Goal: Task Accomplishment & Management: Complete application form

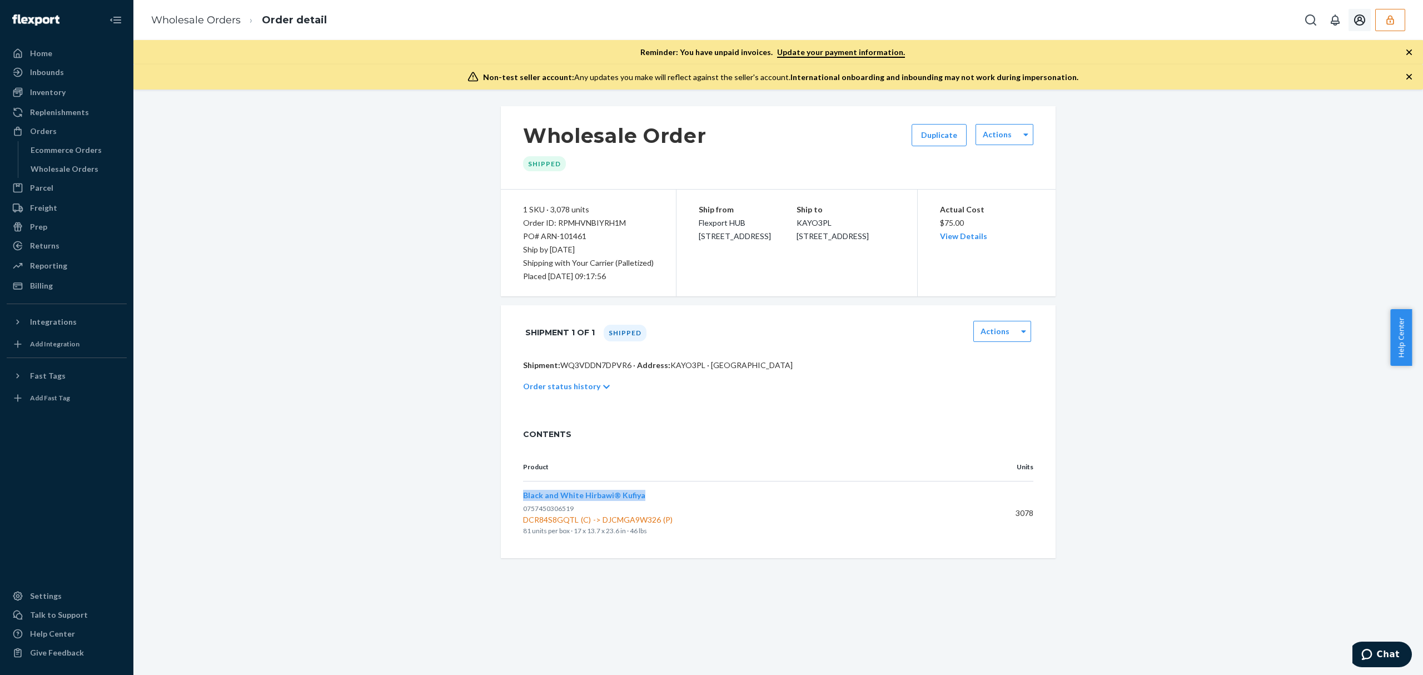
drag, startPoint x: 1395, startPoint y: 13, endPoint x: 1393, endPoint y: 20, distance: 7.0
click at [1396, 13] on button "button" at bounding box center [1390, 20] width 30 height 22
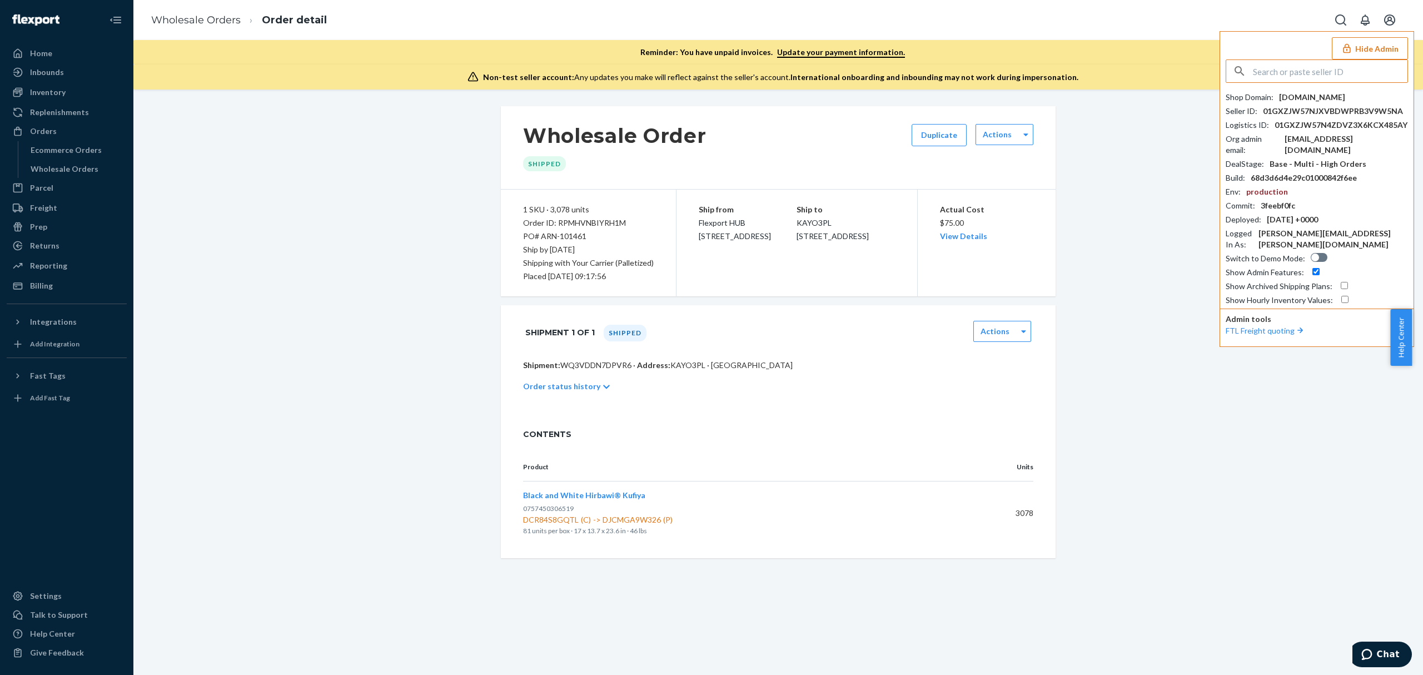
click at [1307, 72] on input "text" at bounding box center [1329, 71] width 154 height 22
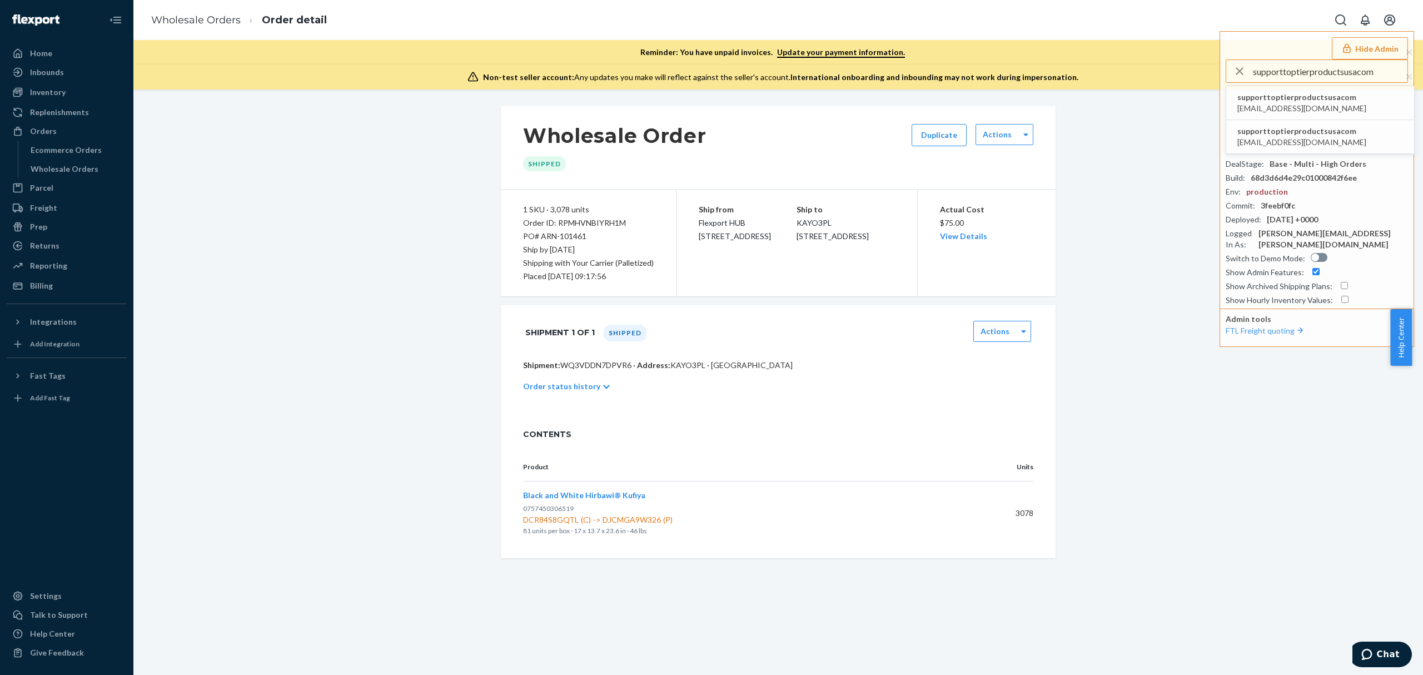
type input "supporttoptierproductsusacom"
click at [1261, 101] on span "supporttoptierproductsusacom" at bounding box center [1301, 97] width 129 height 11
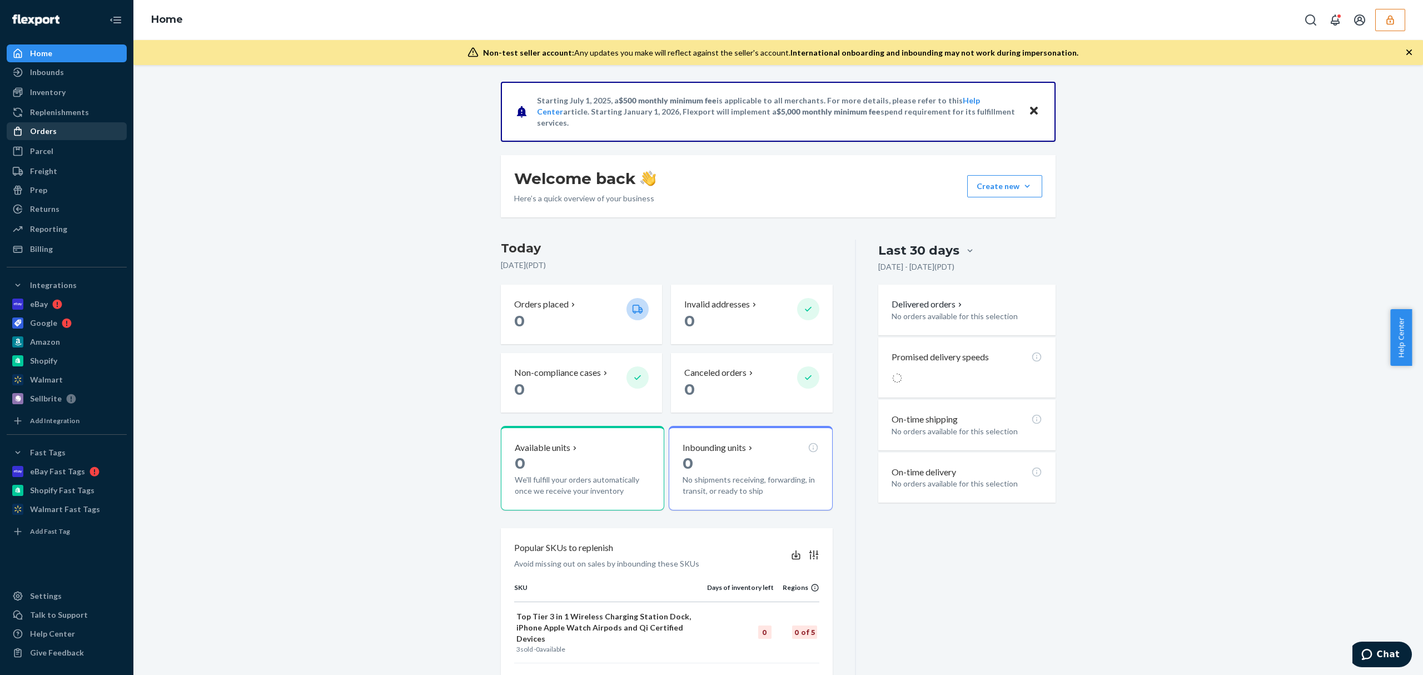
click at [49, 136] on div "Orders" at bounding box center [43, 131] width 27 height 11
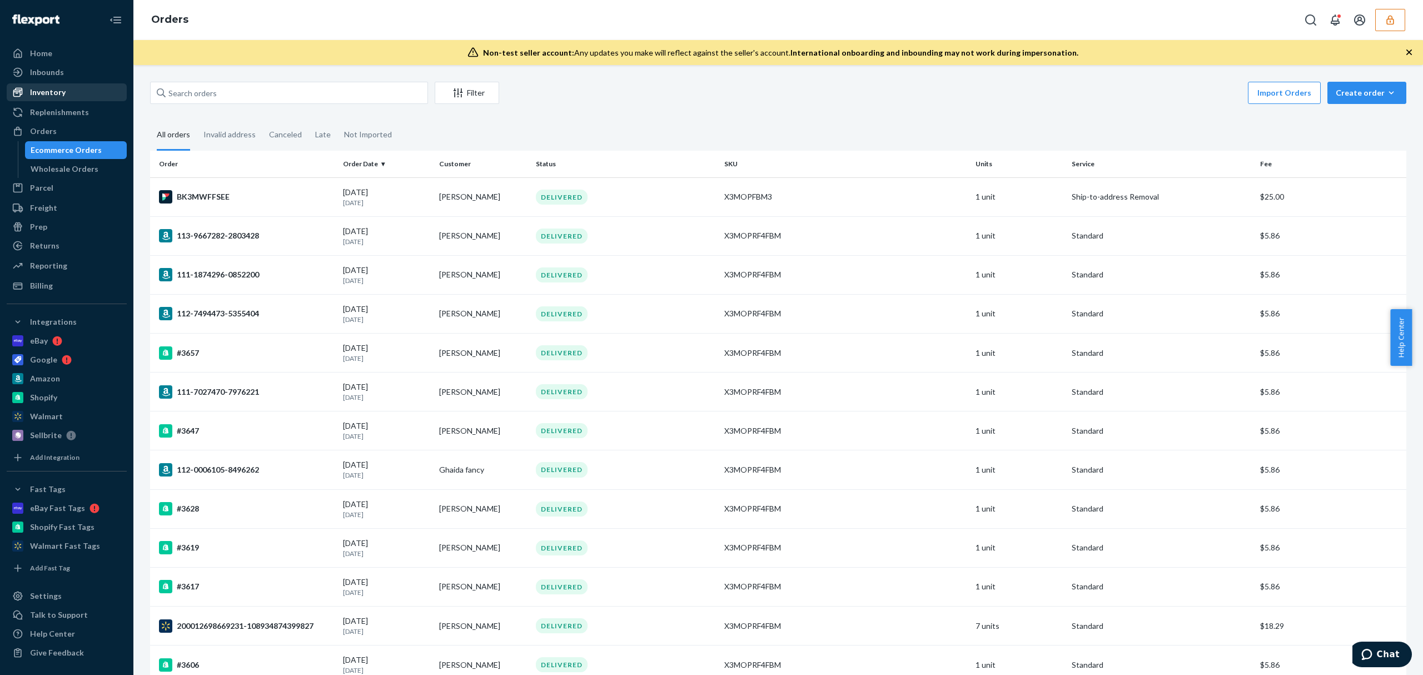
click at [43, 88] on div "Inventory" at bounding box center [48, 92] width 36 height 11
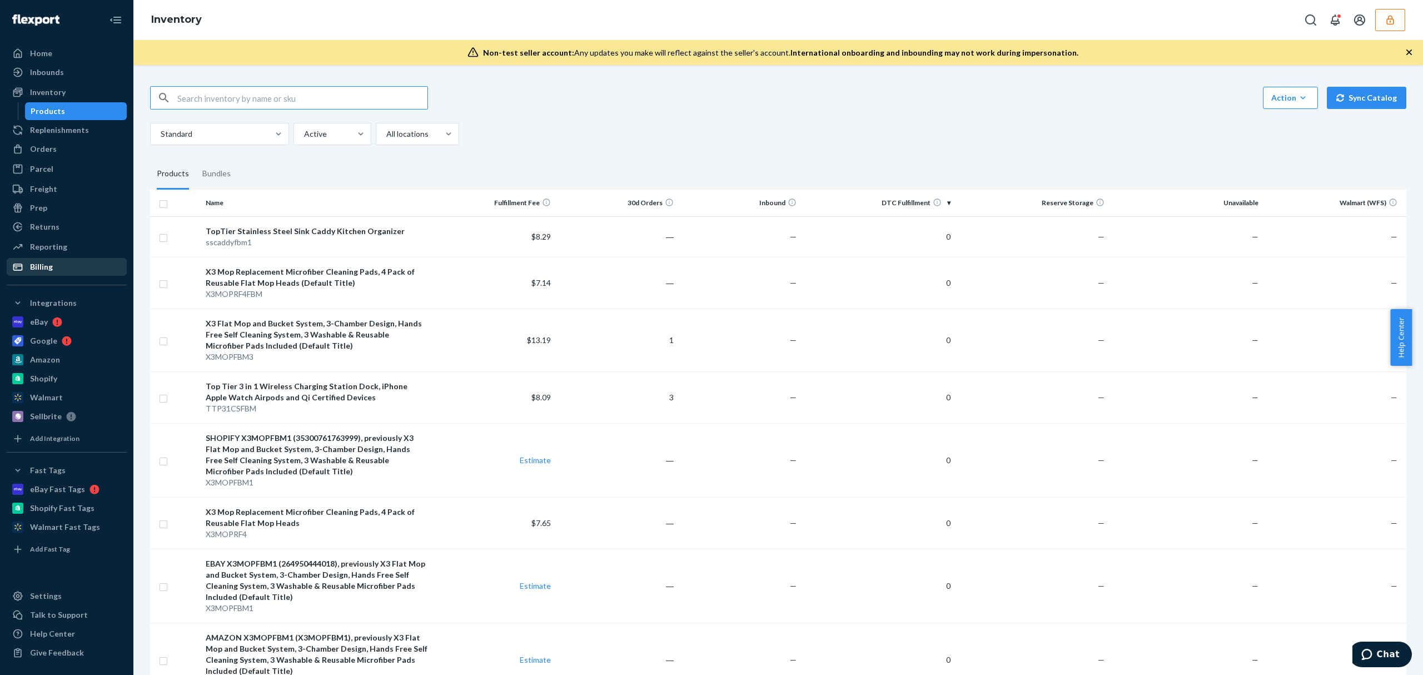
click at [37, 271] on div "Billing" at bounding box center [41, 266] width 23 height 11
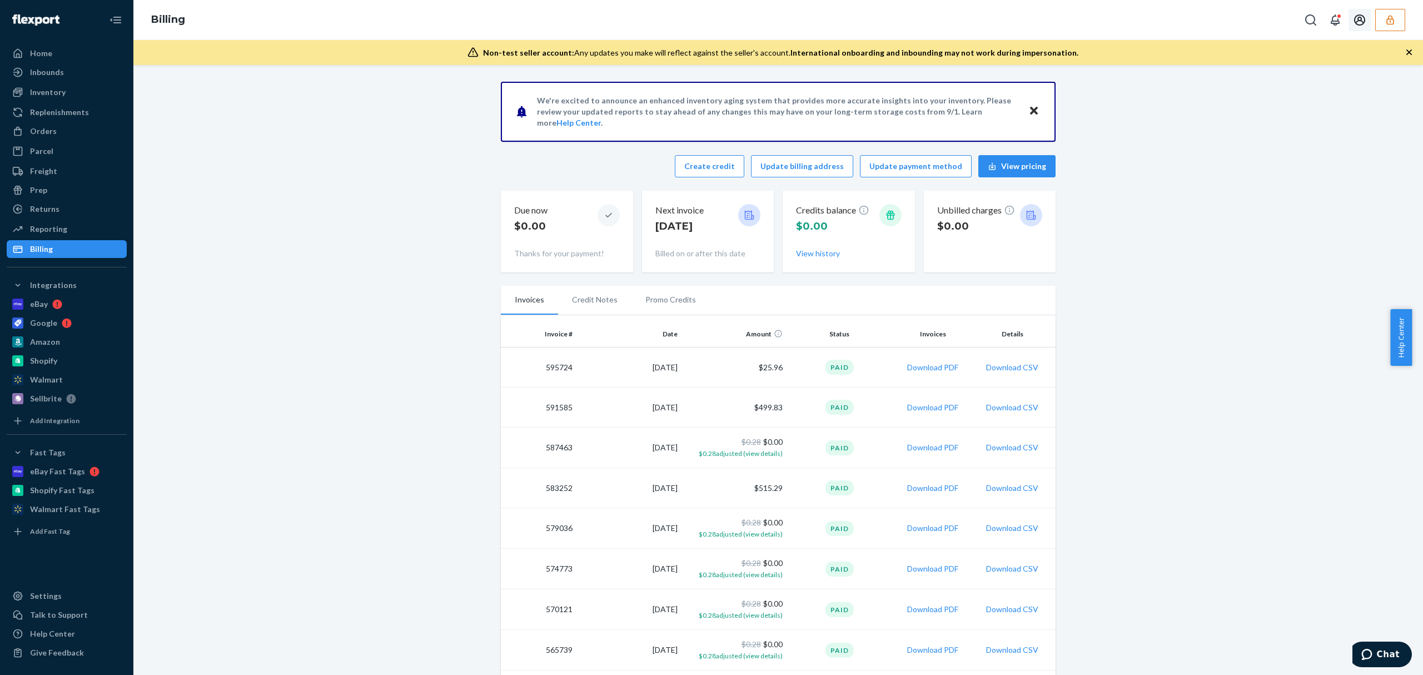
click at [1381, 17] on button "button" at bounding box center [1390, 20] width 30 height 22
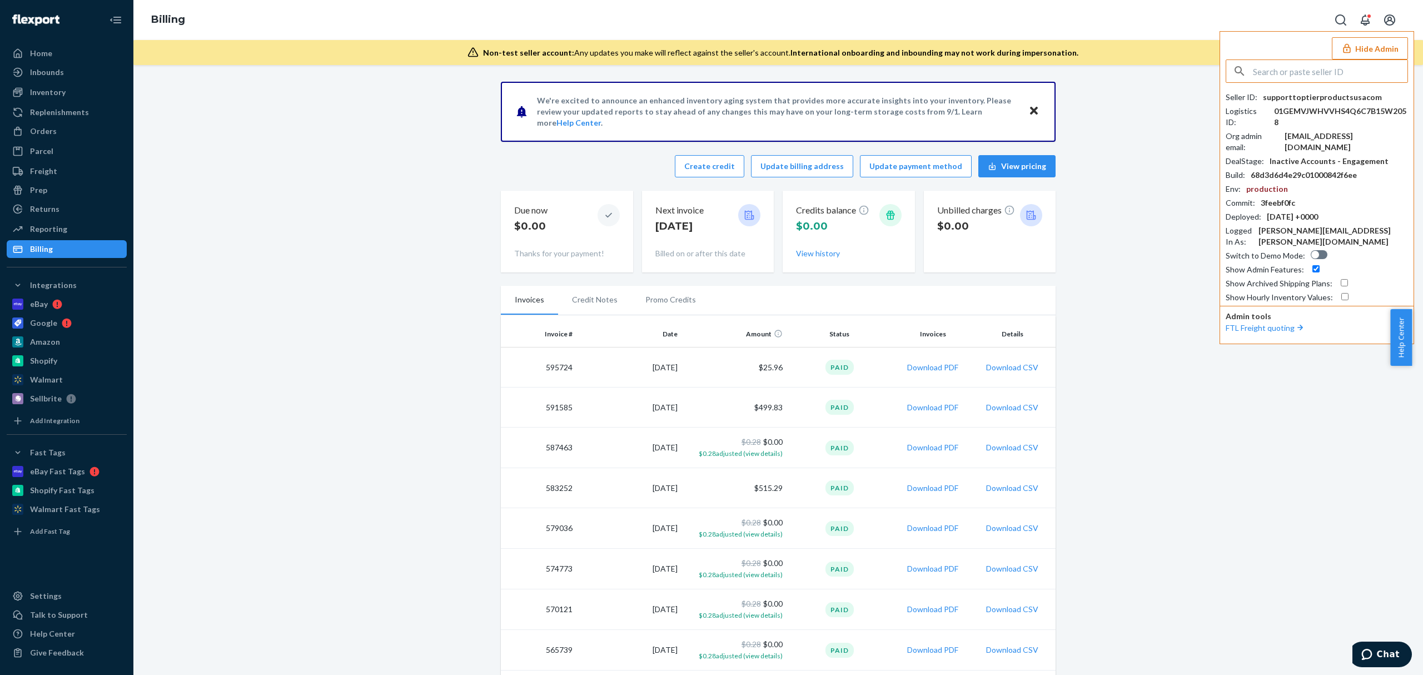
click at [1296, 76] on input "text" at bounding box center [1329, 71] width 154 height 22
type input "dlwsupplygmailcom"
click at [1288, 103] on span "dlwsupply@gmail.com" at bounding box center [1301, 108] width 129 height 11
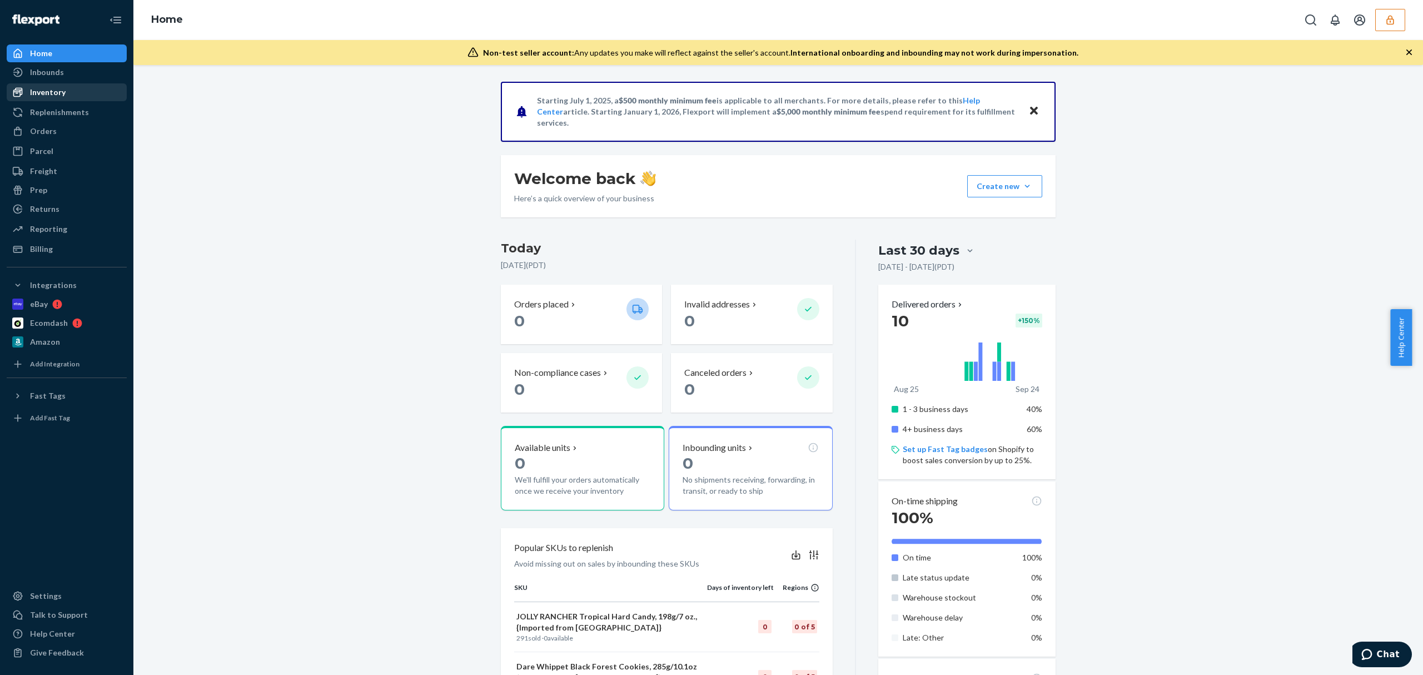
click at [44, 84] on div "Inventory" at bounding box center [67, 92] width 118 height 16
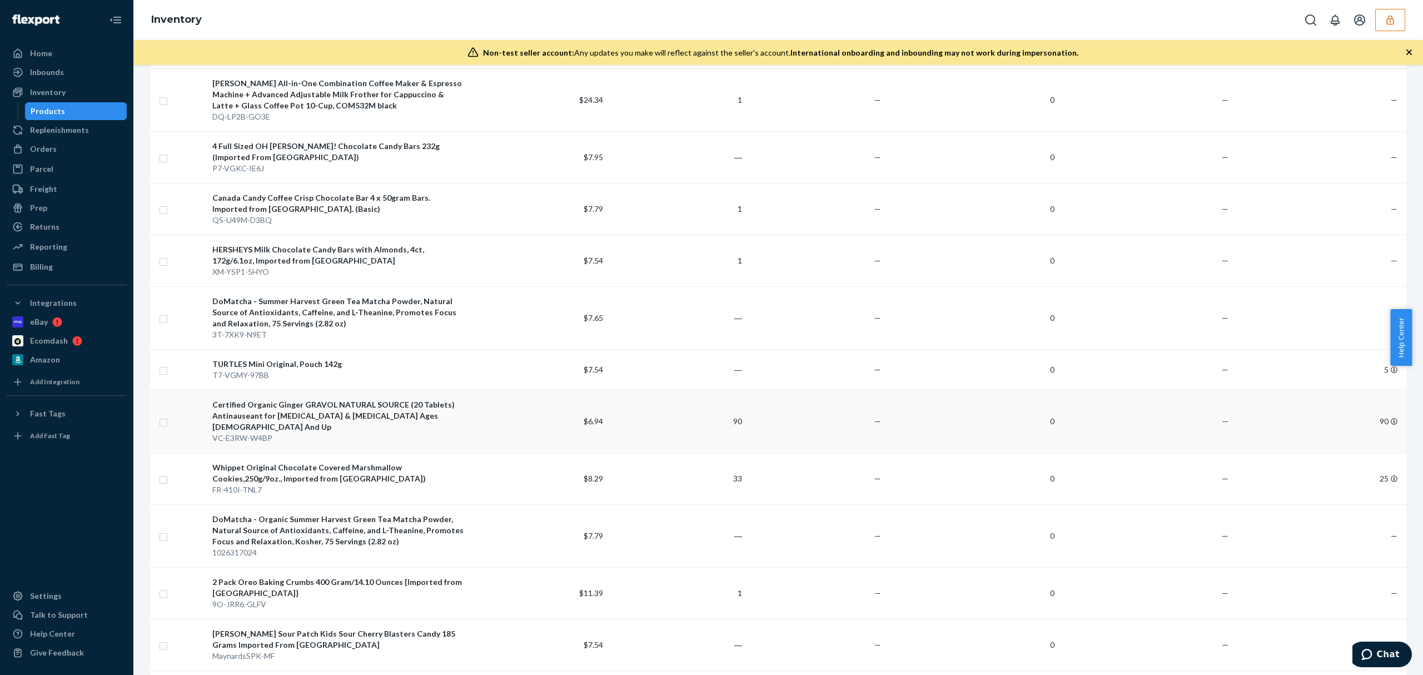
scroll to position [296, 0]
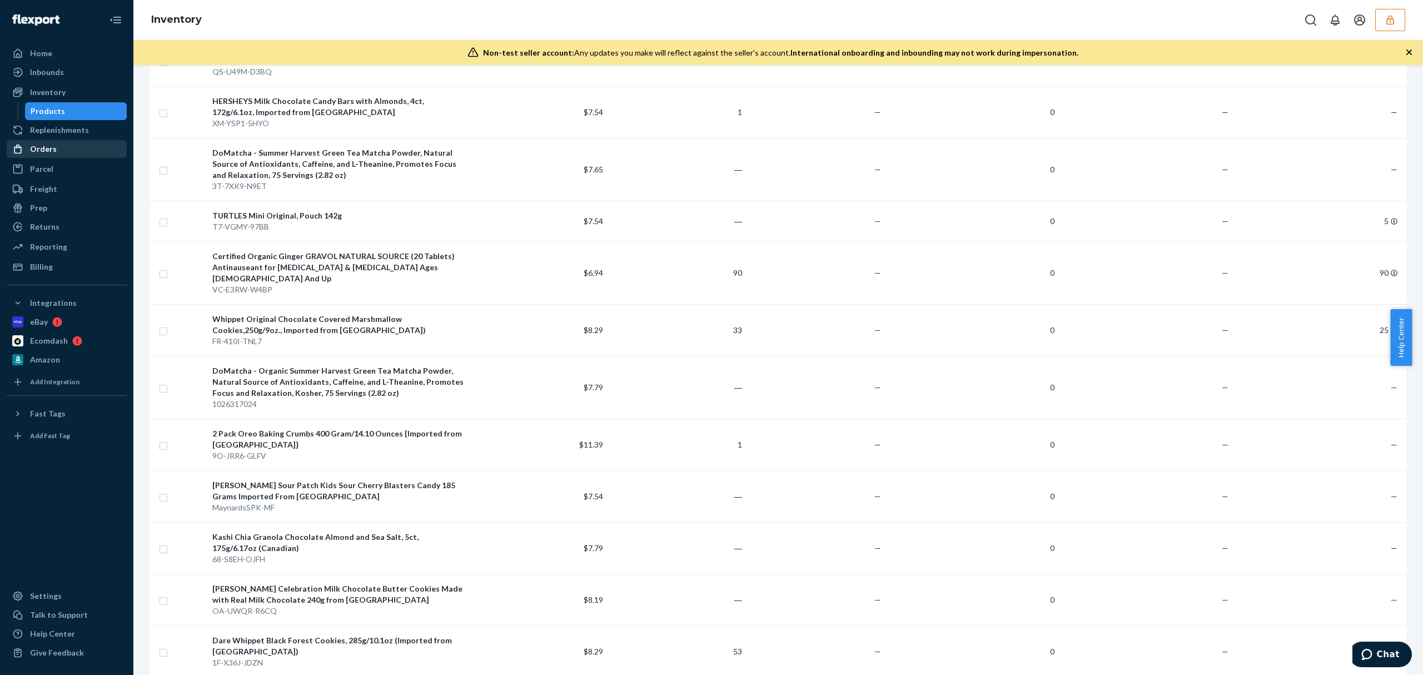
click at [58, 151] on div "Orders" at bounding box center [67, 149] width 118 height 16
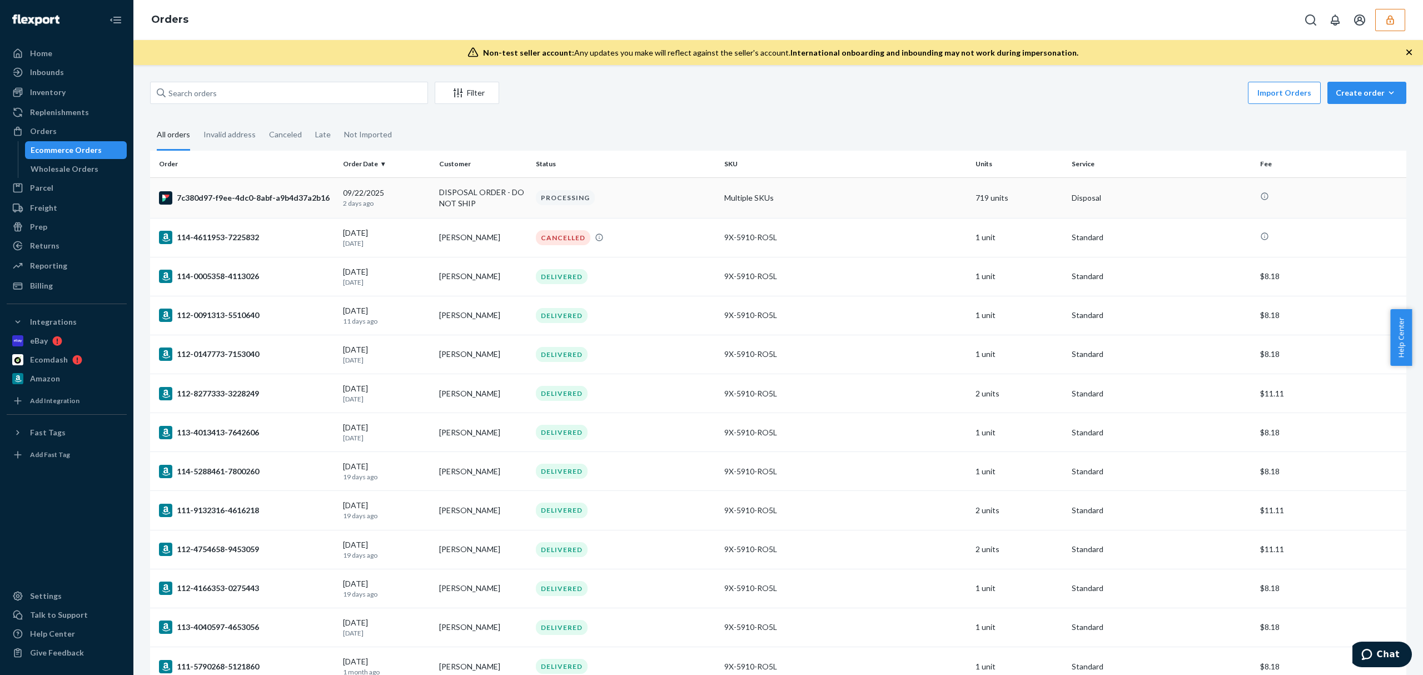
click at [498, 198] on td "DISPOSAL ORDER - DO NOT SHIP" at bounding box center [483, 197] width 96 height 41
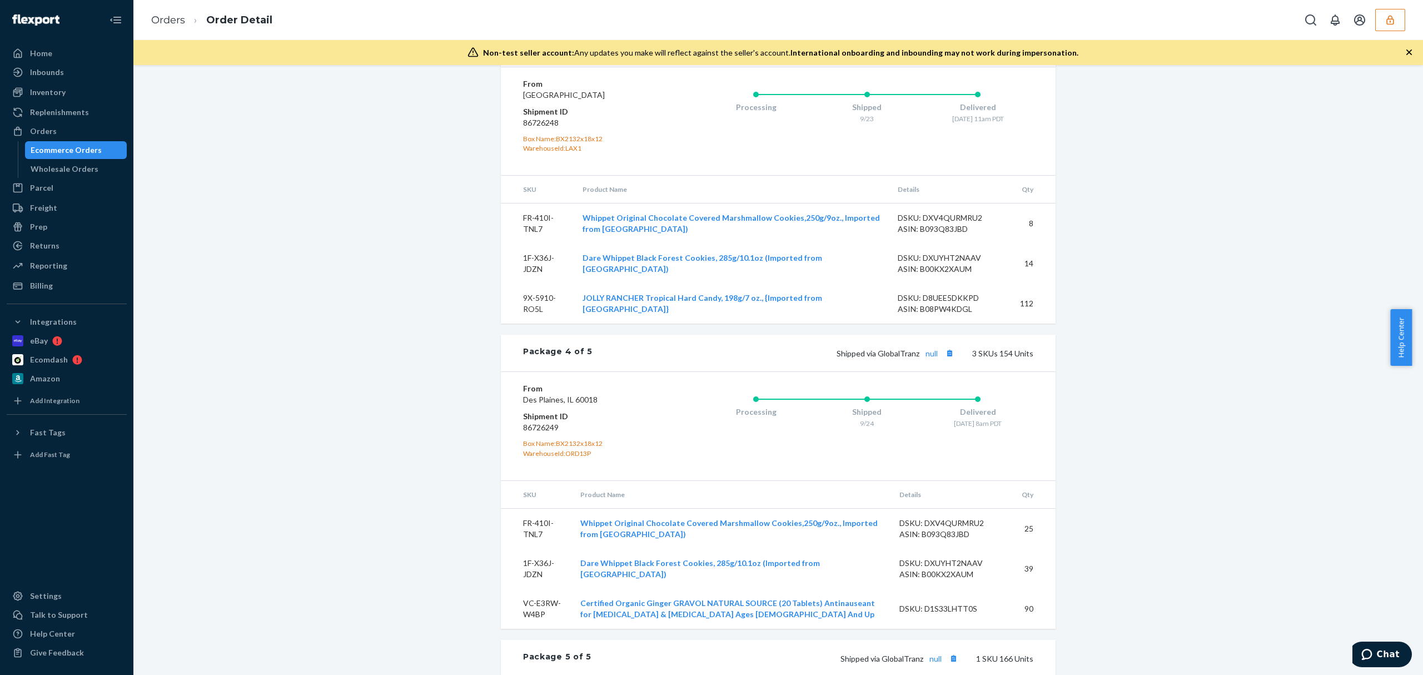
scroll to position [1232, 0]
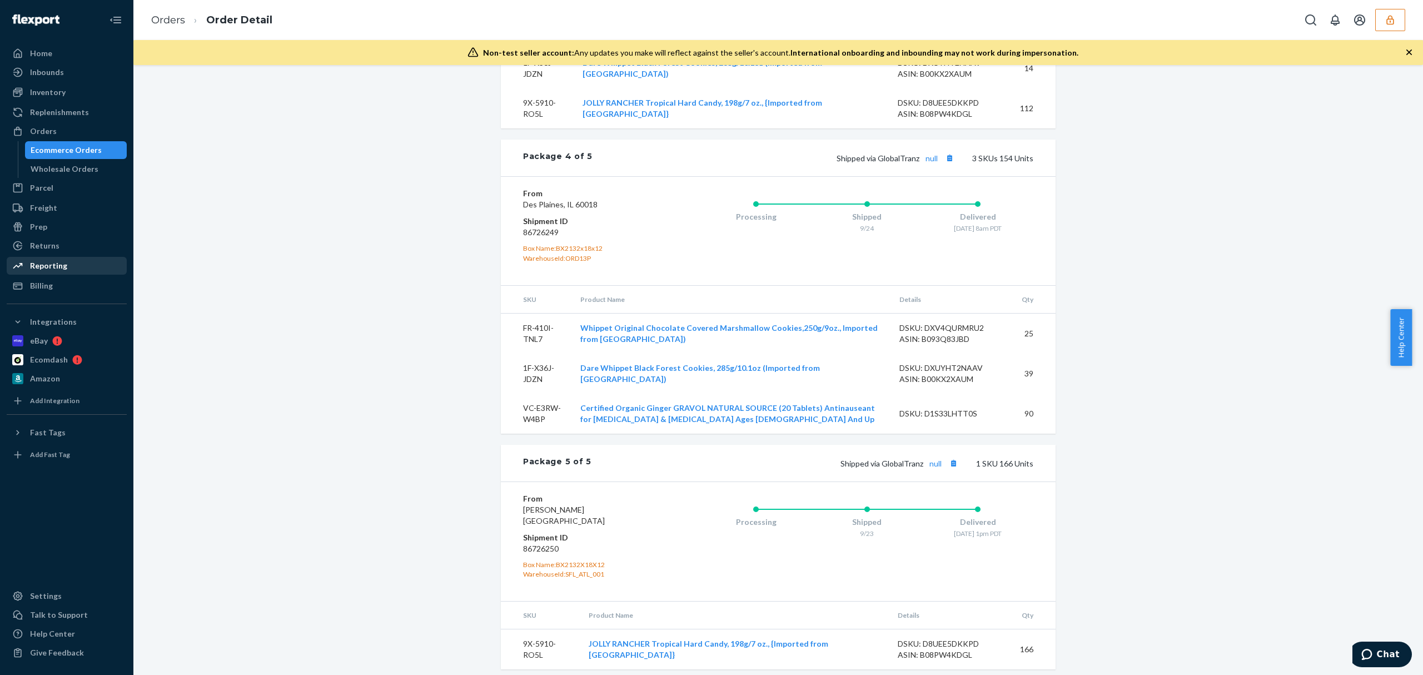
click at [32, 273] on div "Reporting" at bounding box center [67, 266] width 118 height 16
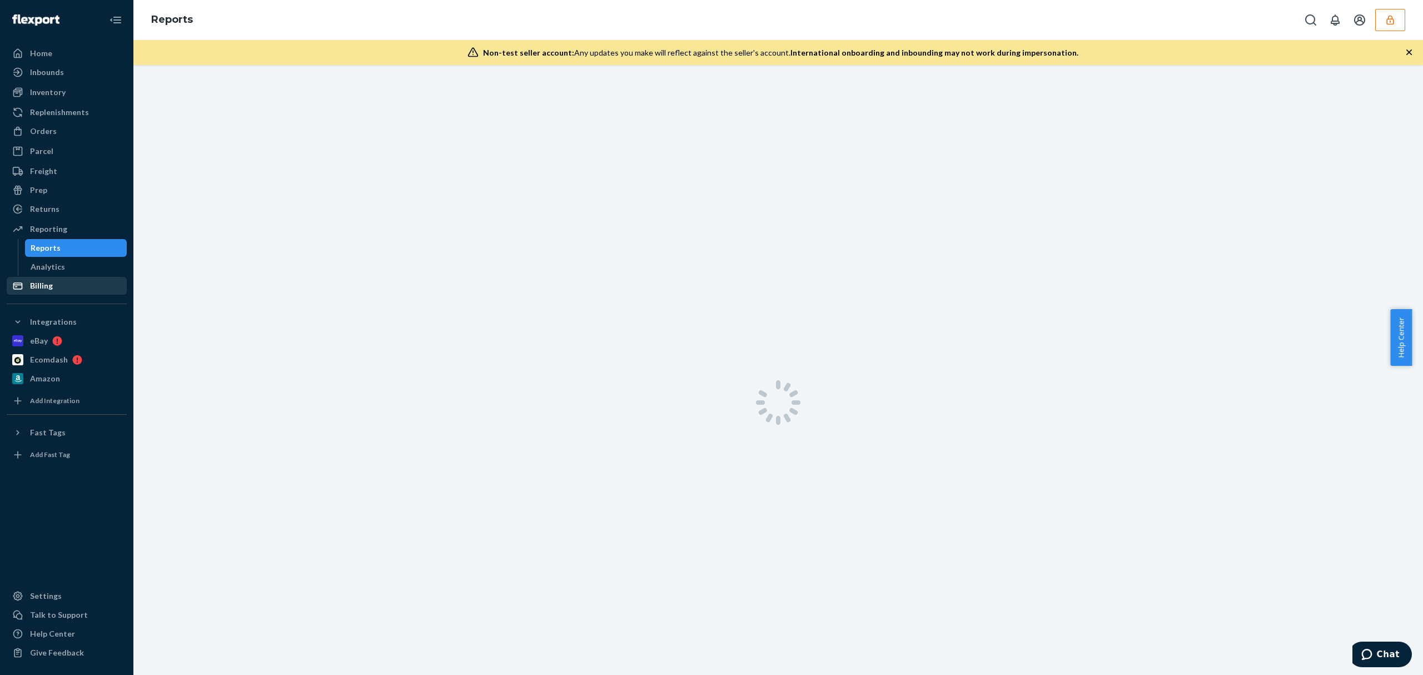
click at [38, 283] on div "Billing" at bounding box center [41, 285] width 23 height 11
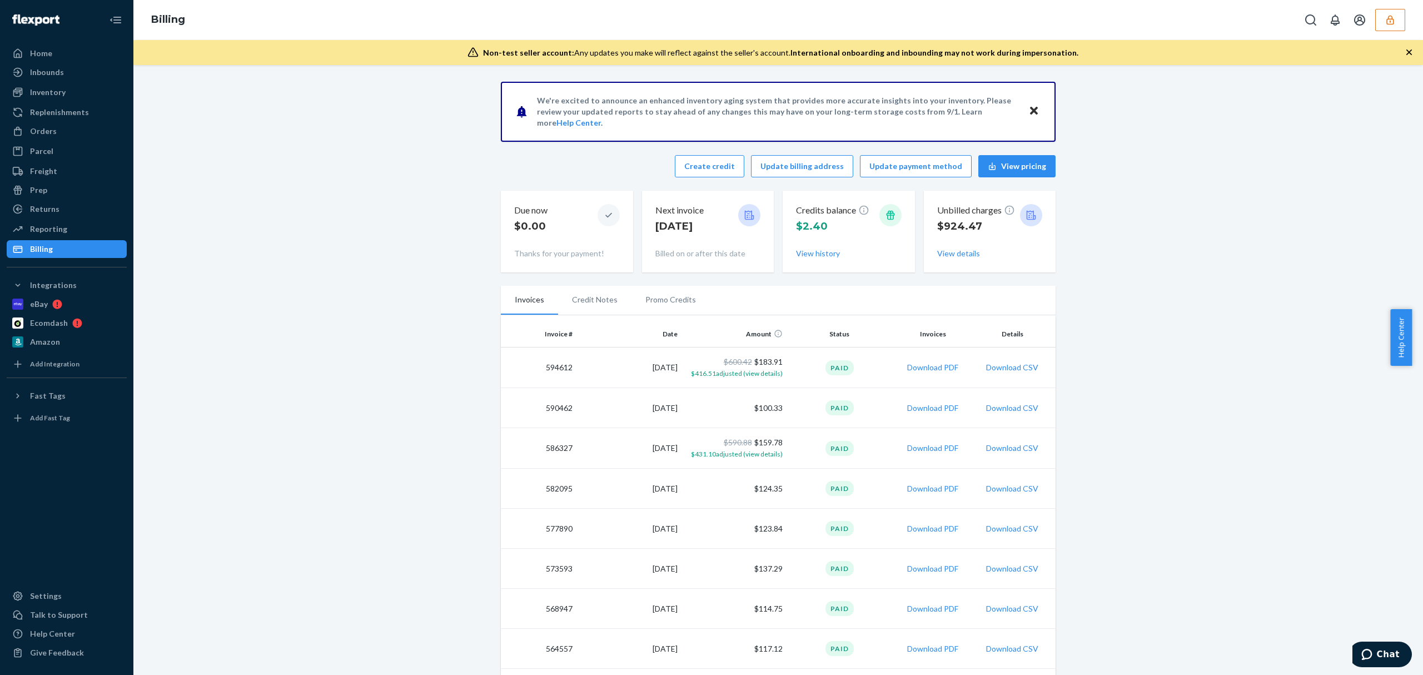
click at [911, 369] on button "Download PDF" at bounding box center [932, 367] width 51 height 11
click at [908, 369] on button "Download PDF" at bounding box center [932, 367] width 51 height 11
click at [932, 406] on button "Download PDF" at bounding box center [932, 407] width 51 height 11
click at [1384, 20] on icon "button" at bounding box center [1389, 19] width 11 height 11
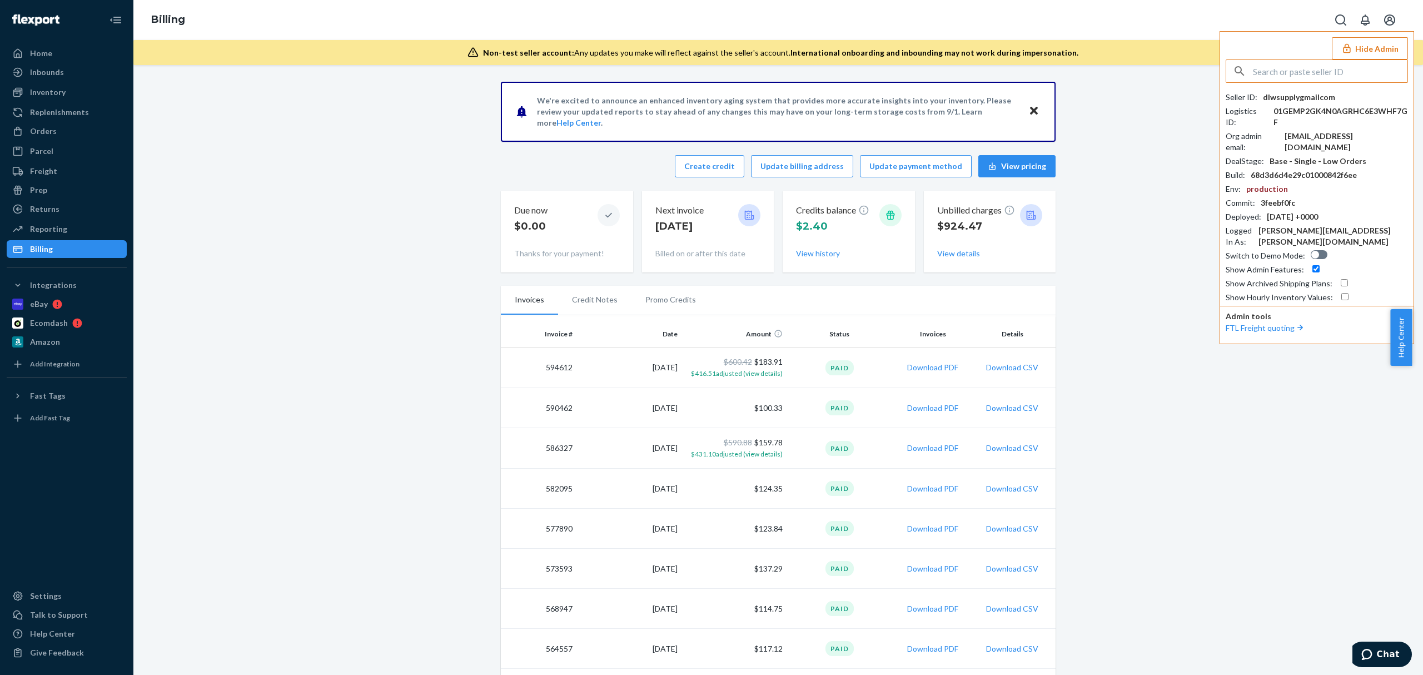
click at [1283, 98] on div "dlwsupplygmailcom" at bounding box center [1298, 97] width 72 height 11
copy div "dlwsupplygmailcom"
click at [401, 25] on div "Billing Hide Admin Seller ID : dlwsupplygmailcom Logistics ID : 01GEMP2GK4N0AGR…" at bounding box center [777, 20] width 1289 height 40
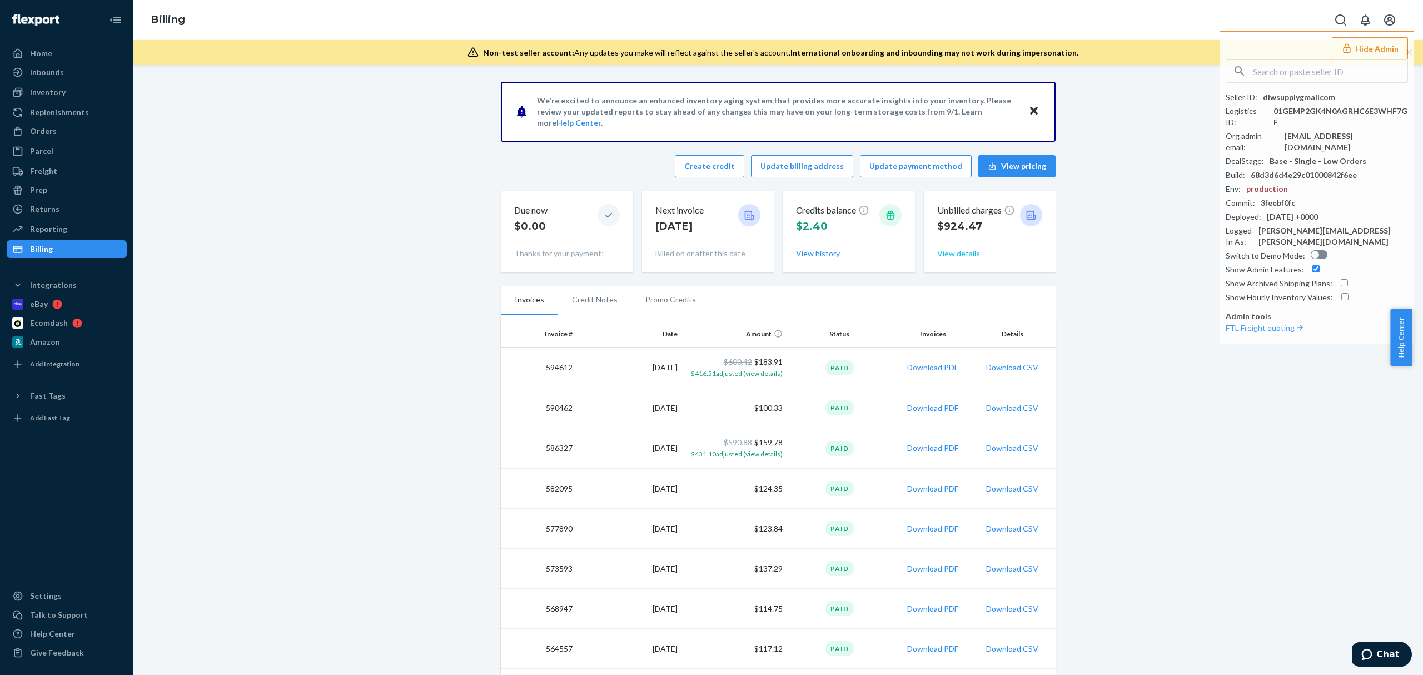
click at [947, 248] on button "View details" at bounding box center [958, 253] width 43 height 11
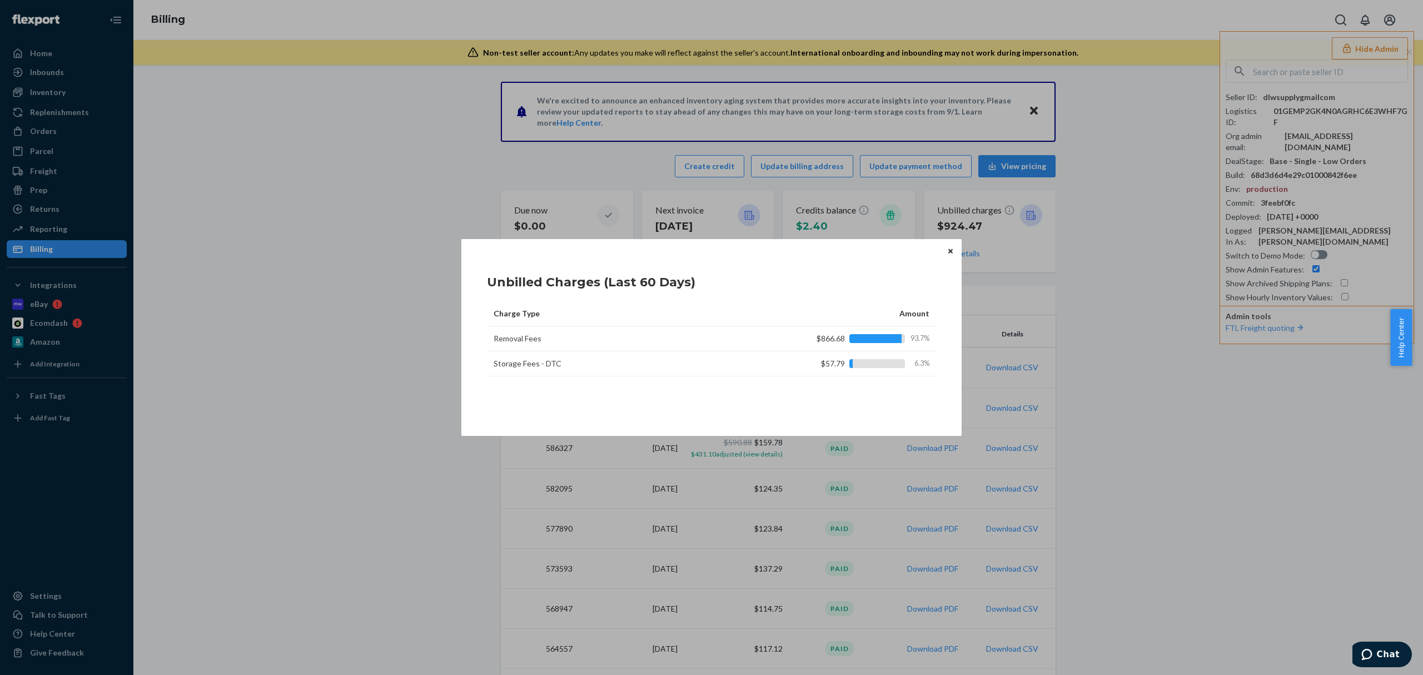
click at [951, 249] on icon "Close" at bounding box center [950, 250] width 4 height 4
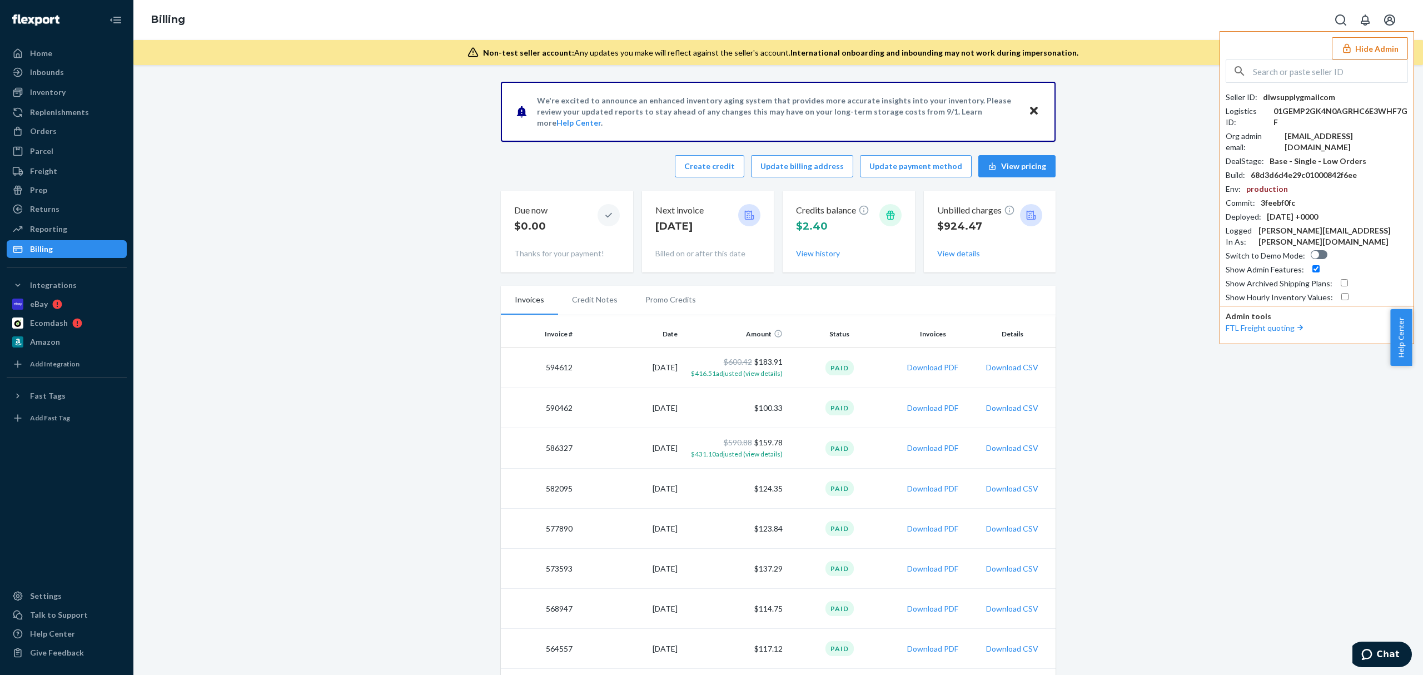
drag, startPoint x: 1325, startPoint y: 52, endPoint x: 1306, endPoint y: 72, distance: 27.5
click at [1317, 57] on div "Hide Admin Seller ID : dlwsupplygmailcom Logistics ID : 01GEMP2GK4N0AGRHC6E3WHF…" at bounding box center [1316, 187] width 194 height 313
click at [1306, 72] on input "text" at bounding box center [1329, 71] width 154 height 22
paste input "sfnonboardingchefanieflexportcom"
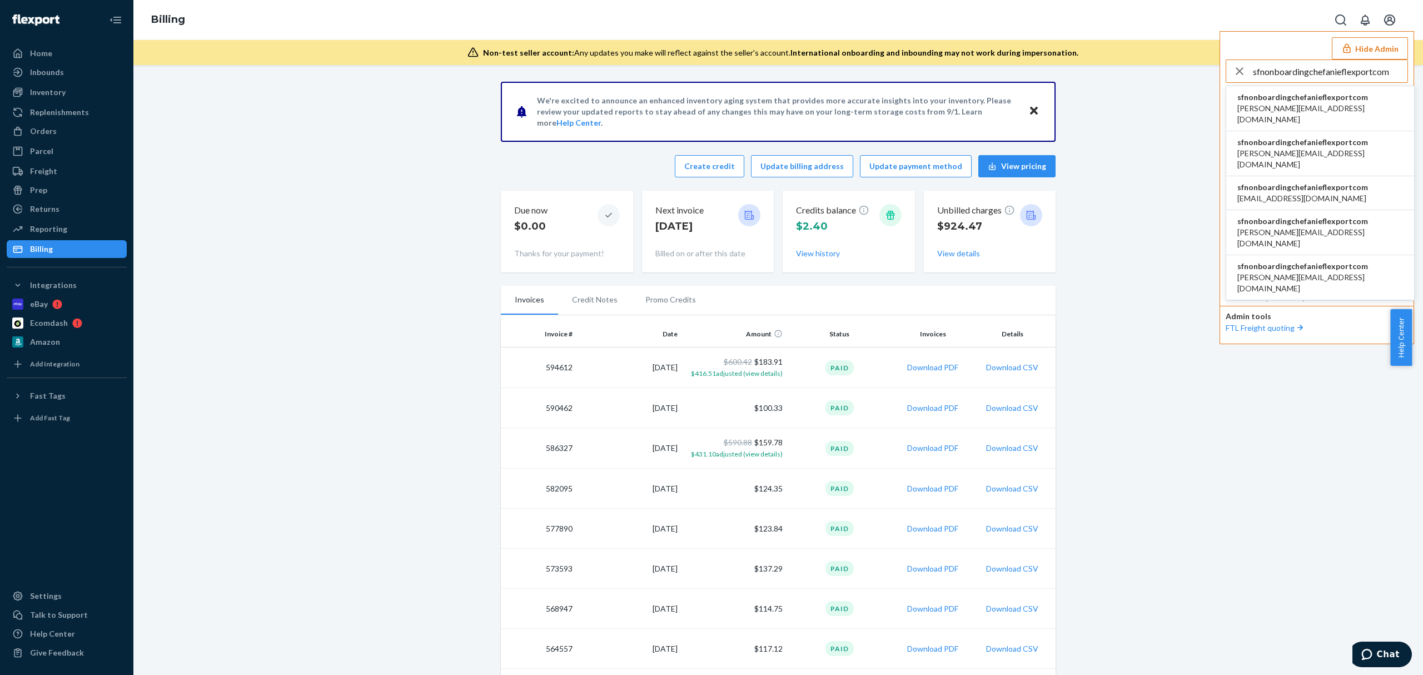
type input "sfnonboardingchefanieflexportcom"
click at [1280, 100] on span "sfnonboardingchefanieflexportcom" at bounding box center [1320, 97] width 166 height 11
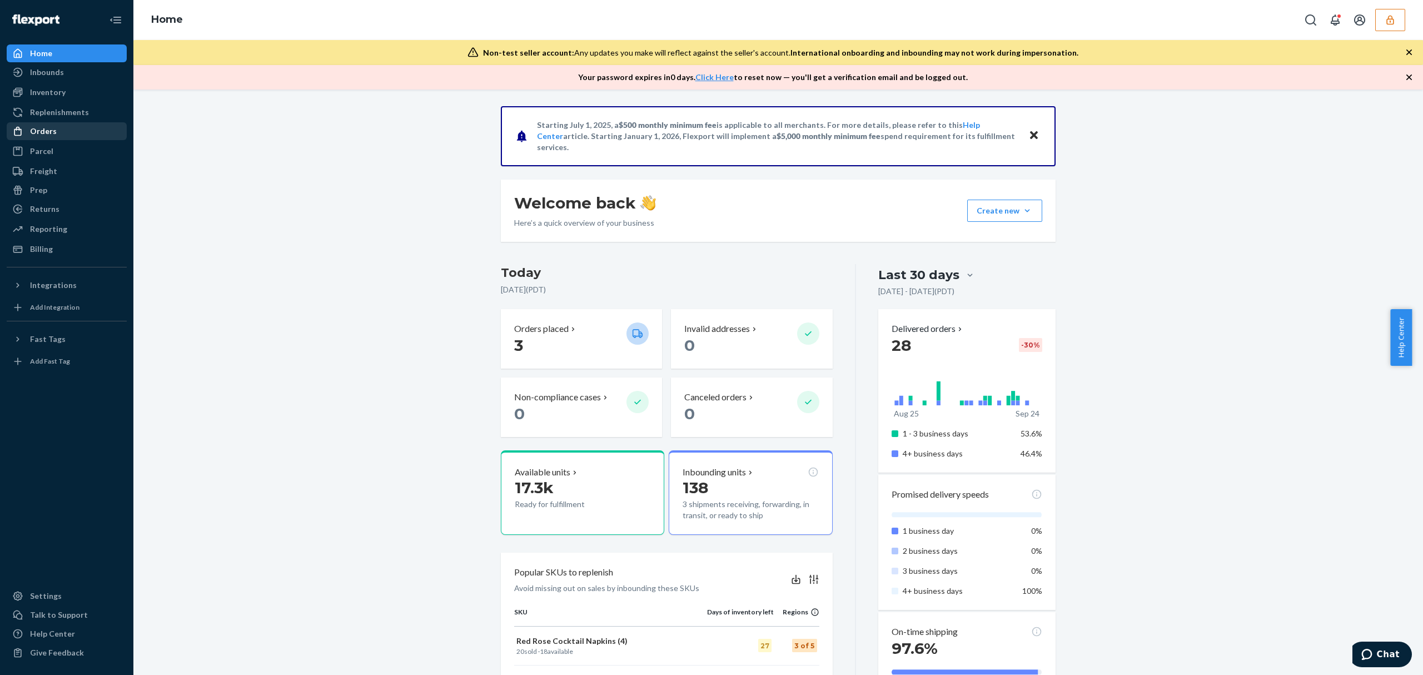
drag, startPoint x: 52, startPoint y: 127, endPoint x: 81, endPoint y: 131, distance: 28.7
click at [52, 127] on div "Orders" at bounding box center [43, 131] width 27 height 11
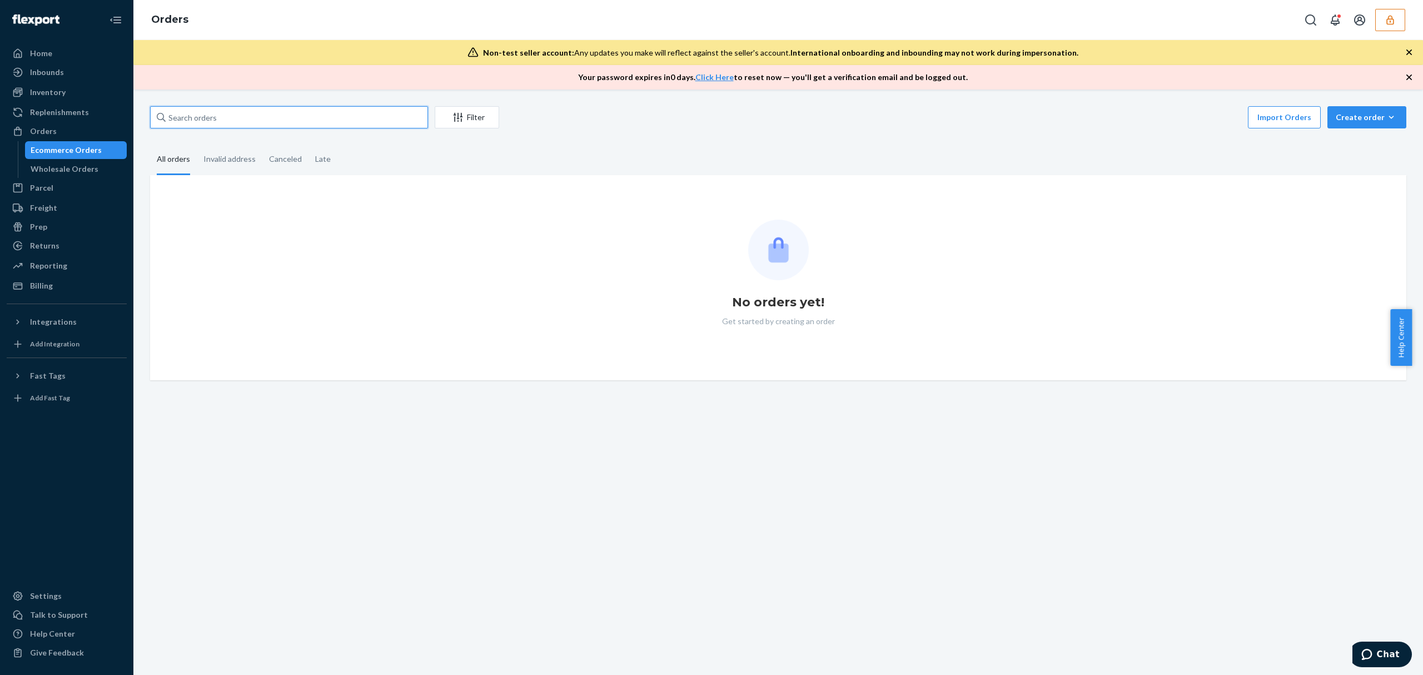
click at [248, 117] on input "text" at bounding box center [289, 117] width 278 height 22
paste input "136448977"
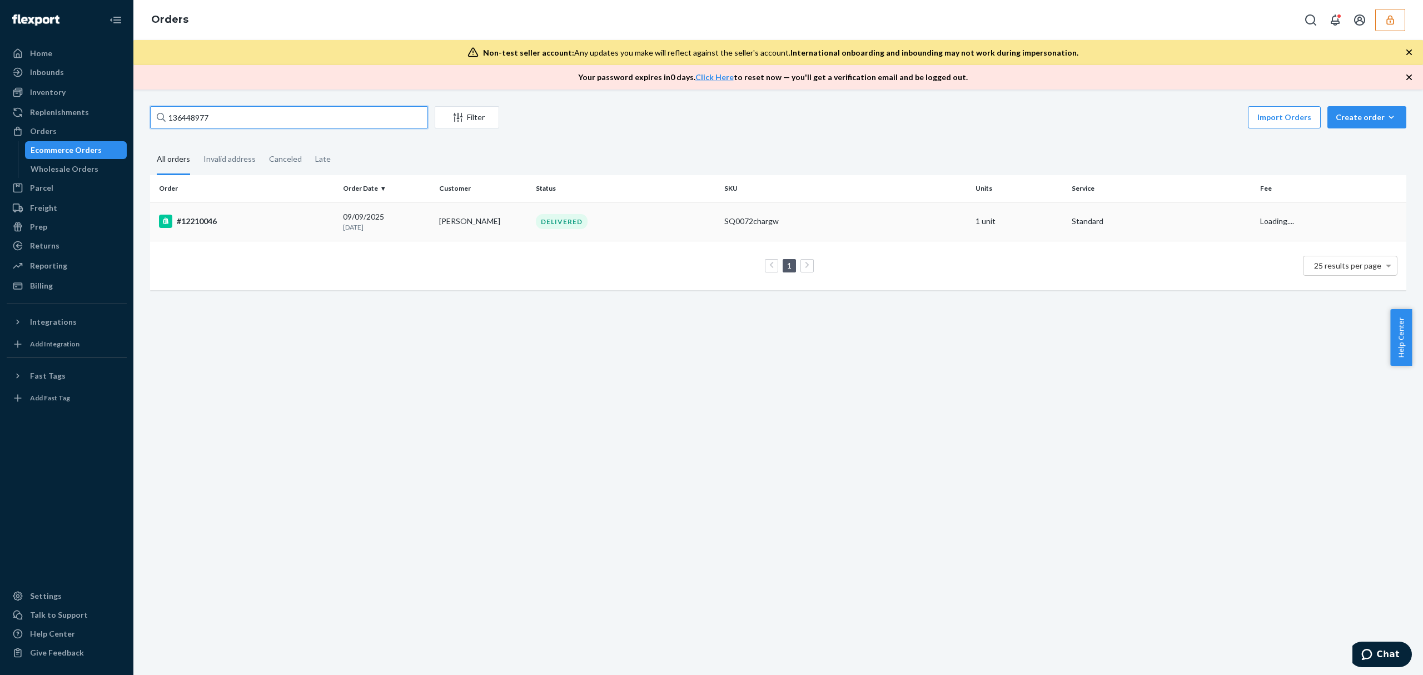
type input "136448977"
drag, startPoint x: 229, startPoint y: 219, endPoint x: 234, endPoint y: 222, distance: 6.5
click at [234, 222] on div "#12210046" at bounding box center [246, 220] width 175 height 13
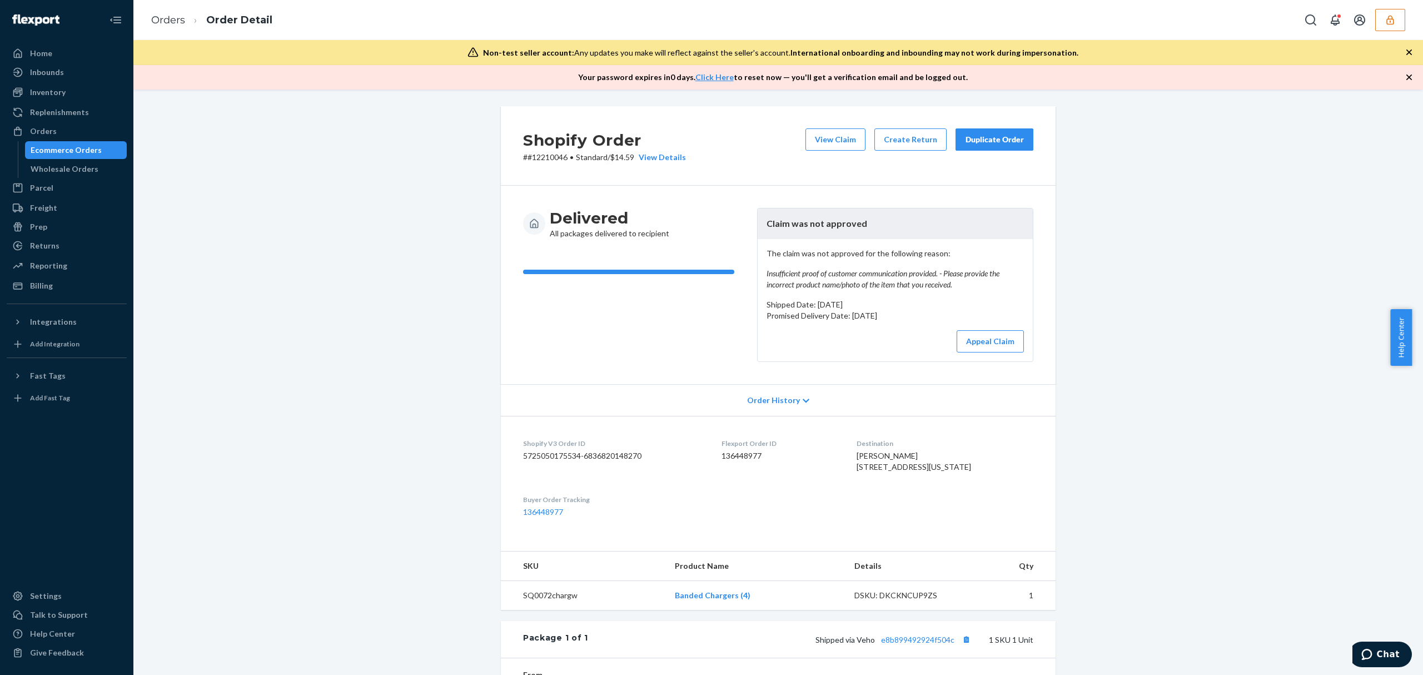
click at [697, 359] on div "Delivered All packages delivered to recipient" at bounding box center [635, 285] width 225 height 154
click at [827, 141] on button "View Claim" at bounding box center [835, 139] width 60 height 22
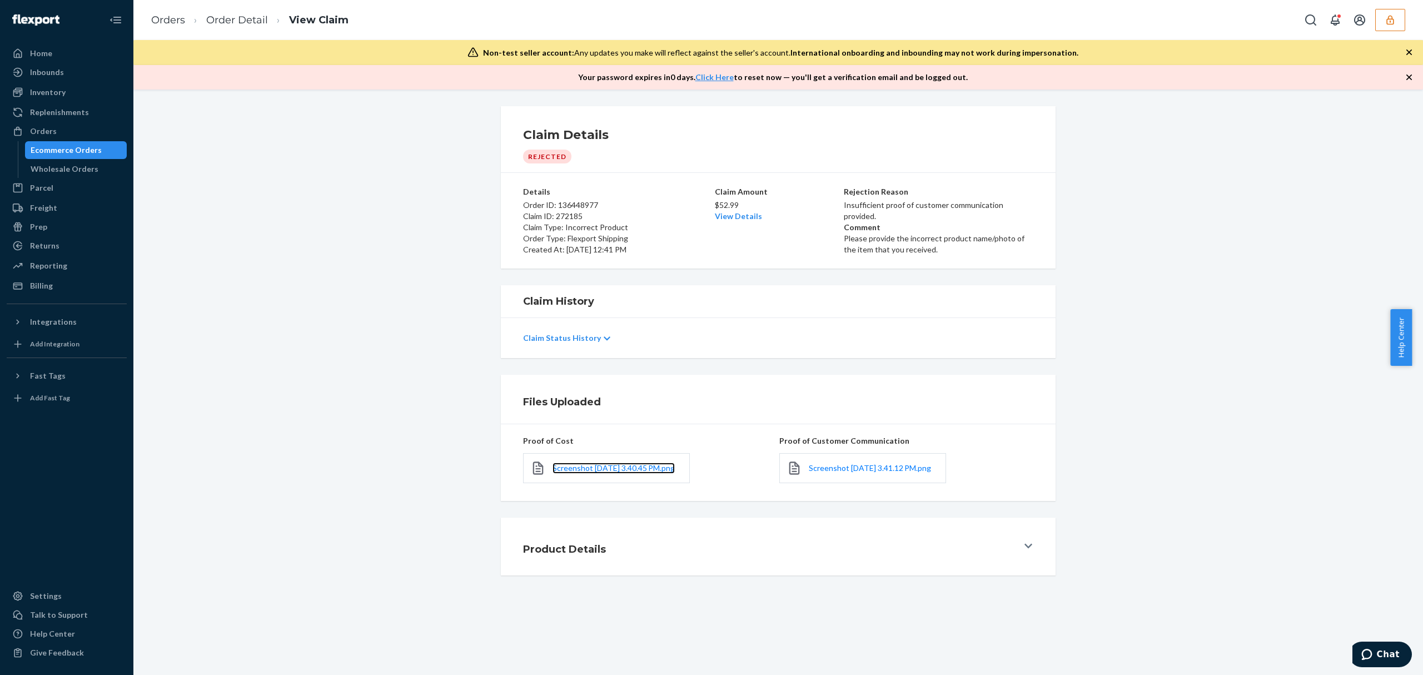
click at [585, 472] on link "Screenshot 2025-09-16 at 3.40.45 PM.png" at bounding box center [613, 467] width 122 height 11
click at [836, 463] on span "Screenshot 2025-09-16 at 3.41.12 PM.png" at bounding box center [869, 467] width 122 height 9
click at [243, 21] on link "Order Detail" at bounding box center [237, 20] width 62 height 12
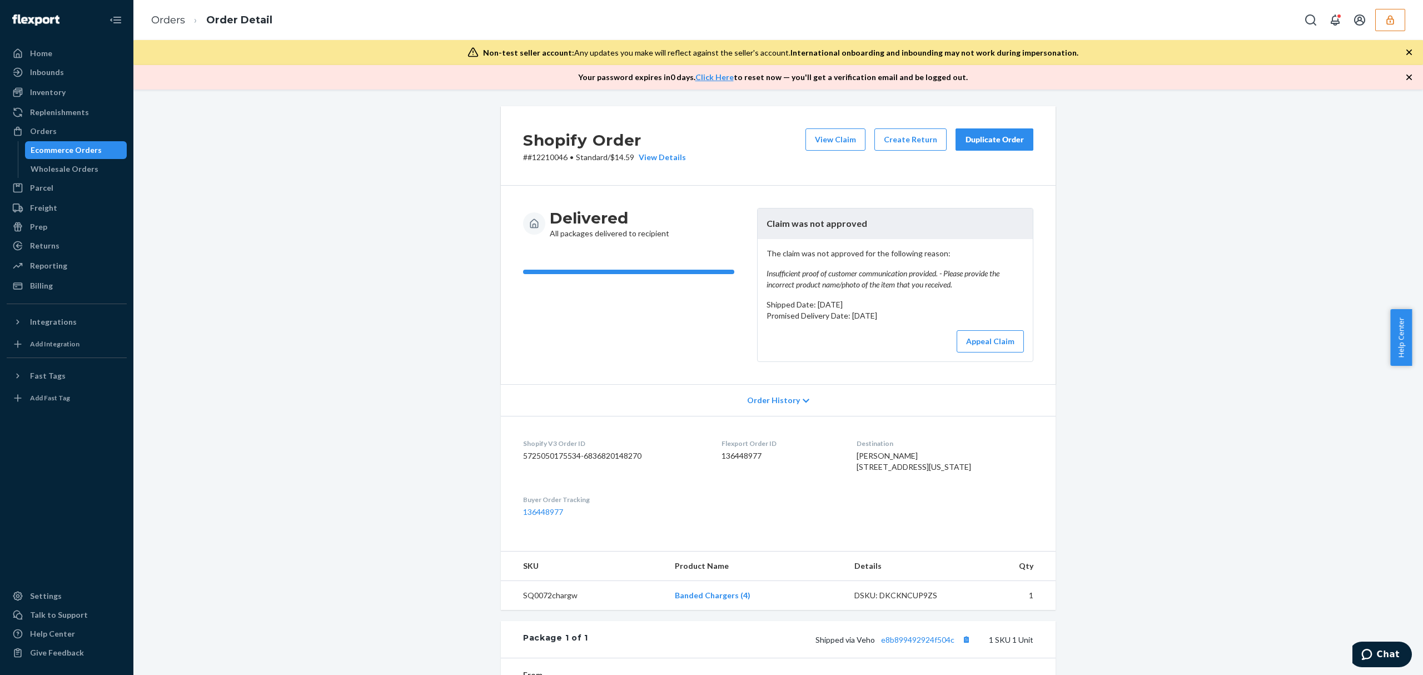
scroll to position [229, 0]
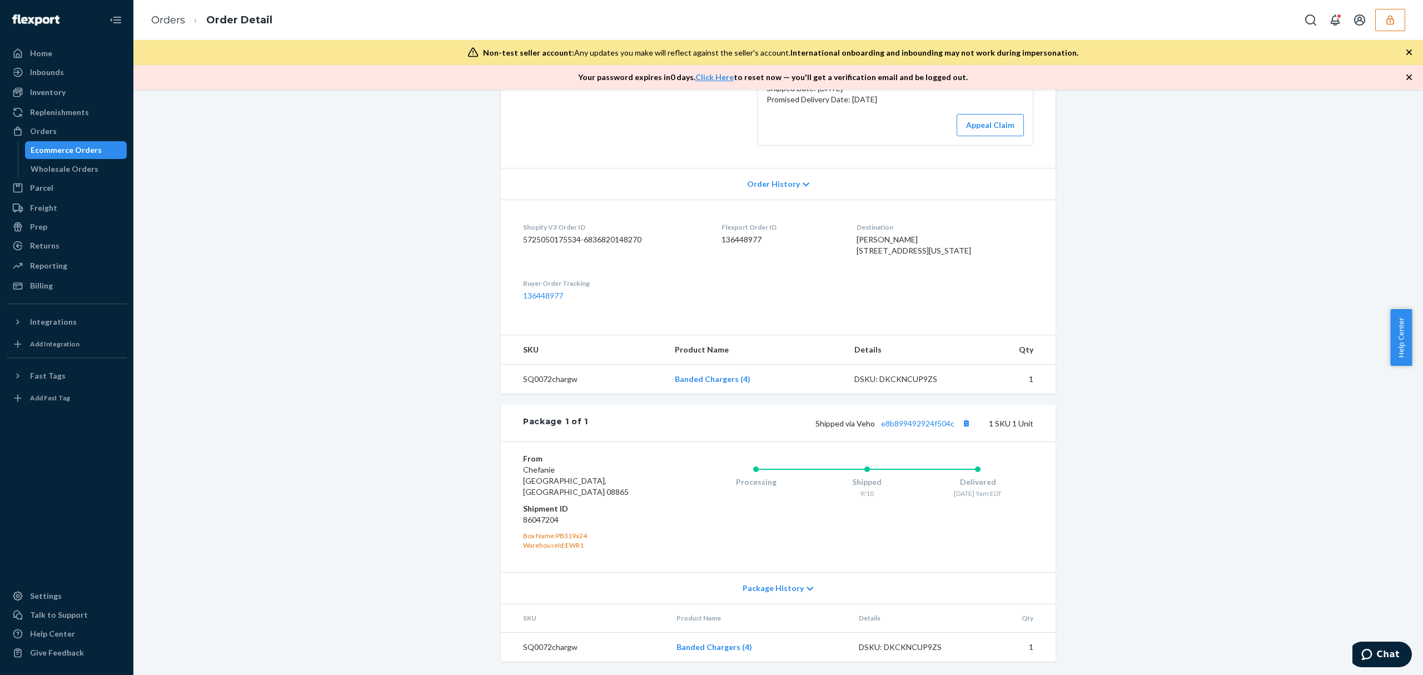
click at [1395, 22] on button "button" at bounding box center [1390, 20] width 30 height 22
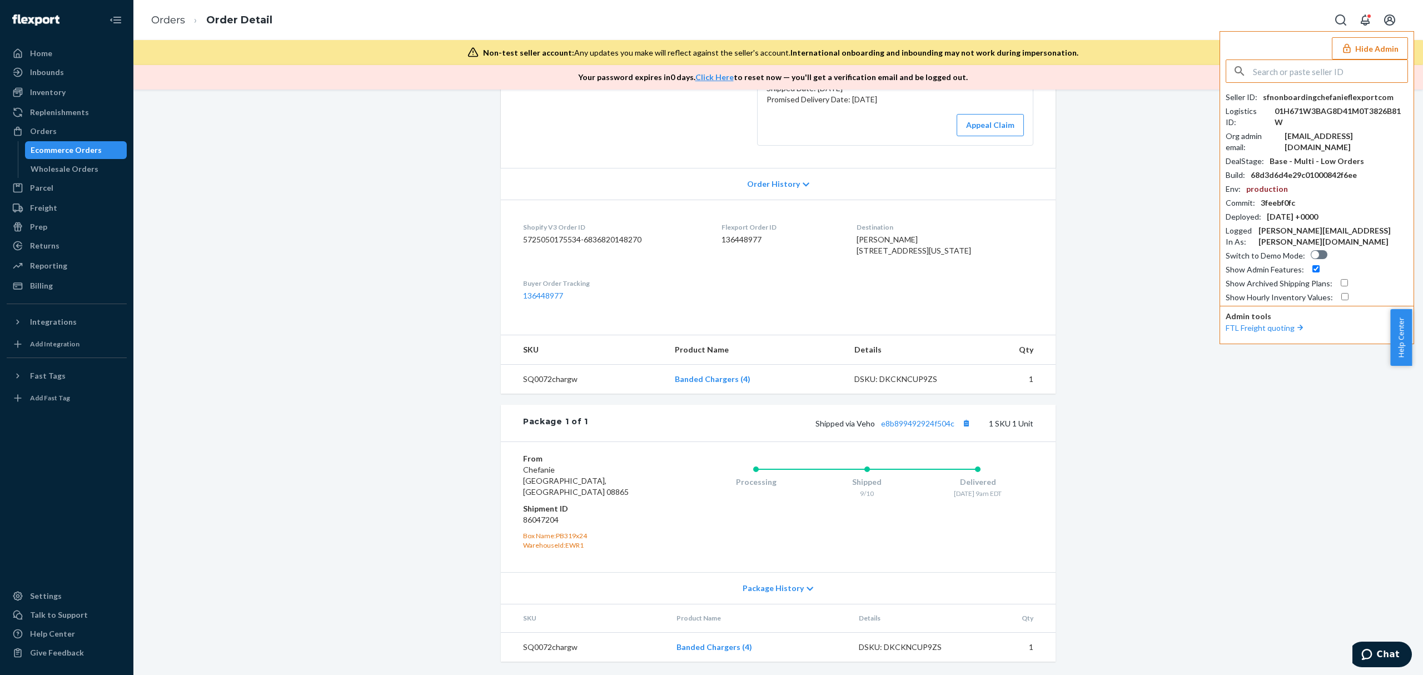
click at [1296, 64] on input "text" at bounding box center [1329, 71] width 154 height 22
type input "01GXZJW57NJXVBDWPRB3V9W5NA"
click at [1267, 109] on span "01GXZJW57N4ZDVZ3X6KCX485AY" at bounding box center [1301, 108] width 129 height 11
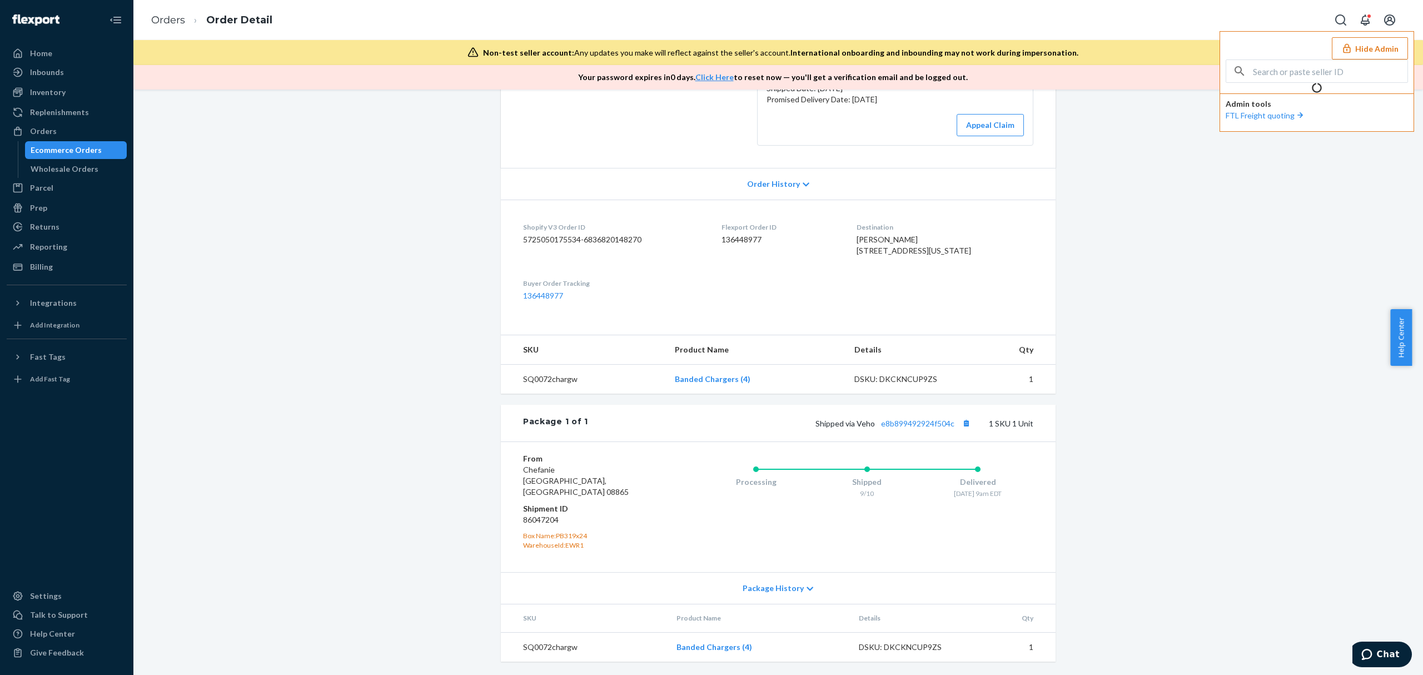
scroll to position [229, 0]
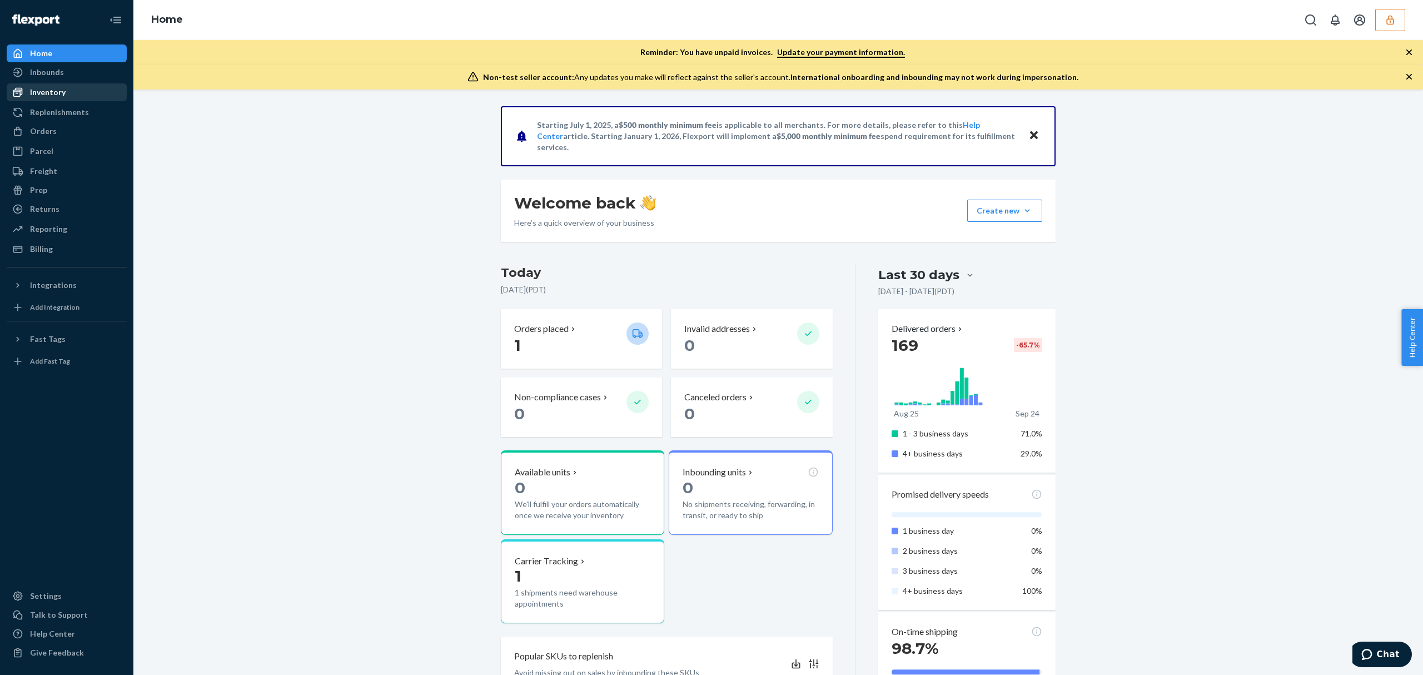
click at [56, 92] on div "Inventory" at bounding box center [48, 92] width 36 height 11
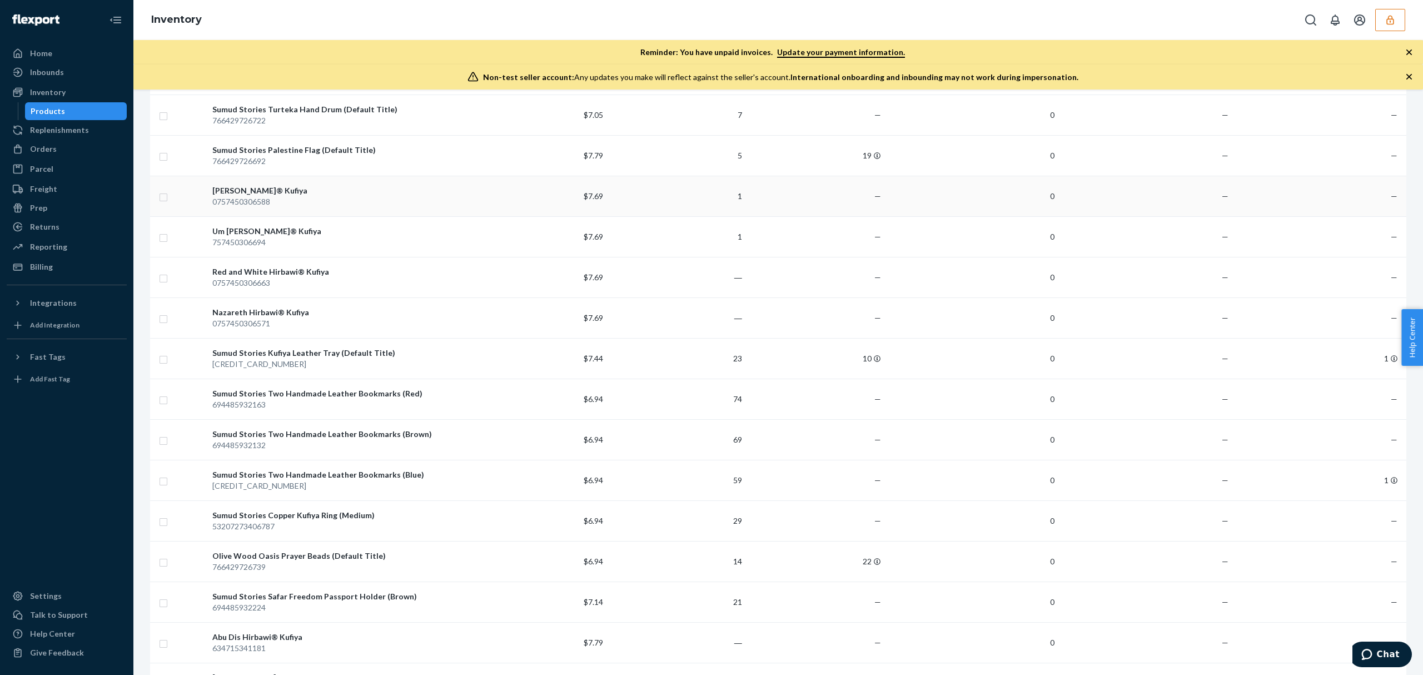
scroll to position [370, 0]
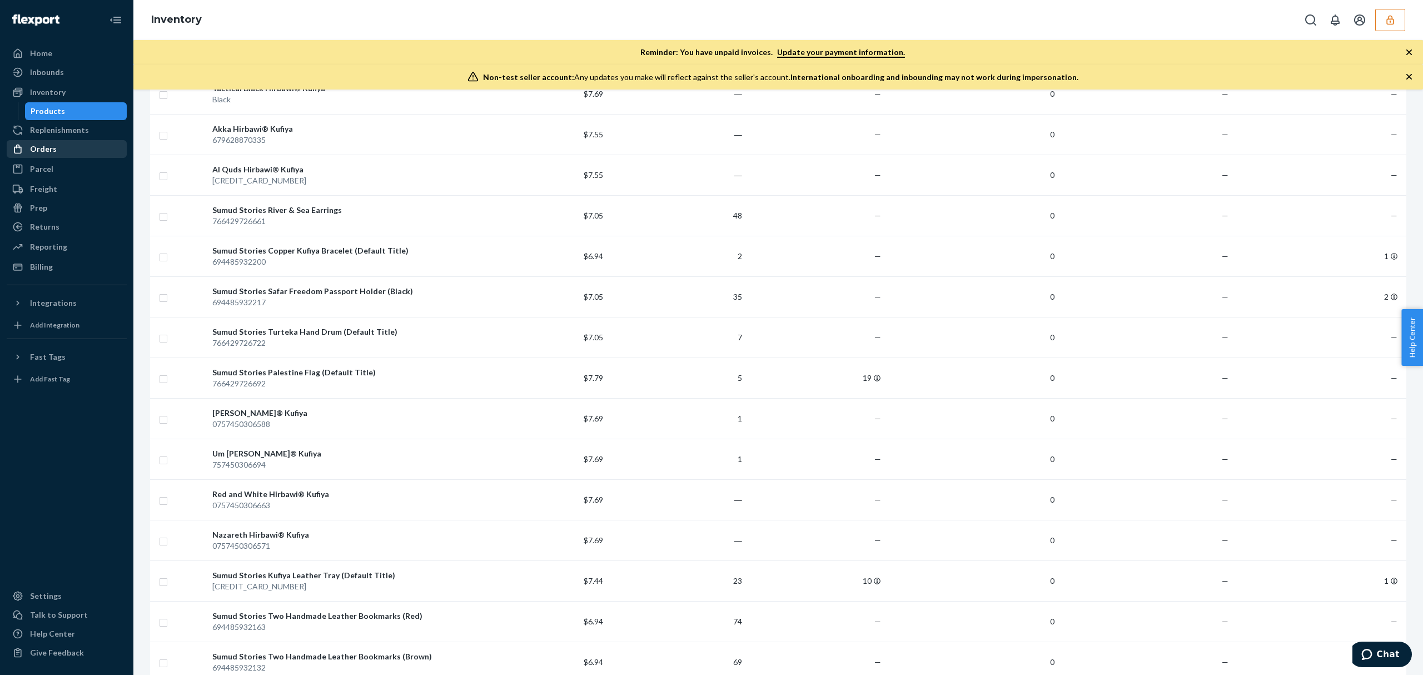
click at [78, 147] on div "Orders" at bounding box center [67, 149] width 118 height 16
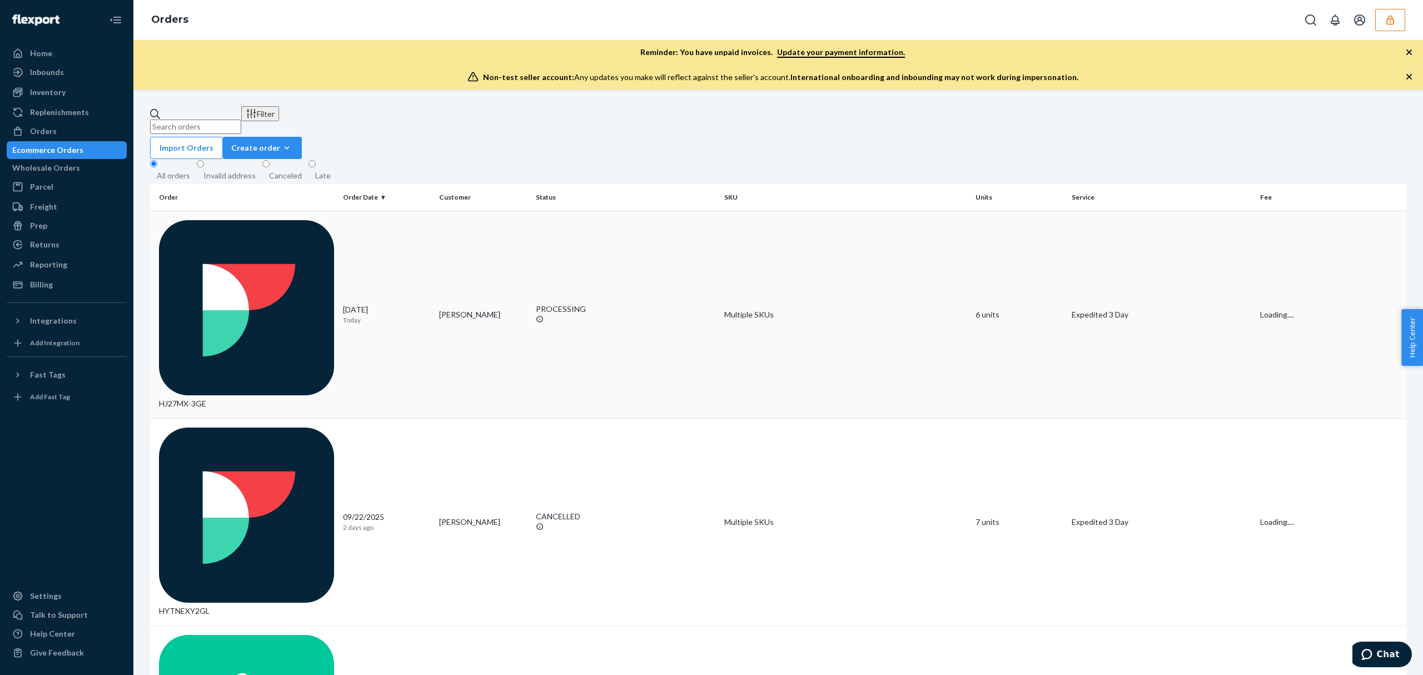
click at [208, 220] on div "HJ27MX-3GE" at bounding box center [246, 314] width 175 height 189
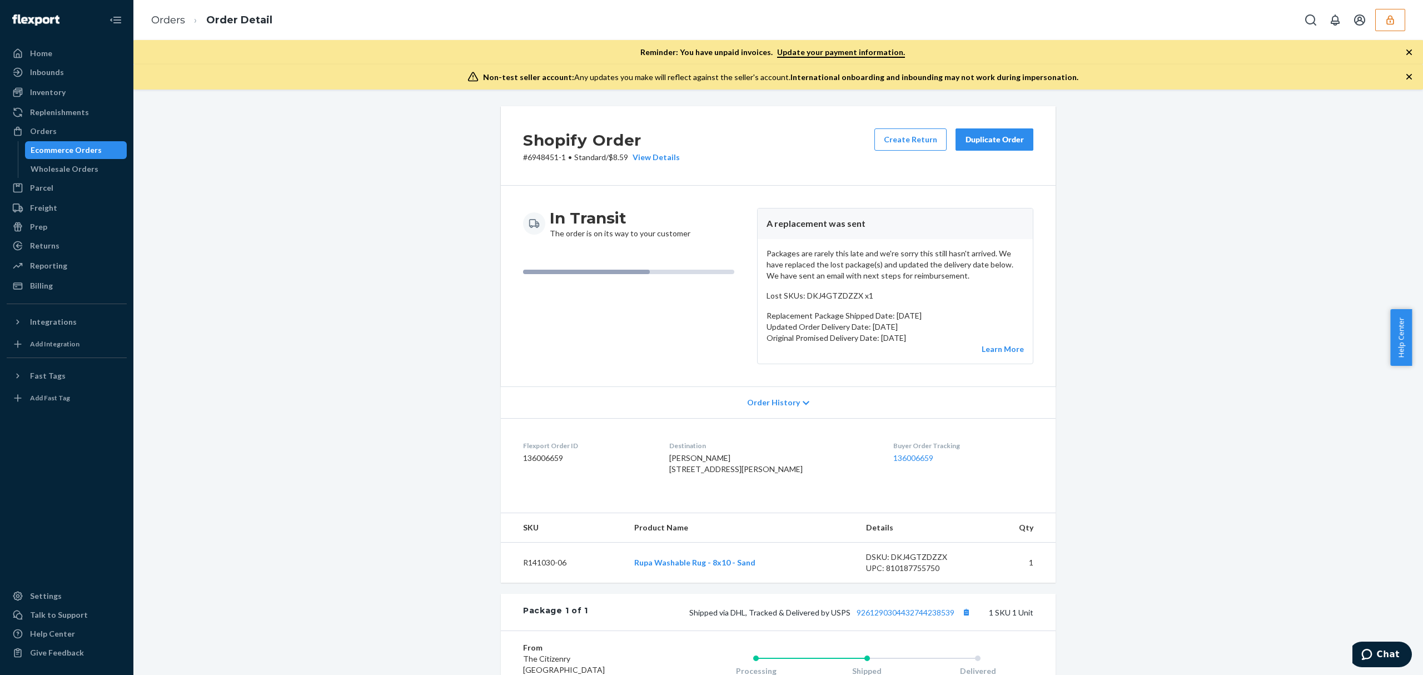
scroll to position [212, 0]
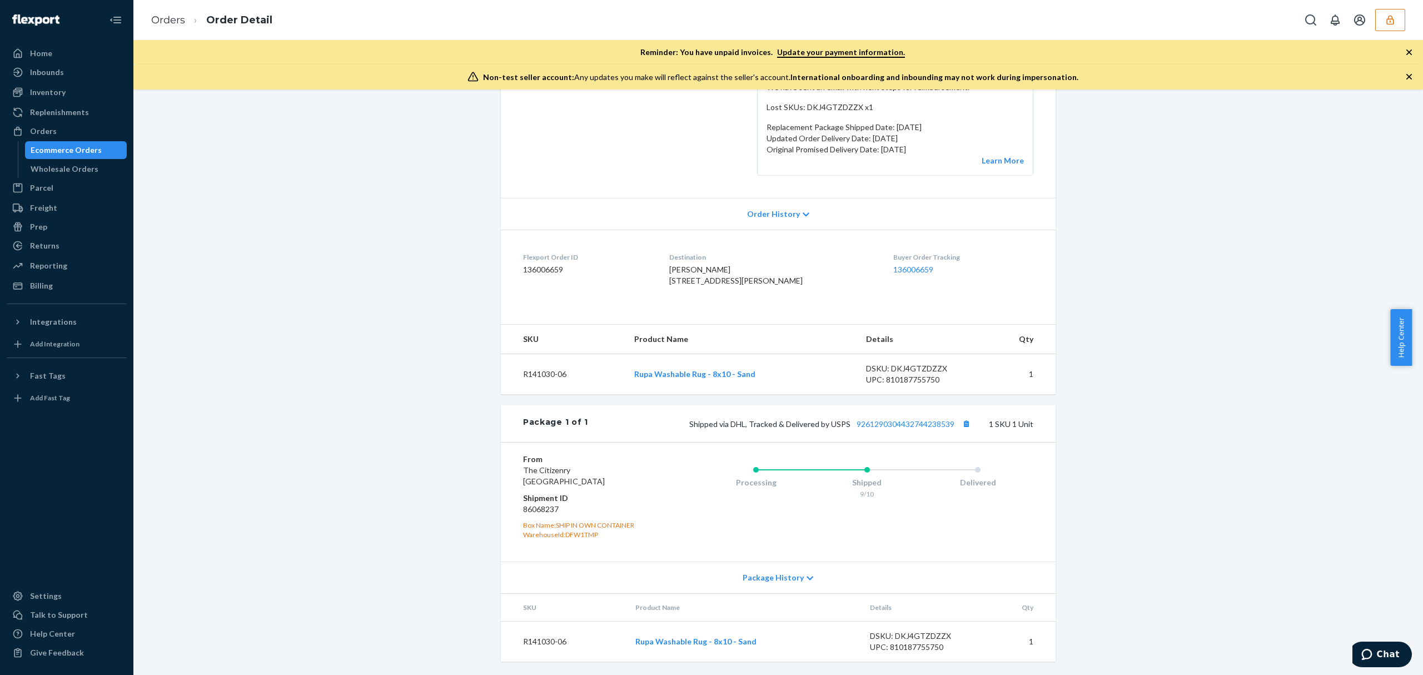
click at [541, 506] on dd "86068237" at bounding box center [589, 508] width 133 height 11
click at [541, 507] on dd "86068237" at bounding box center [589, 508] width 133 height 11
copy dd "86068237"
click at [894, 422] on link "9261290304432744238539" at bounding box center [905, 423] width 98 height 9
click at [770, 173] on div "In Transit The order is on its way to your customer A replacement was sent Pack…" at bounding box center [778, 97] width 555 height 201
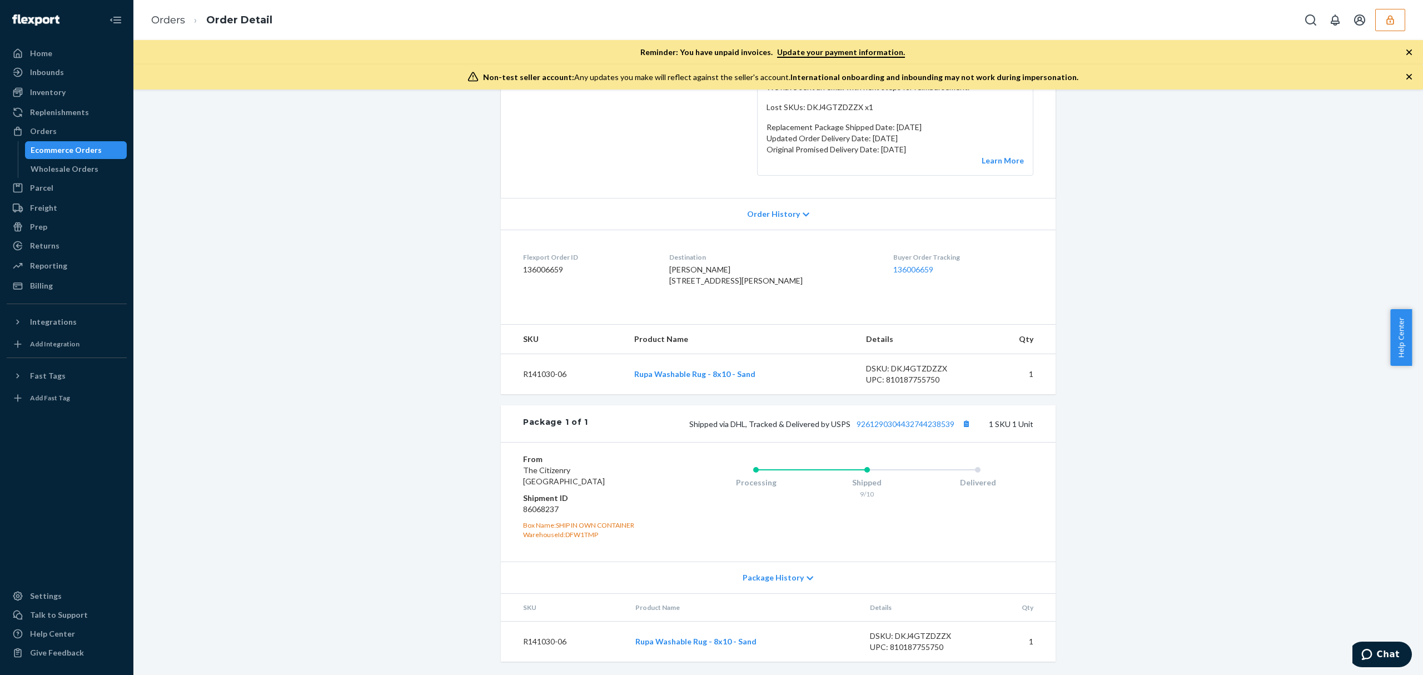
click at [769, 198] on div "Order History" at bounding box center [778, 214] width 555 height 32
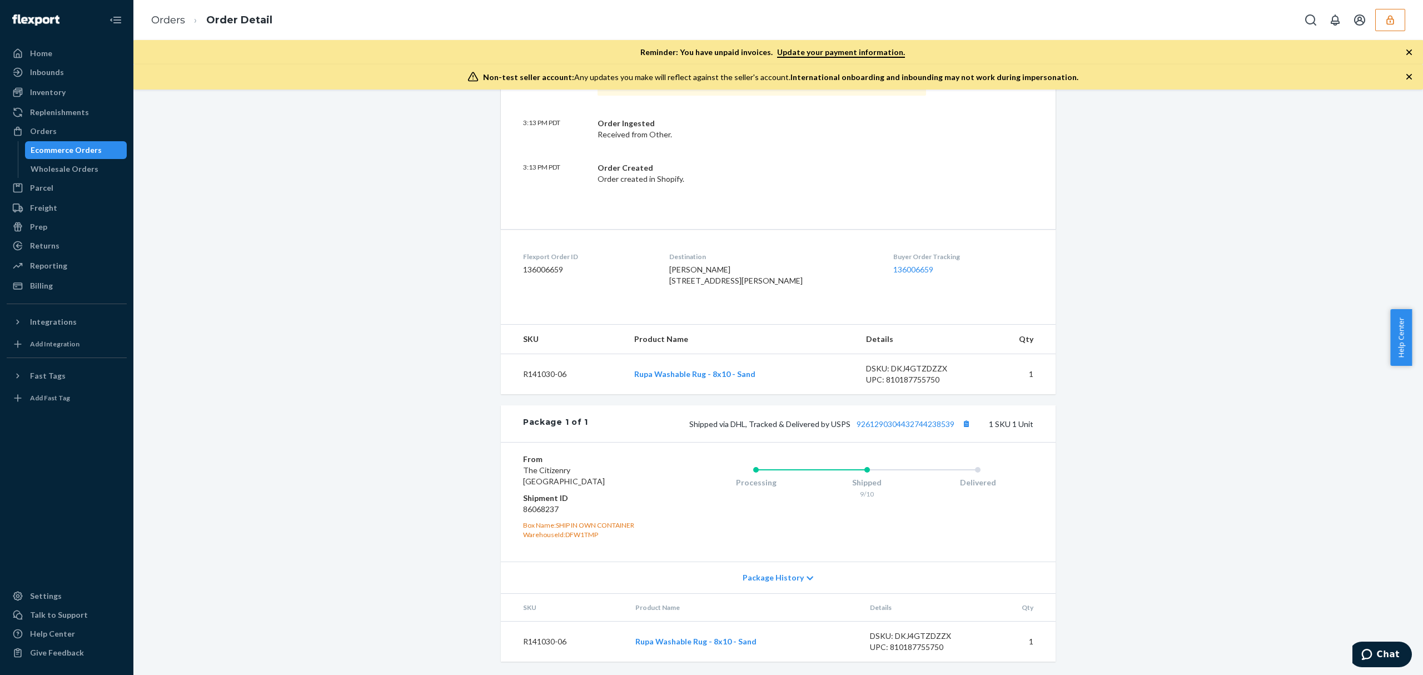
scroll to position [754, 0]
drag, startPoint x: 761, startPoint y: 643, endPoint x: 634, endPoint y: 638, distance: 127.3
click at [634, 638] on td "Rupa Washable Rug - 8x10 - Sand" at bounding box center [743, 641] width 234 height 41
copy link "Rupa Washable Rug - 8x10 - Sand"
drag, startPoint x: 789, startPoint y: 379, endPoint x: 605, endPoint y: 363, distance: 185.2
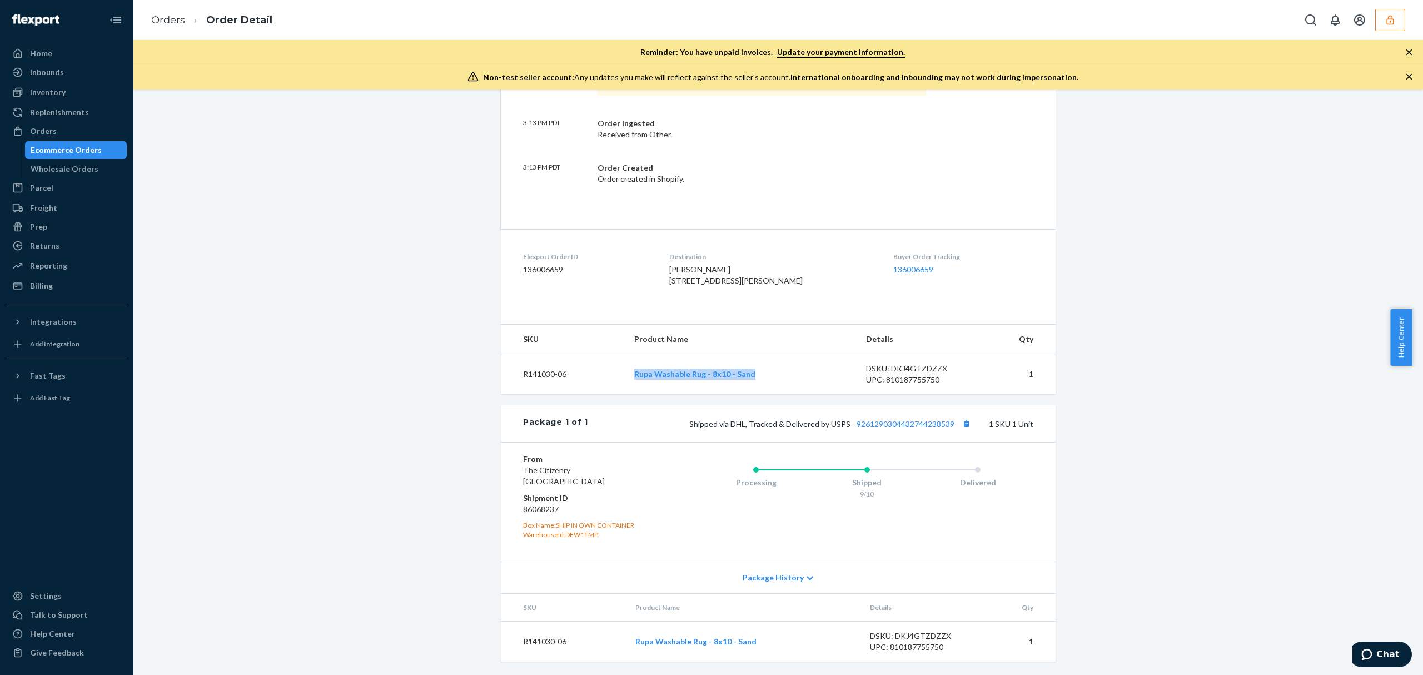
click at [606, 363] on tr "R141030-06 Rupa Washable Rug - 8x10 - Sand DSKU: DKJ4GTZDZZX UPC: 810187755750 1" at bounding box center [778, 373] width 555 height 41
copy tr "Rupa Washable Rug - 8x10 - Sand"
click at [1118, 174] on div "Shopify Order # 6948451-1 • Standard / $8.59 View Details Create Return Duplica…" at bounding box center [778, 26] width 1272 height 1298
click at [1393, 27] on button "button" at bounding box center [1390, 20] width 30 height 22
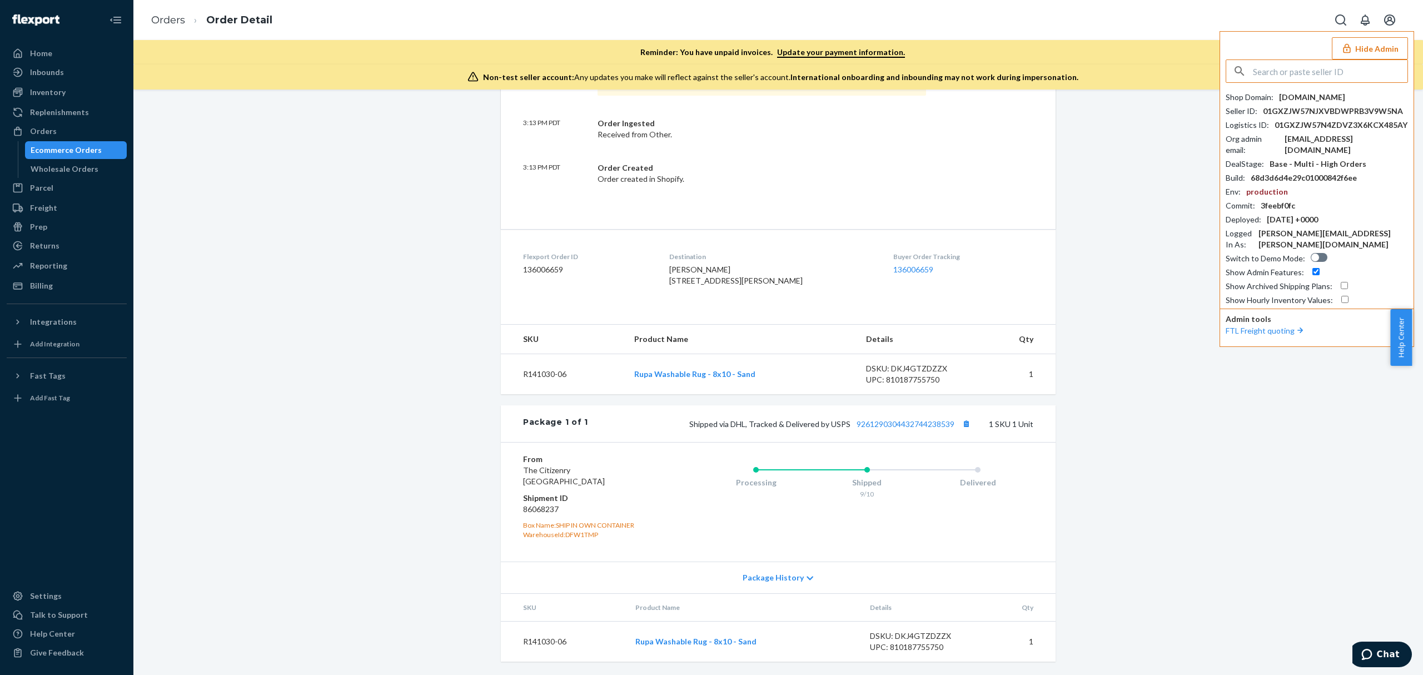
click at [1314, 69] on input "text" at bounding box center [1329, 71] width 154 height 22
type input "gfyu2008qqcom"
click at [1267, 102] on div "gfyu2008qqcom [EMAIL_ADDRESS][DOMAIN_NAME]" at bounding box center [1301, 103] width 129 height 22
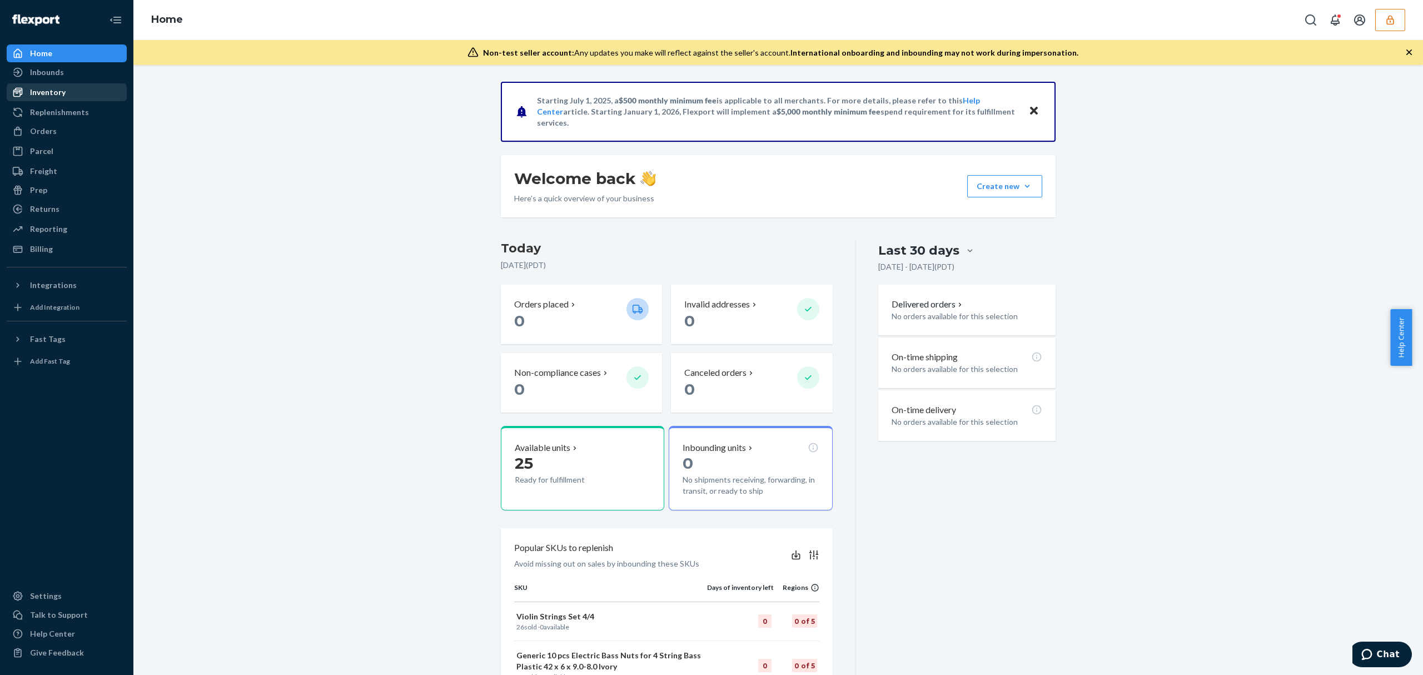
click at [54, 89] on div "Inventory" at bounding box center [48, 92] width 36 height 11
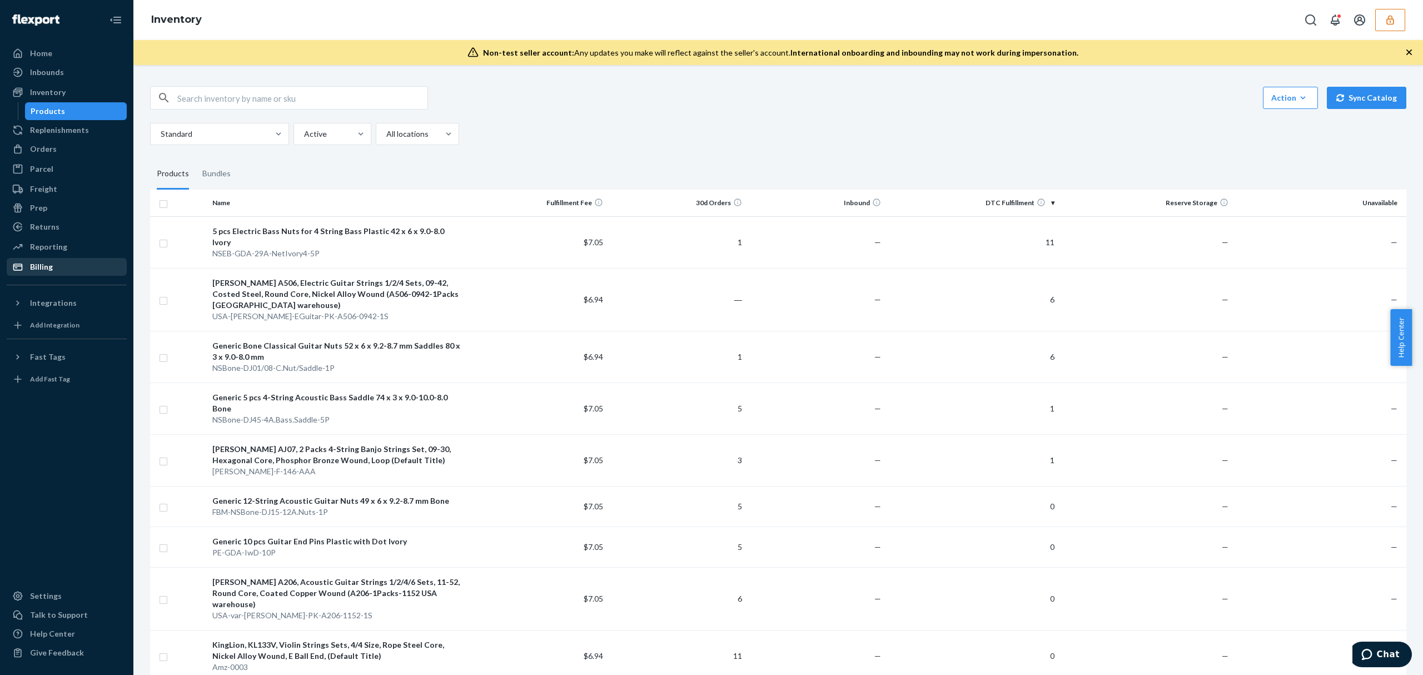
click at [73, 265] on div "Billing" at bounding box center [67, 267] width 118 height 16
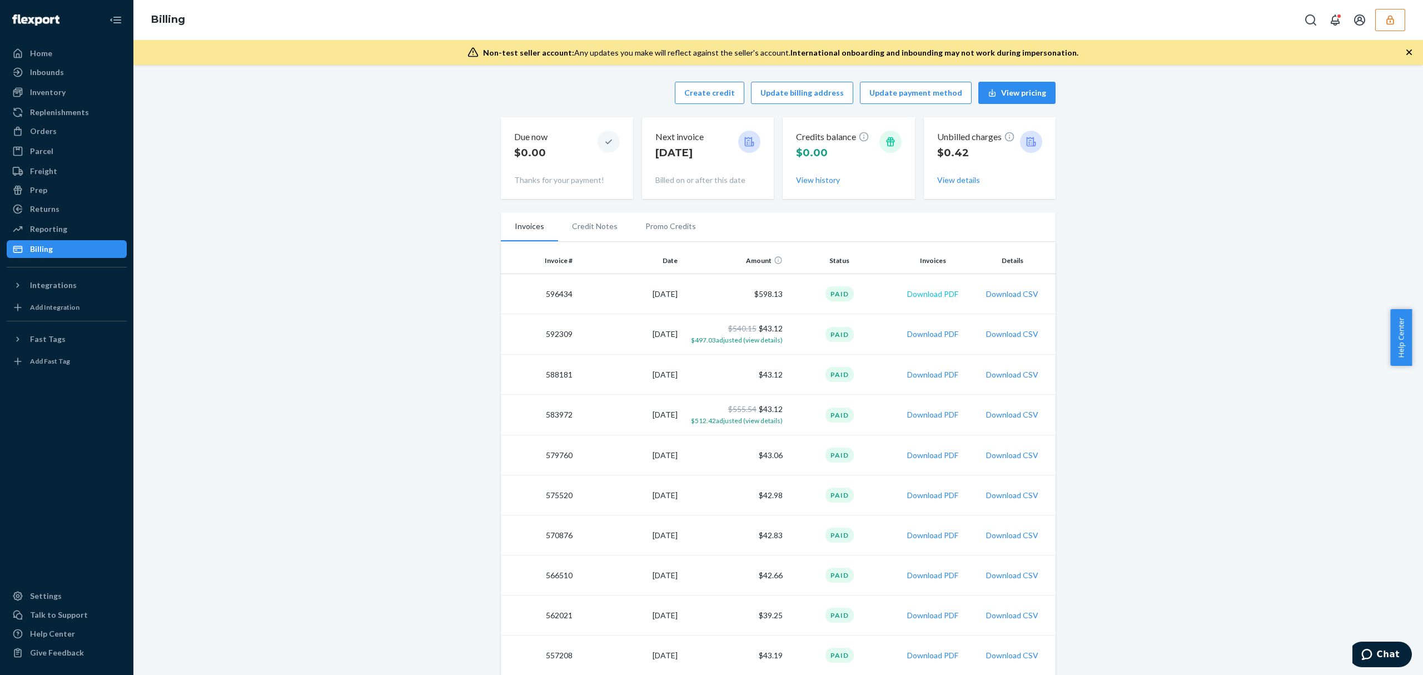
click at [919, 291] on button "Download PDF" at bounding box center [932, 293] width 51 height 11
click at [56, 96] on div "Inventory" at bounding box center [48, 92] width 36 height 11
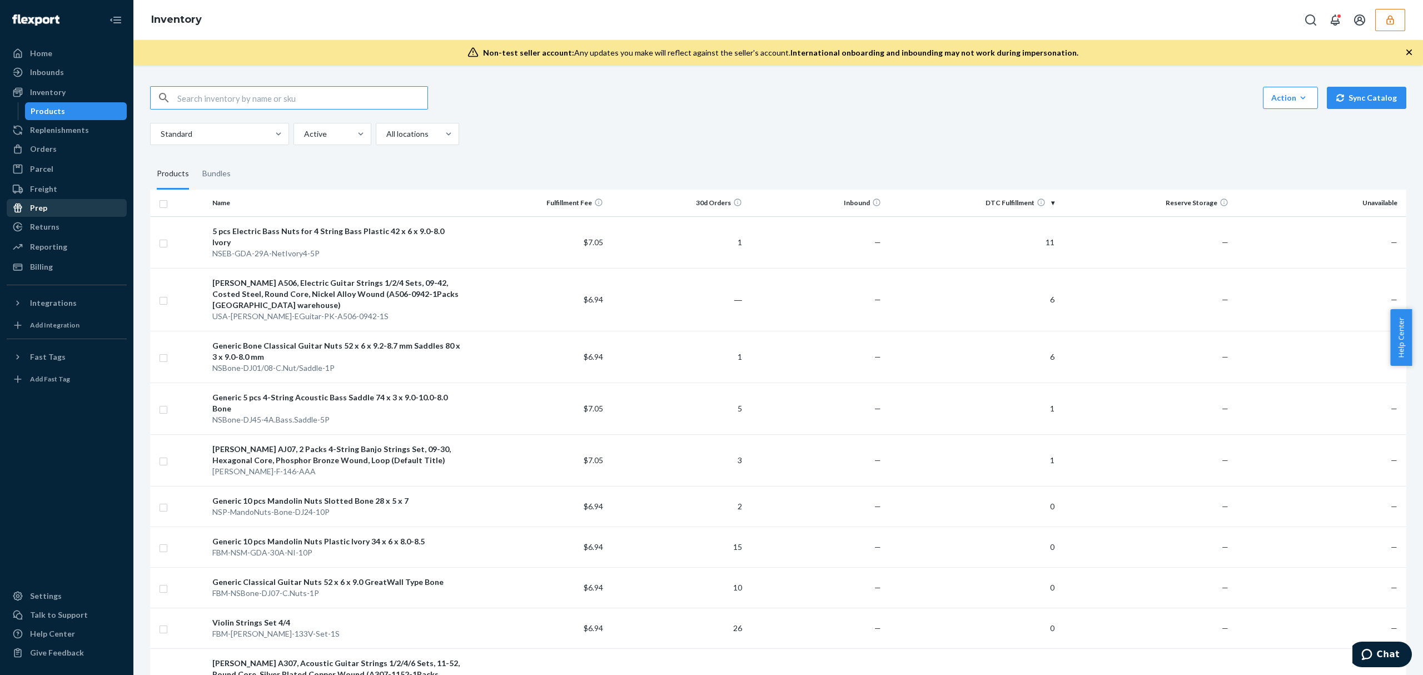
click at [37, 154] on div "Orders" at bounding box center [67, 149] width 118 height 16
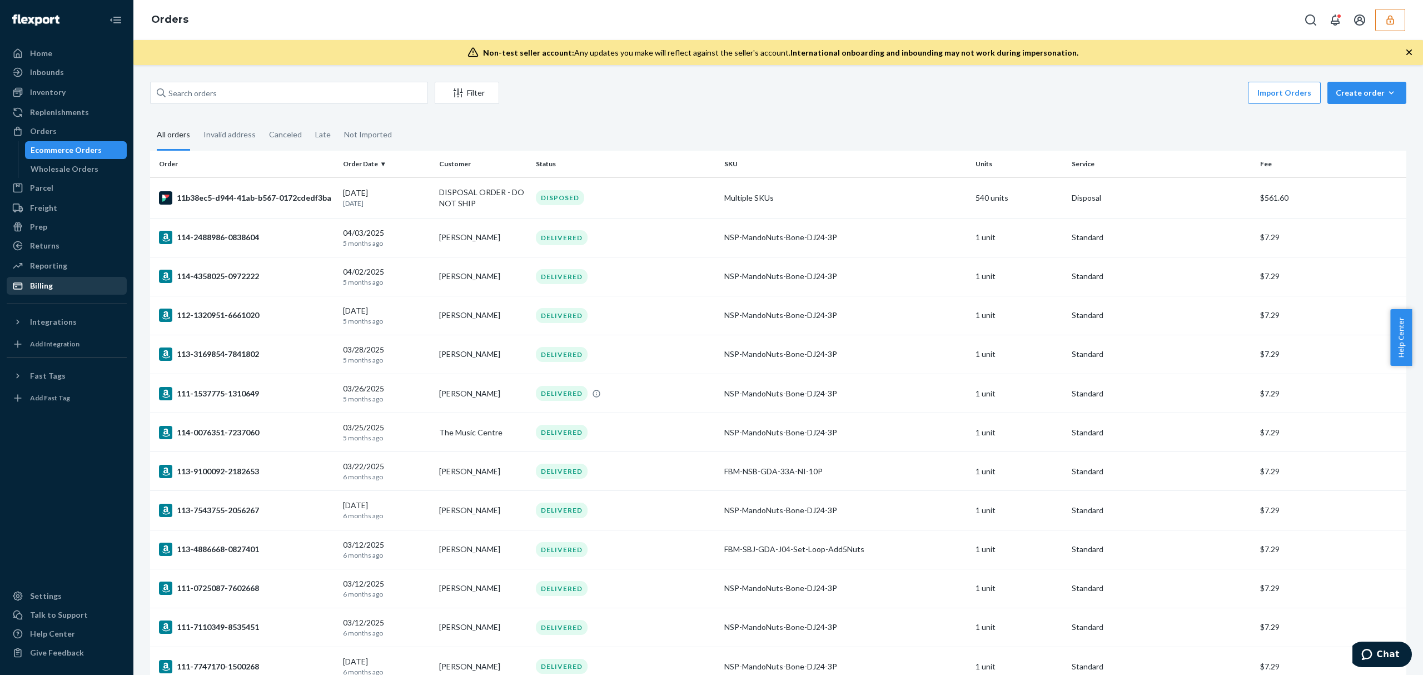
click at [33, 285] on div "Billing" at bounding box center [41, 285] width 23 height 11
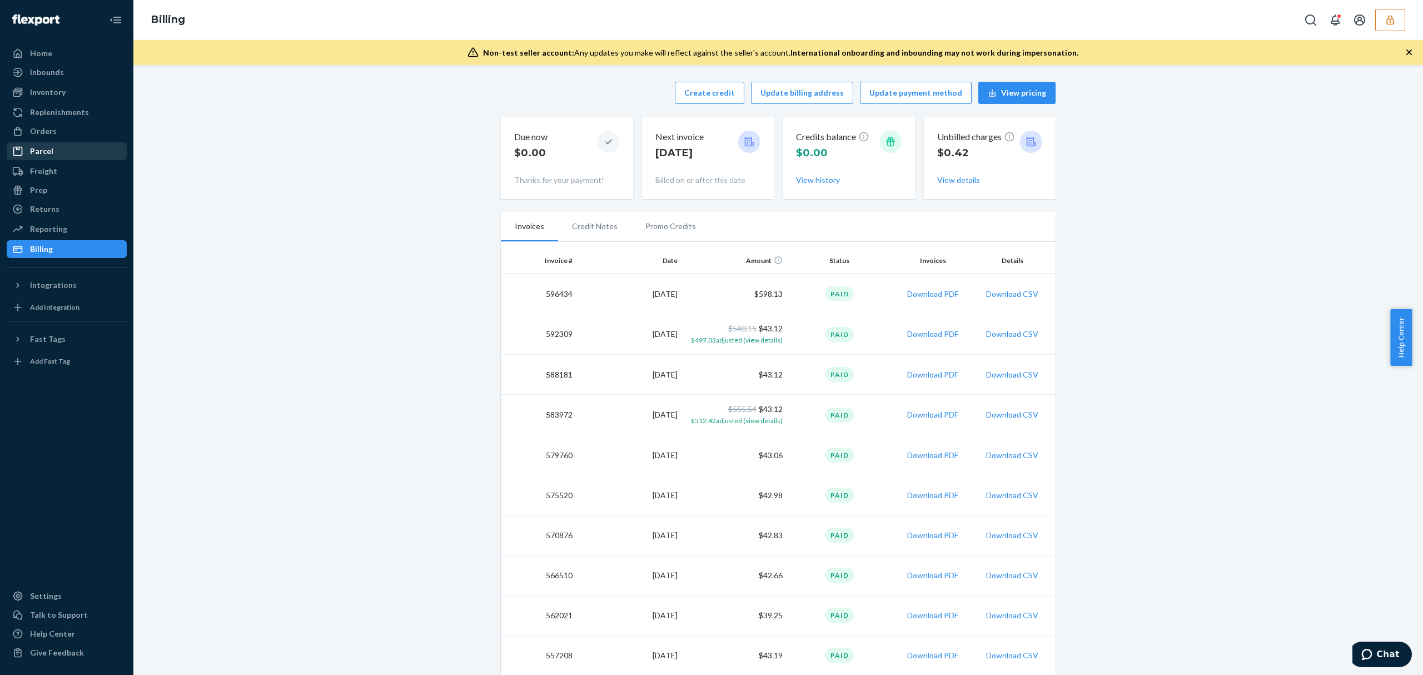
drag, startPoint x: 36, startPoint y: 128, endPoint x: 124, endPoint y: 150, distance: 91.1
click at [36, 128] on div "Orders" at bounding box center [43, 131] width 27 height 11
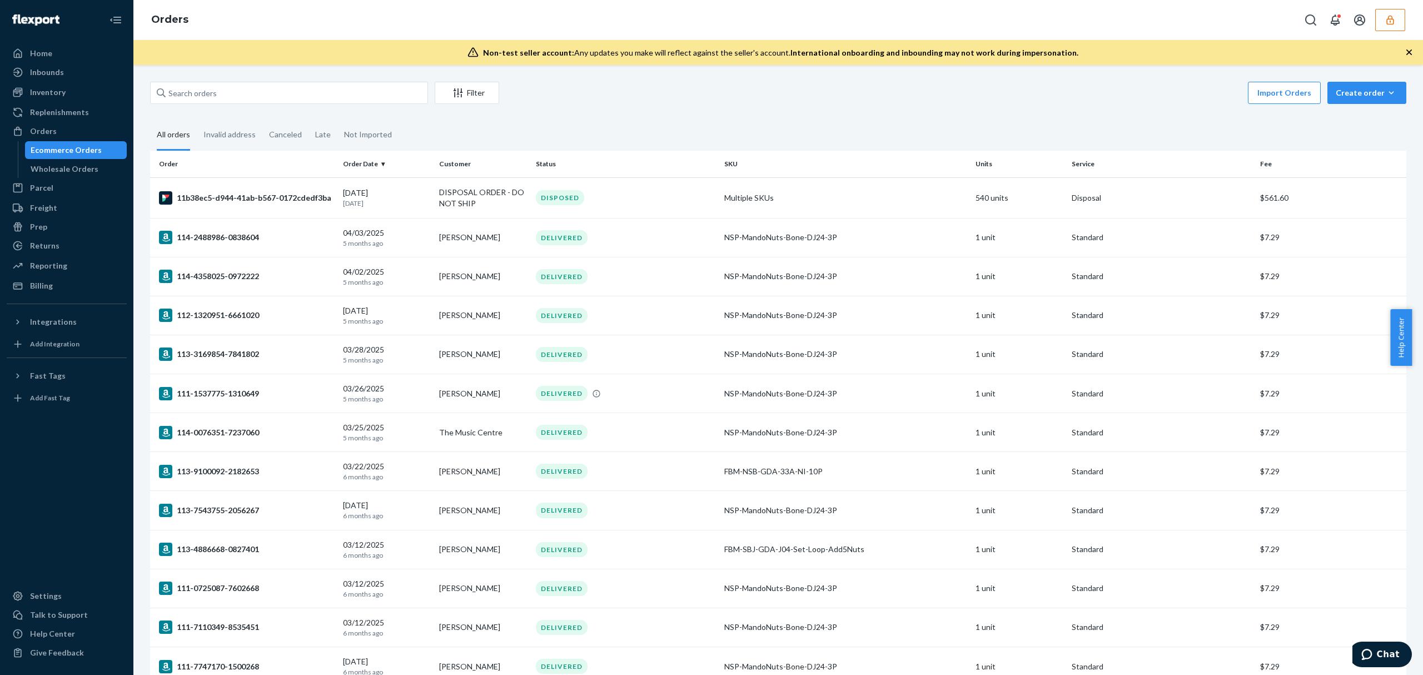
drag, startPoint x: 57, startPoint y: 90, endPoint x: 521, endPoint y: 212, distance: 479.8
click at [57, 90] on div "Inventory" at bounding box center [48, 92] width 36 height 11
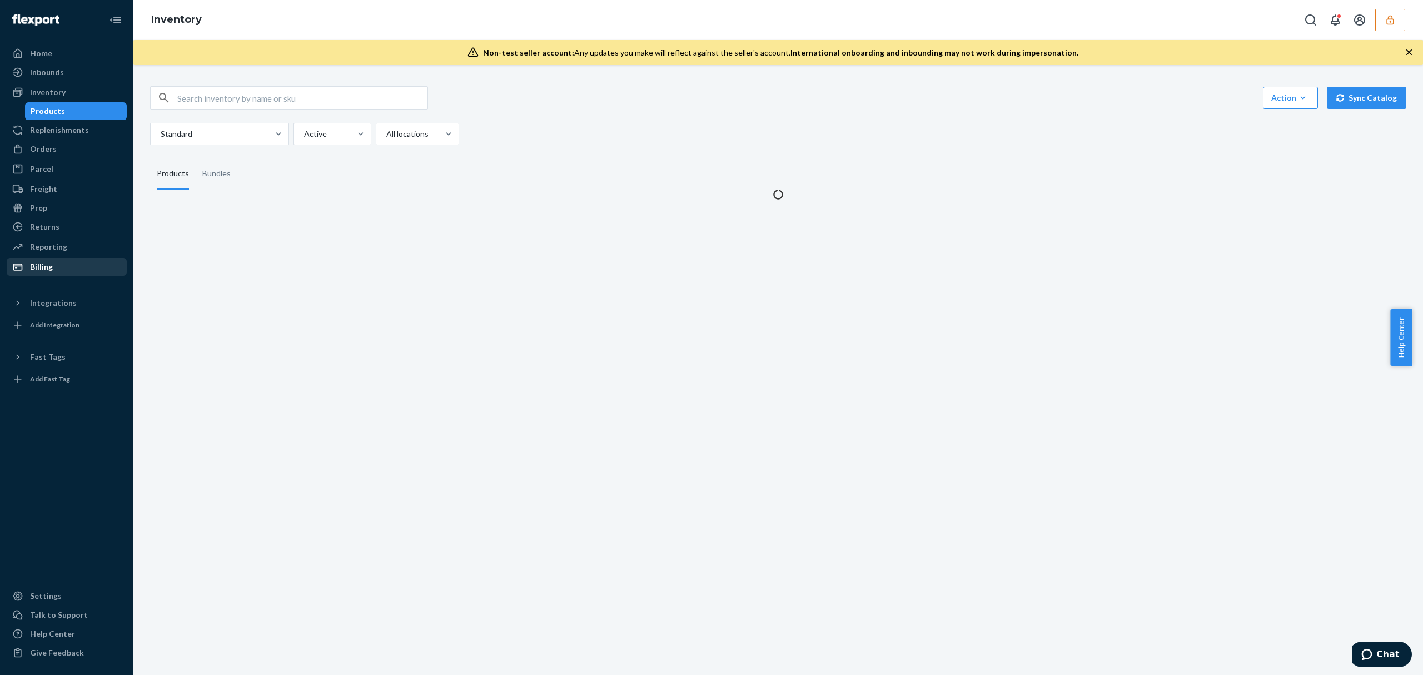
click at [41, 267] on div "Billing" at bounding box center [41, 266] width 23 height 11
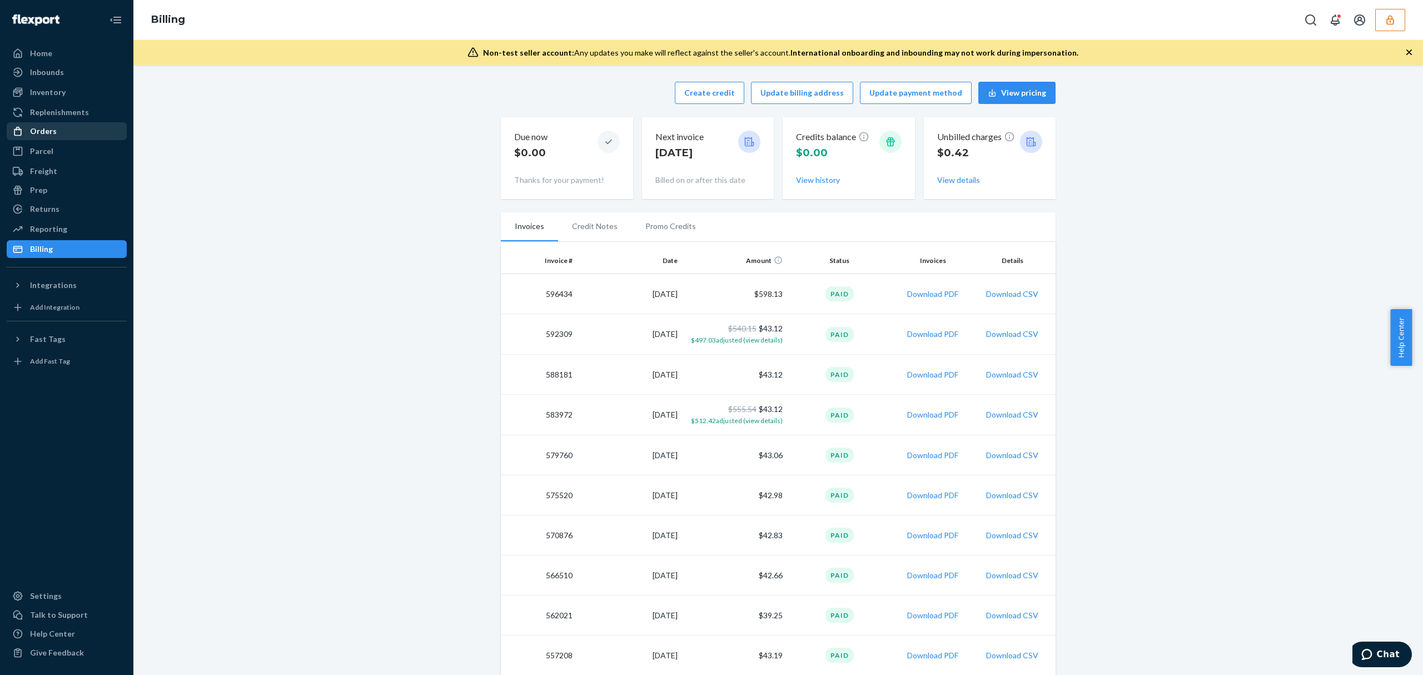
click at [47, 132] on div "Orders" at bounding box center [43, 131] width 27 height 11
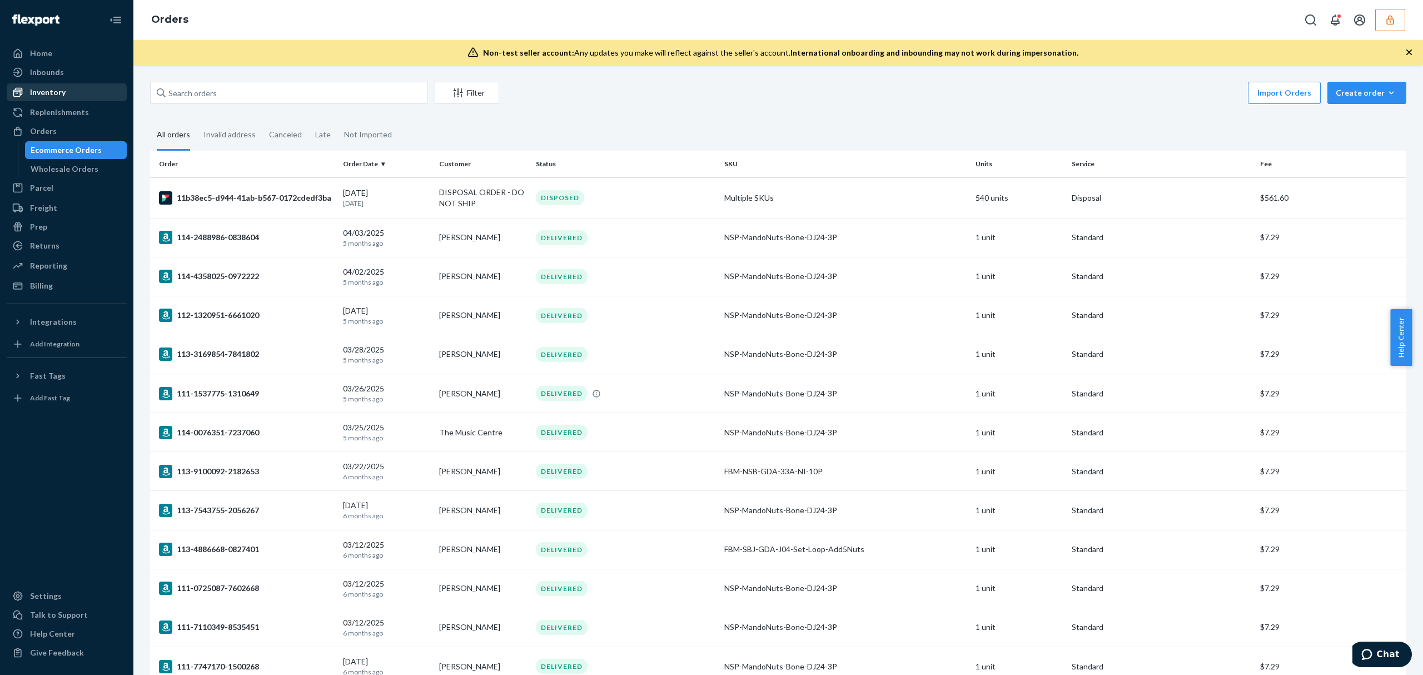
click at [47, 89] on div "Inventory" at bounding box center [48, 92] width 36 height 11
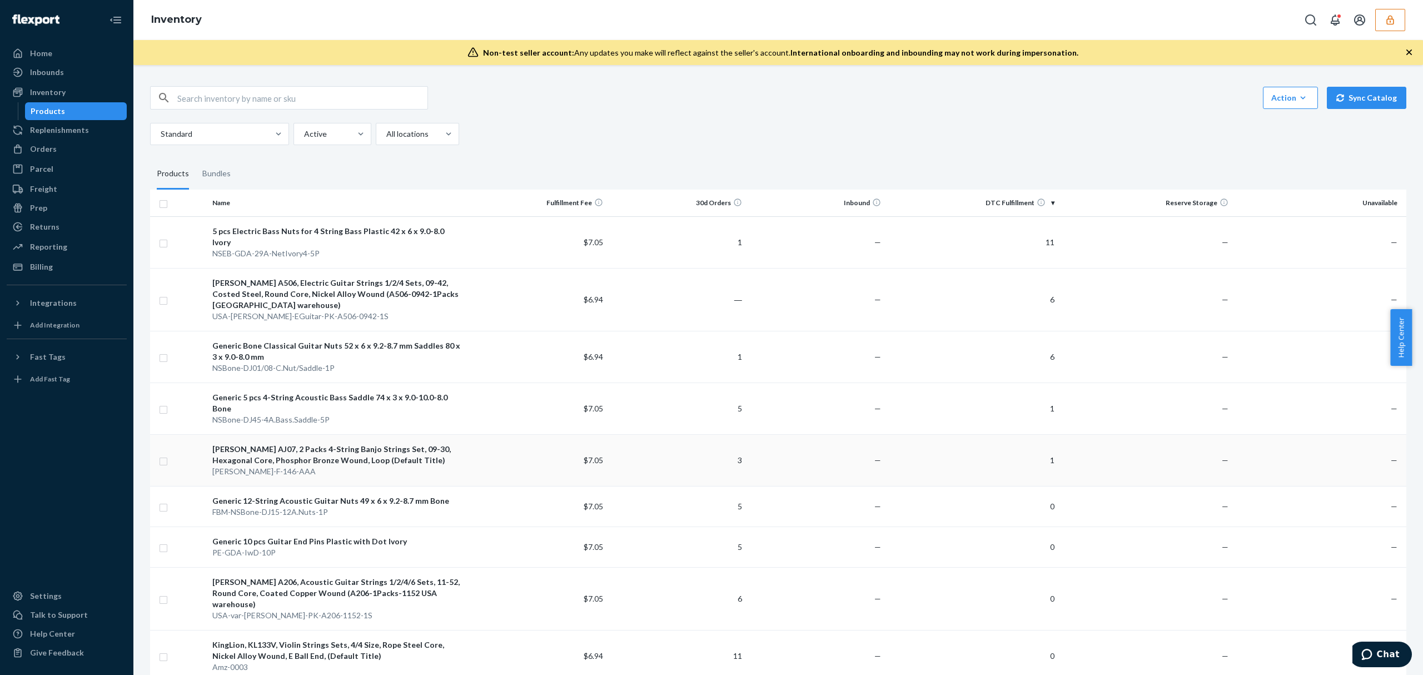
click at [1001, 434] on td "1" at bounding box center [971, 460] width 173 height 52
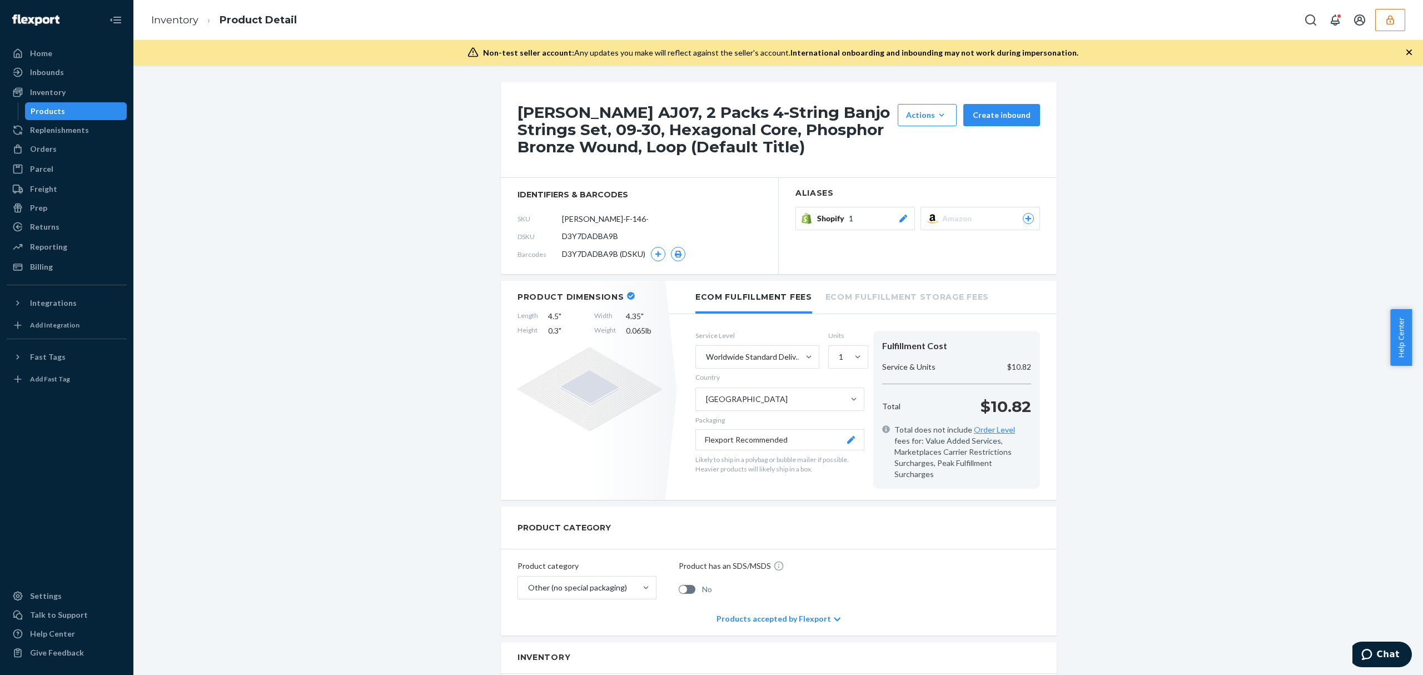
click at [590, 238] on span "D3Y7DADBA9B" at bounding box center [590, 236] width 56 height 11
copy span "D3Y7DADBA9B"
click at [152, 23] on link "Inventory" at bounding box center [174, 20] width 47 height 12
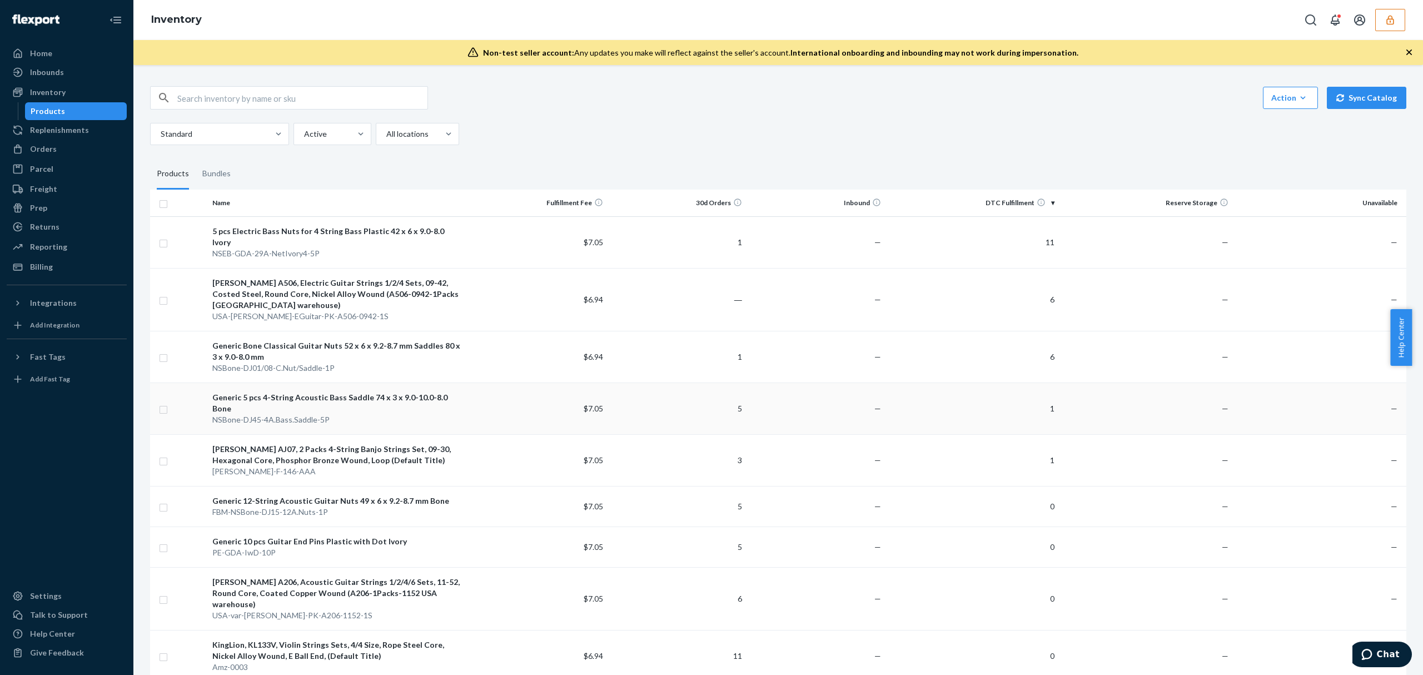
click at [1029, 382] on td "1" at bounding box center [971, 408] width 173 height 52
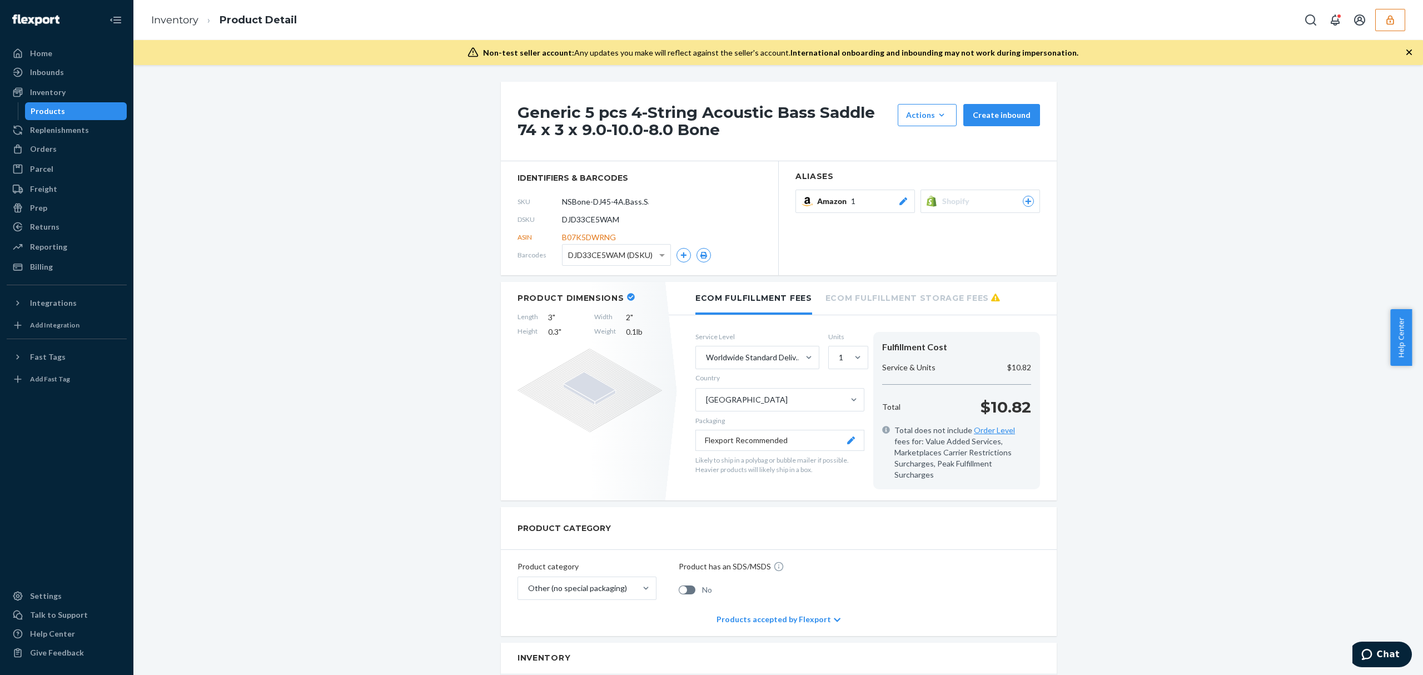
click at [597, 218] on span "DJD33CE5WAM" at bounding box center [590, 219] width 57 height 11
copy span "DJD33CE5WAM"
click at [184, 27] on li "Inventory" at bounding box center [174, 20] width 47 height 14
click at [170, 21] on link "Inventory" at bounding box center [174, 20] width 47 height 12
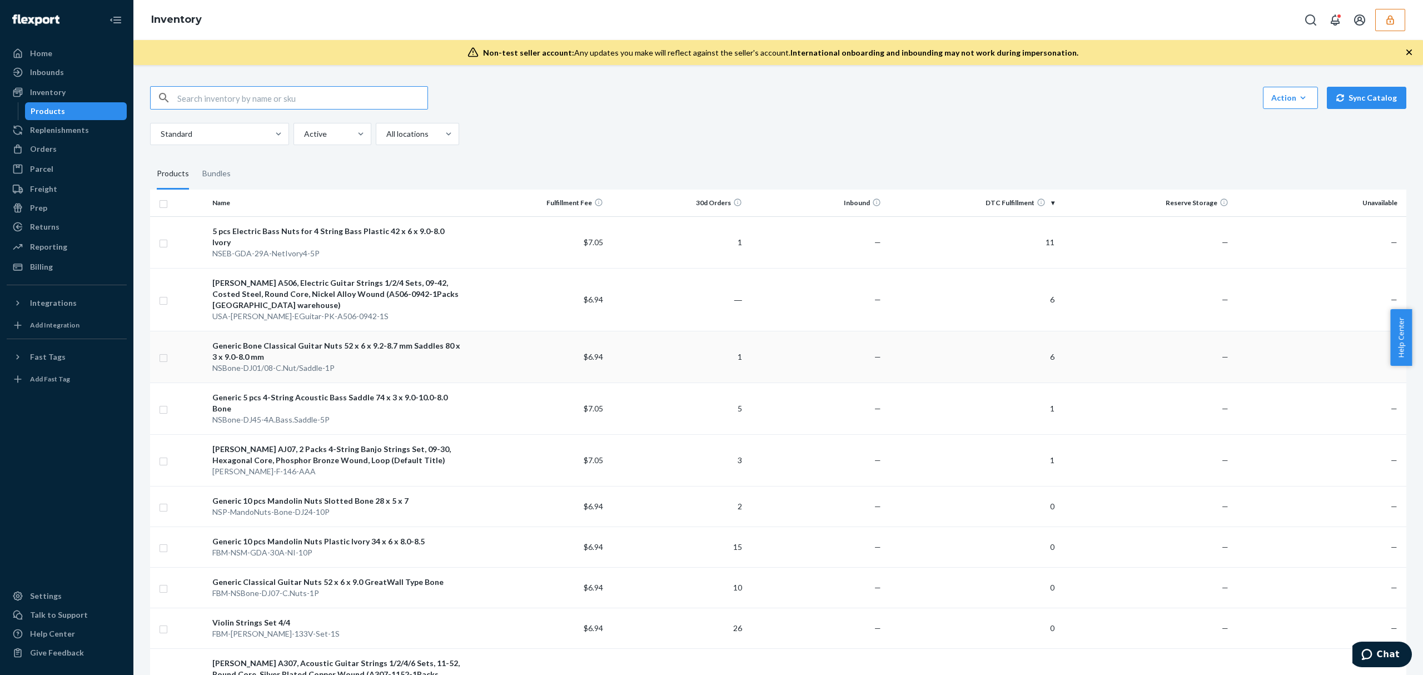
click at [1059, 338] on td "—" at bounding box center [1145, 357] width 173 height 52
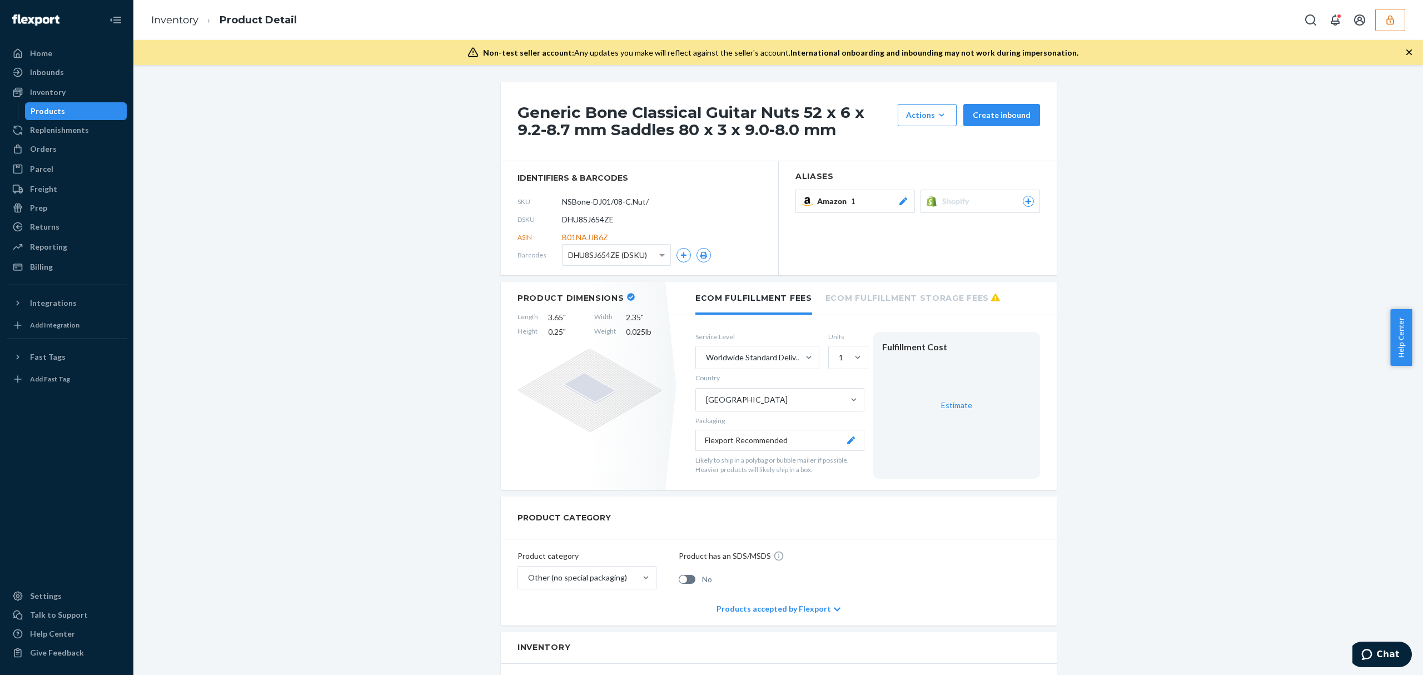
click at [585, 214] on span "DHU8SJ654ZE" at bounding box center [588, 219] width 52 height 11
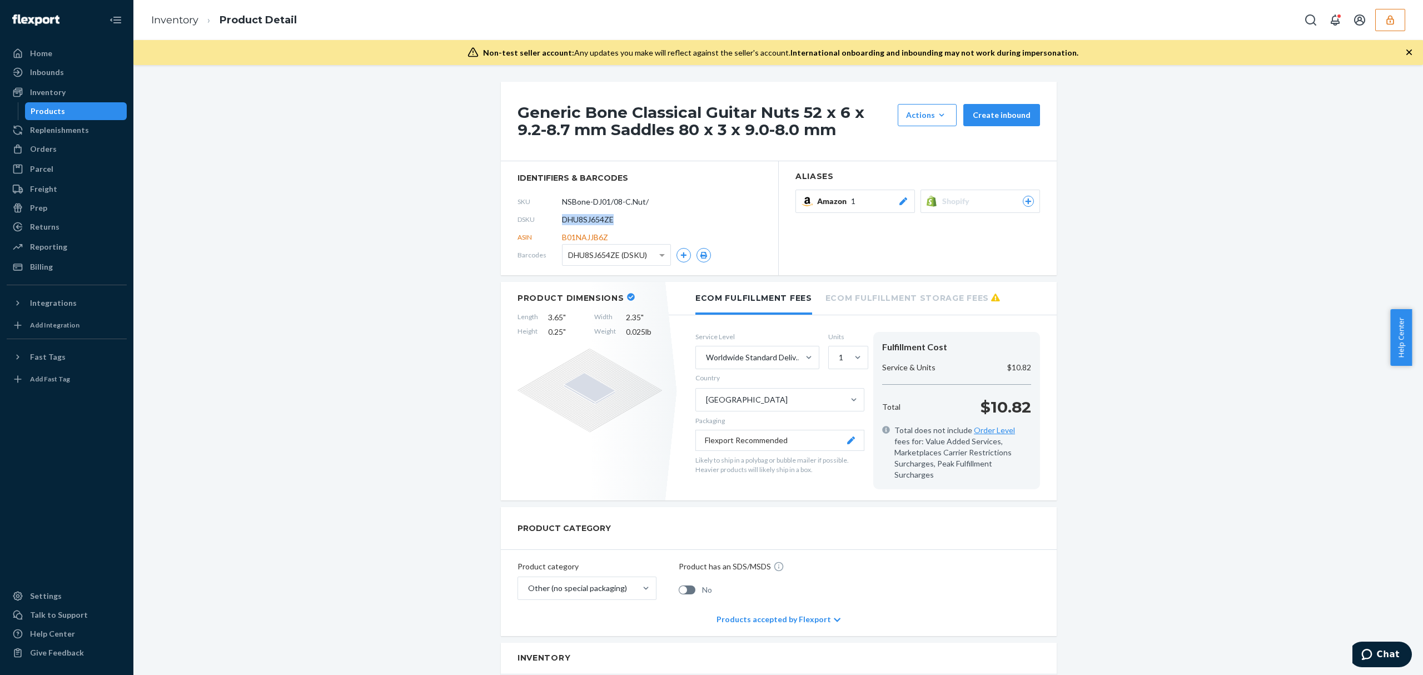
copy span "DHU8SJ654ZE"
click at [167, 13] on li "Inventory" at bounding box center [174, 20] width 47 height 14
click at [176, 21] on link "Inventory" at bounding box center [174, 20] width 47 height 12
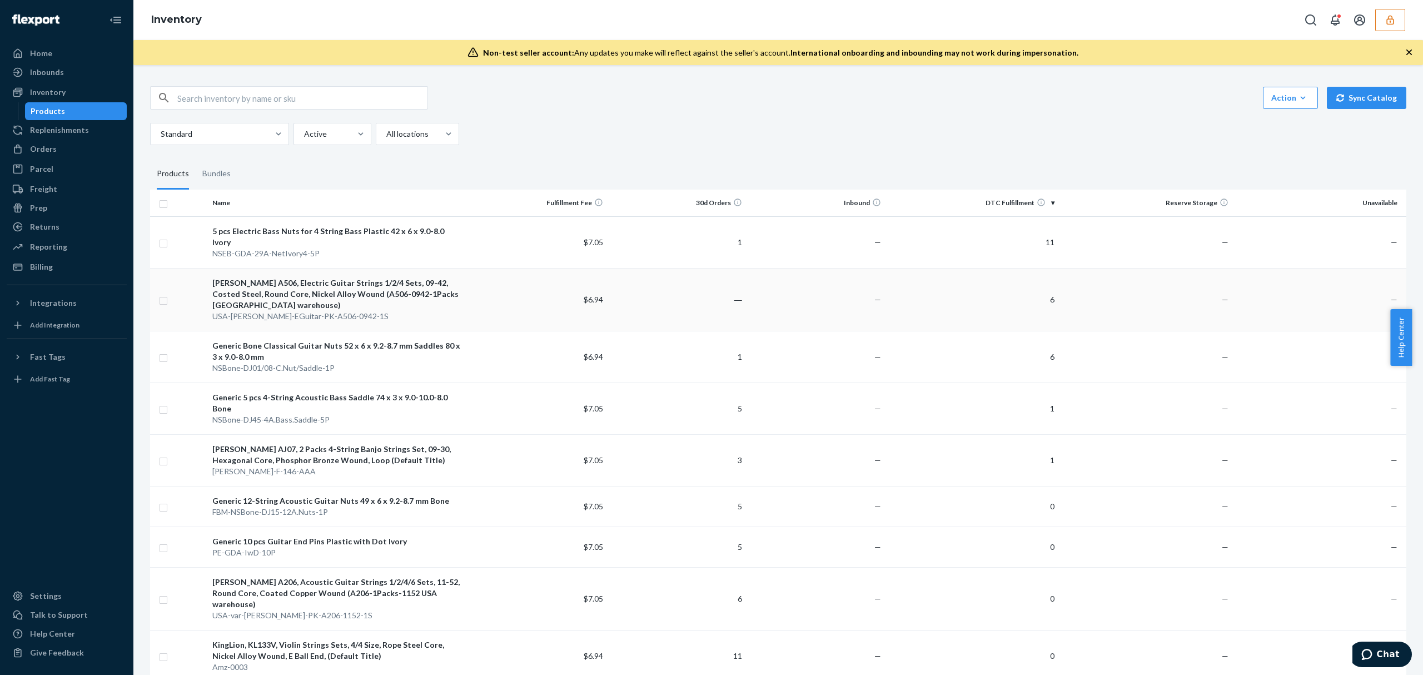
click at [976, 283] on td "6" at bounding box center [971, 299] width 173 height 63
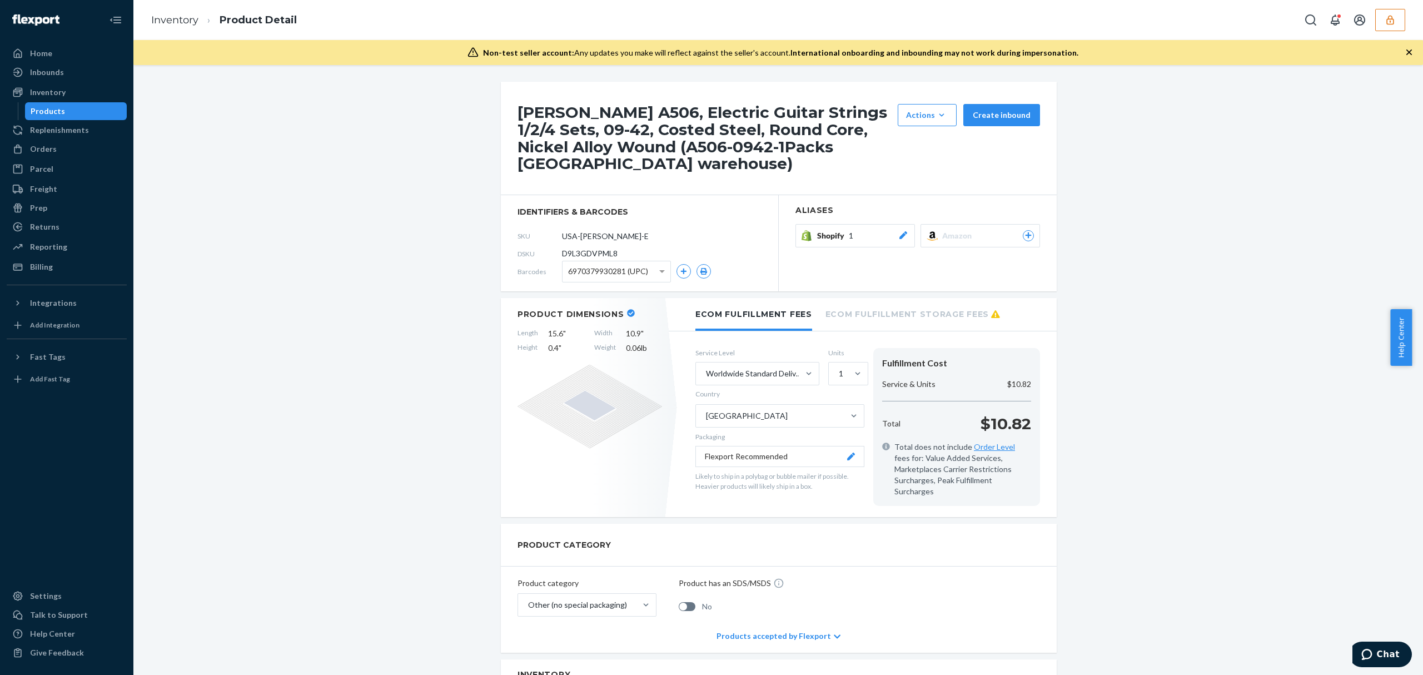
click at [603, 248] on span "D9L3GDVPML8" at bounding box center [590, 253] width 56 height 11
copy span "D9L3GDVPML8"
click at [176, 23] on link "Inventory" at bounding box center [174, 20] width 47 height 12
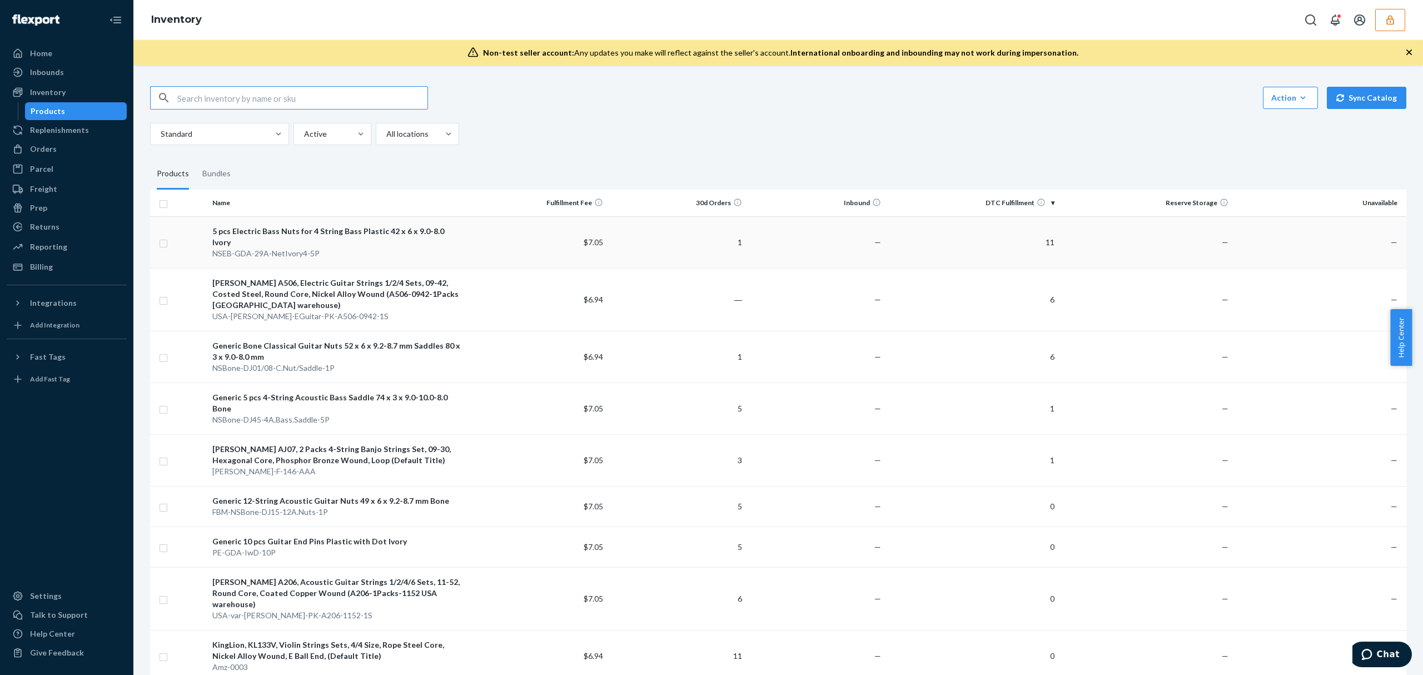
click at [925, 244] on td "11" at bounding box center [971, 242] width 173 height 52
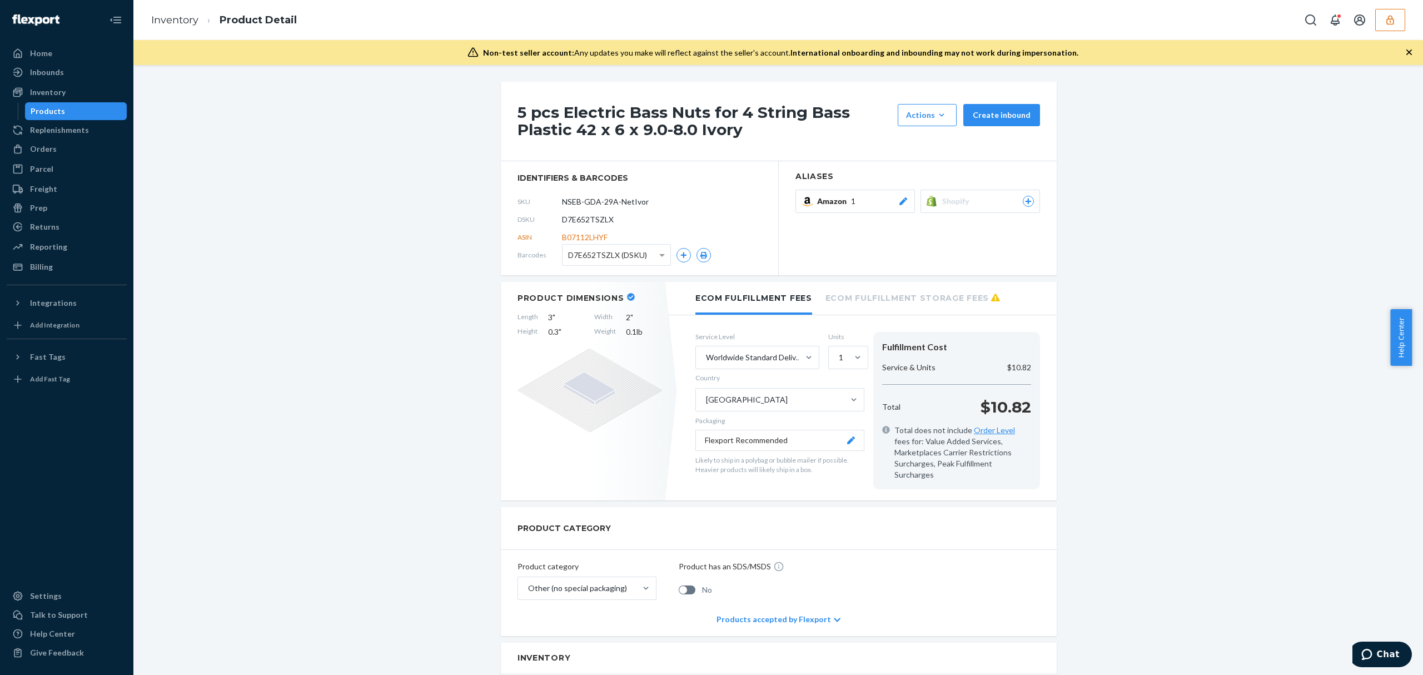
click at [566, 216] on span "D7E652TSZLX" at bounding box center [588, 219] width 52 height 11
copy span "D7E652TSZLX"
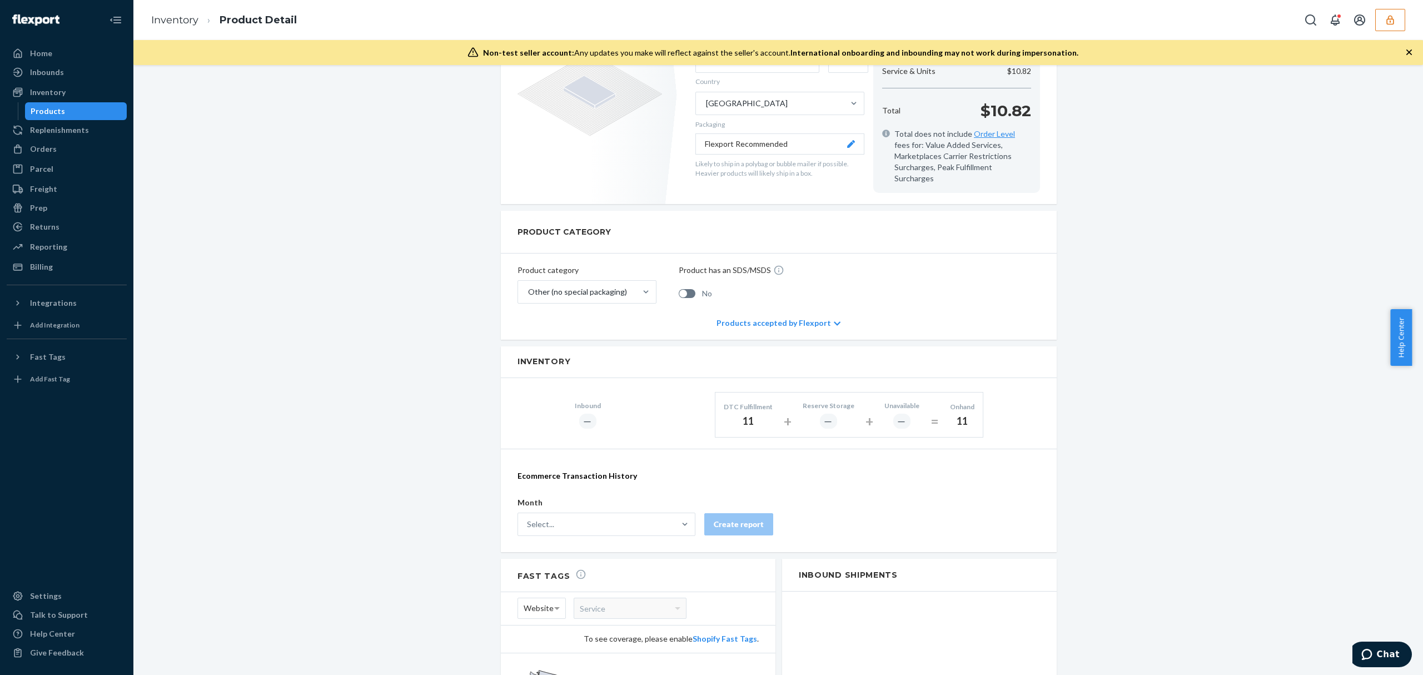
scroll to position [483, 0]
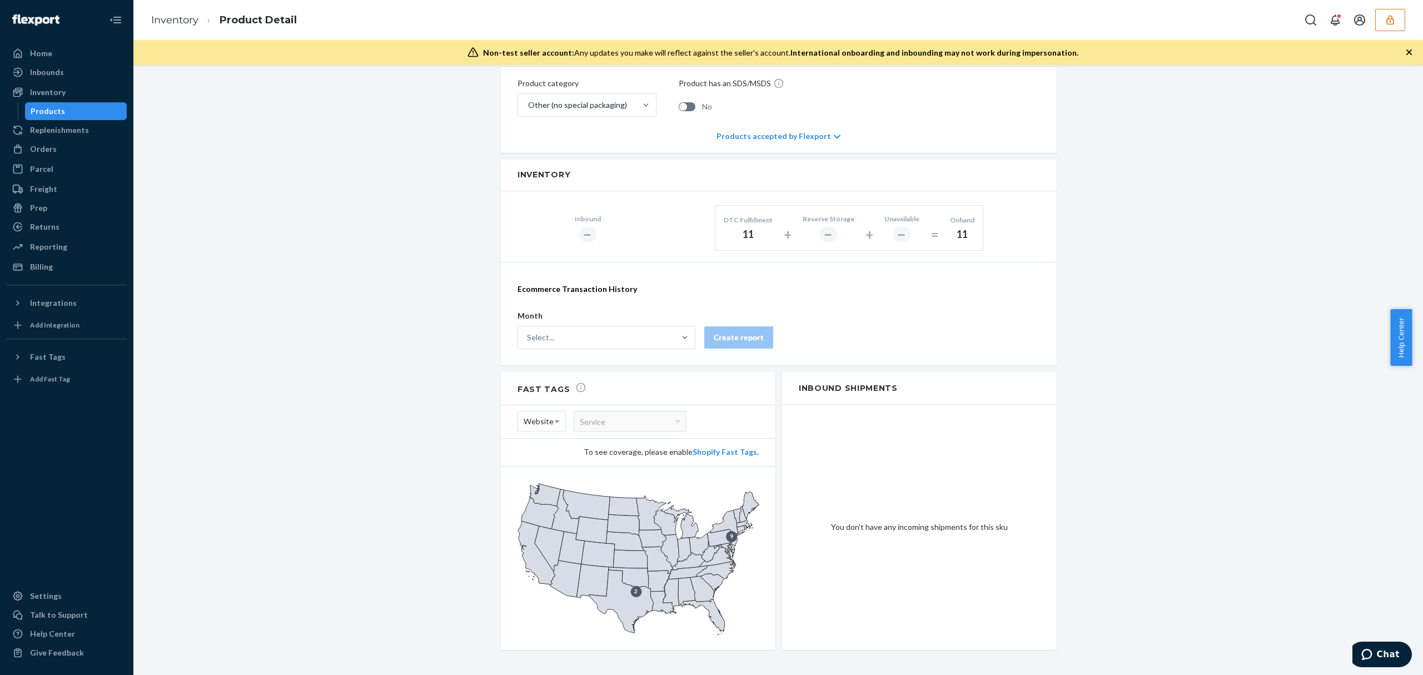
drag, startPoint x: 52, startPoint y: 85, endPoint x: 72, endPoint y: 109, distance: 30.8
click at [52, 85] on div "Inventory" at bounding box center [67, 92] width 118 height 16
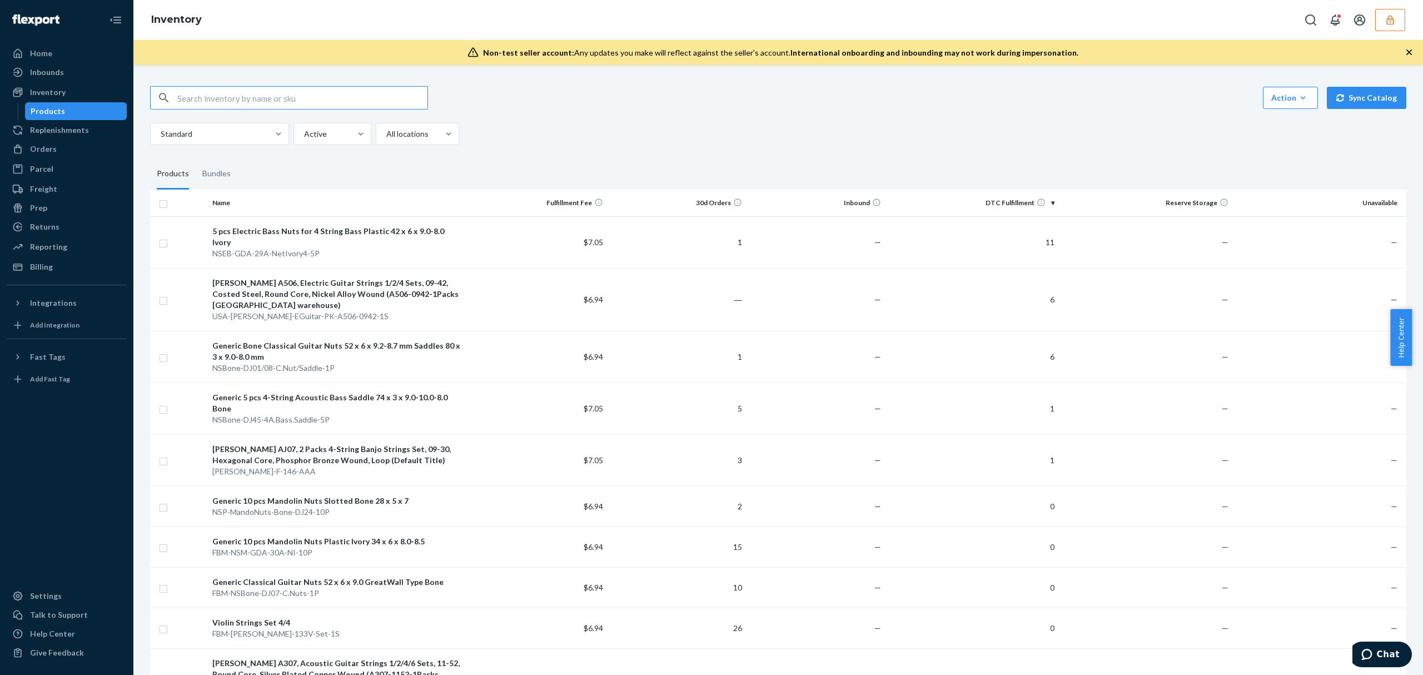
drag, startPoint x: 36, startPoint y: 146, endPoint x: 436, endPoint y: 241, distance: 410.7
click at [37, 146] on div "Orders" at bounding box center [43, 148] width 27 height 11
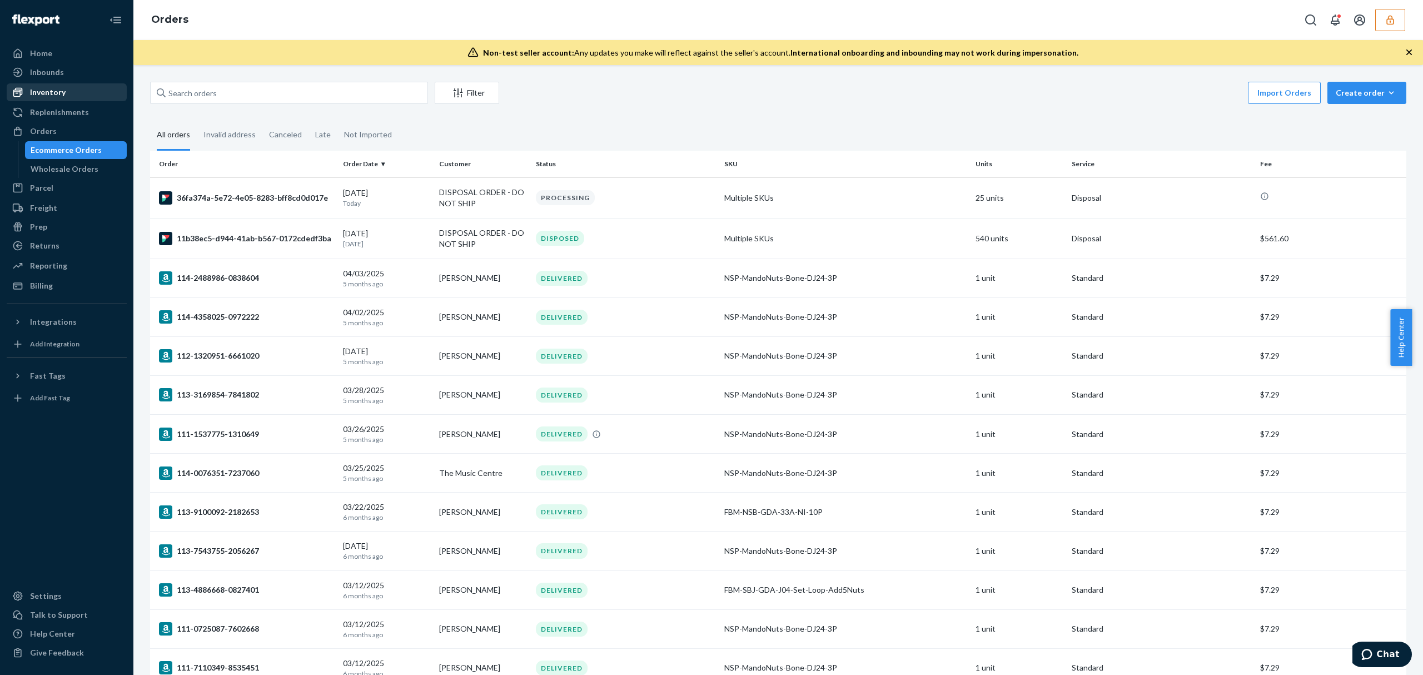
click at [43, 83] on link "Inventory" at bounding box center [67, 92] width 120 height 18
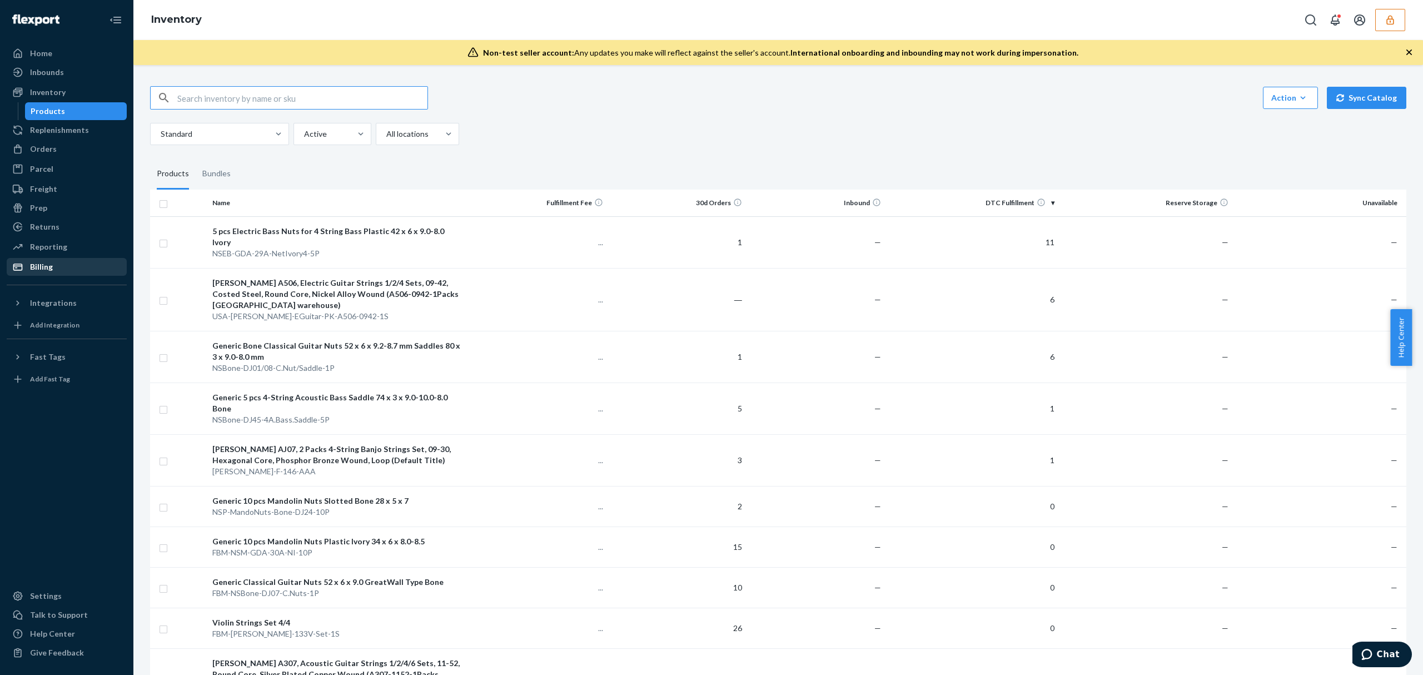
click at [74, 265] on div "Billing" at bounding box center [67, 267] width 118 height 16
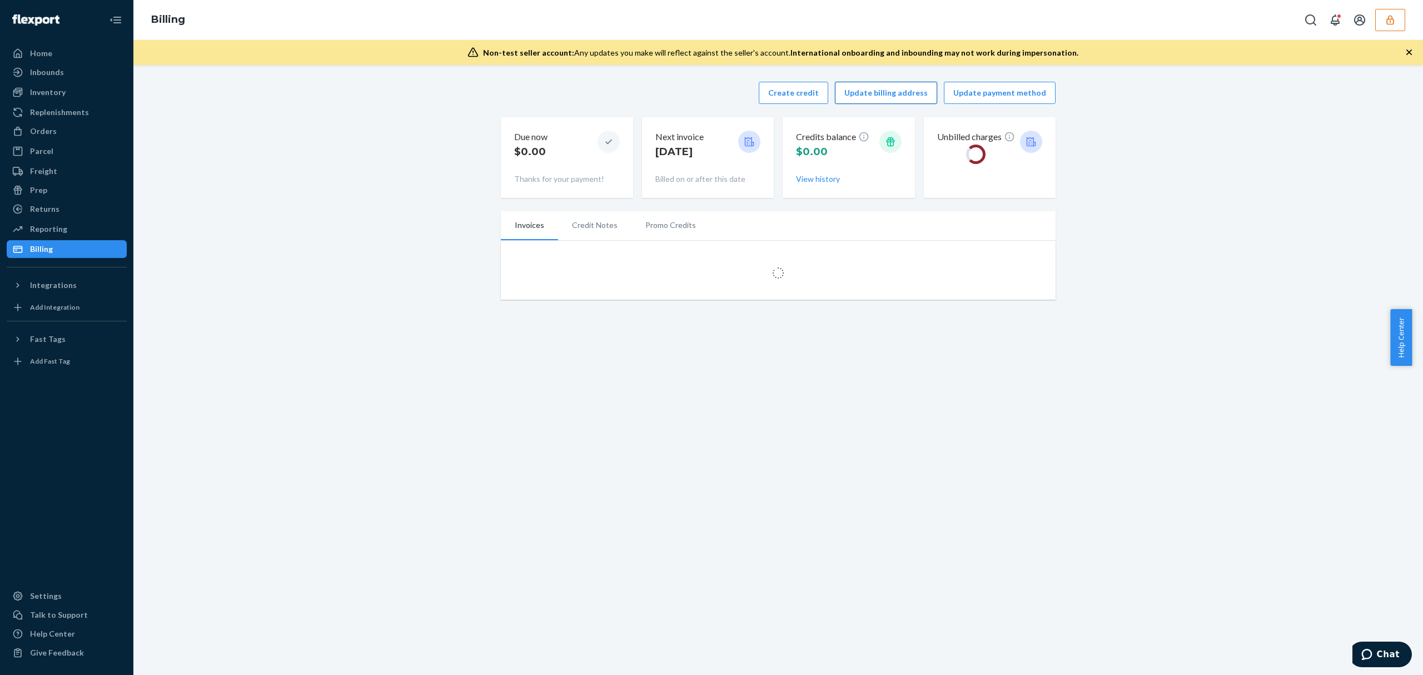
drag, startPoint x: 803, startPoint y: 87, endPoint x: 807, endPoint y: 93, distance: 7.2
click at [835, 87] on button "Update billing address" at bounding box center [886, 93] width 102 height 22
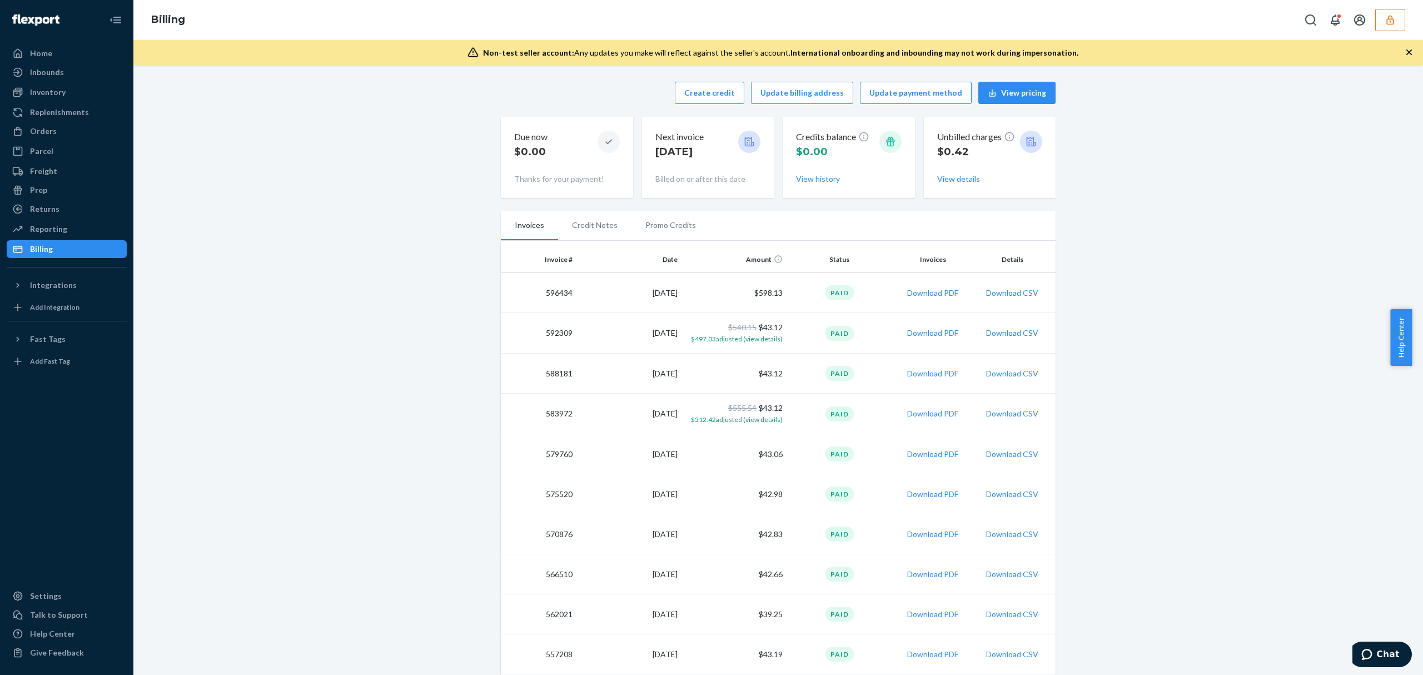
drag, startPoint x: 703, startPoint y: 89, endPoint x: 763, endPoint y: 147, distance: 82.9
click at [702, 89] on button "Create credit" at bounding box center [709, 93] width 69 height 22
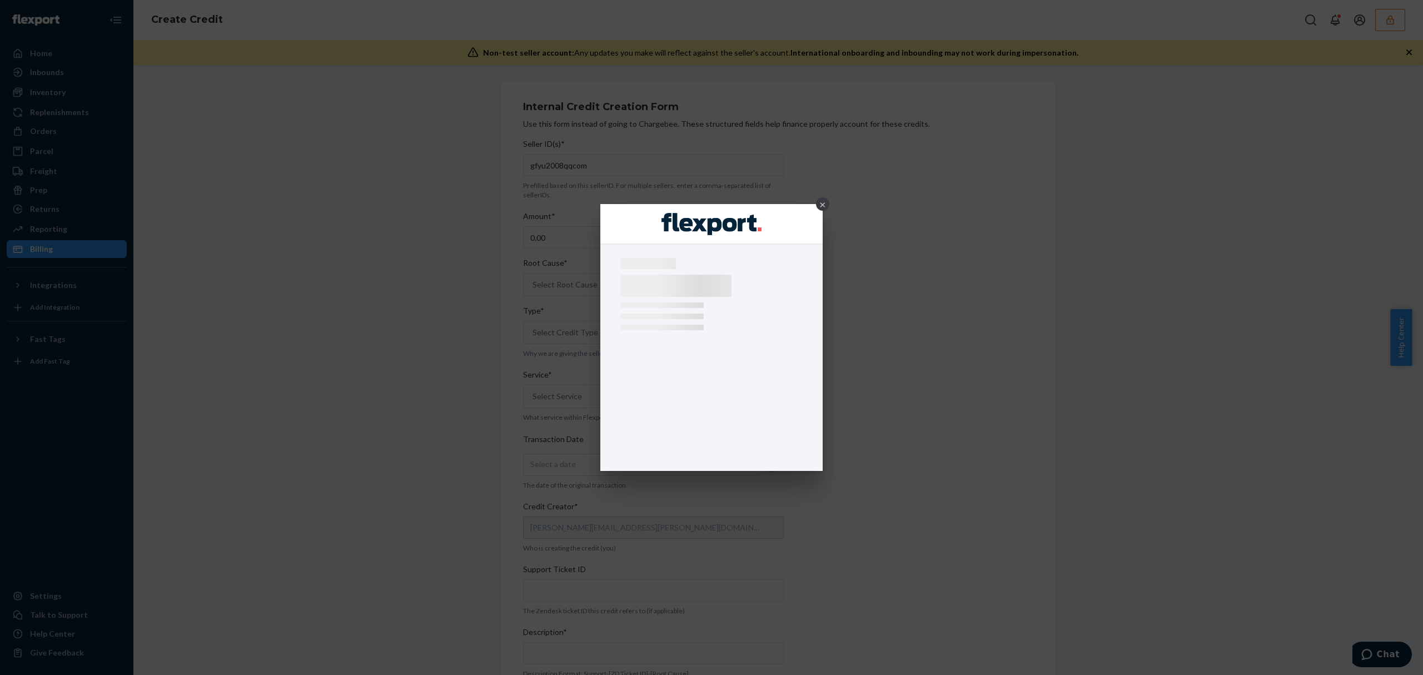
click at [818, 203] on div "×" at bounding box center [822, 203] width 13 height 13
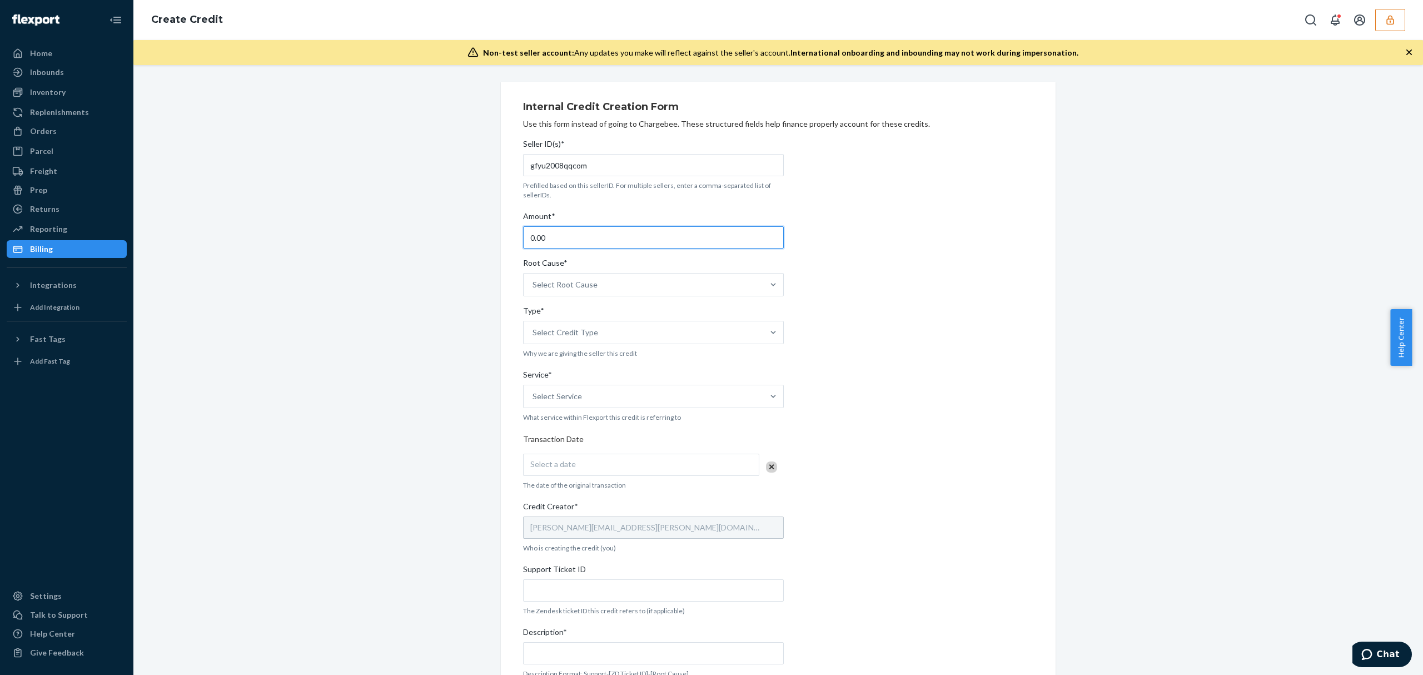
drag, startPoint x: 483, startPoint y: 232, endPoint x: 442, endPoint y: 227, distance: 41.5
click at [442, 227] on div "Internal Credit Creation Form Use this form instead of going to Chargebee. Thes…" at bounding box center [778, 437] width 1272 height 710
click at [572, 282] on div "Select Root Cause" at bounding box center [564, 284] width 65 height 11
click at [533, 282] on input "Root Cause* Select Root Cause" at bounding box center [532, 284] width 1 height 11
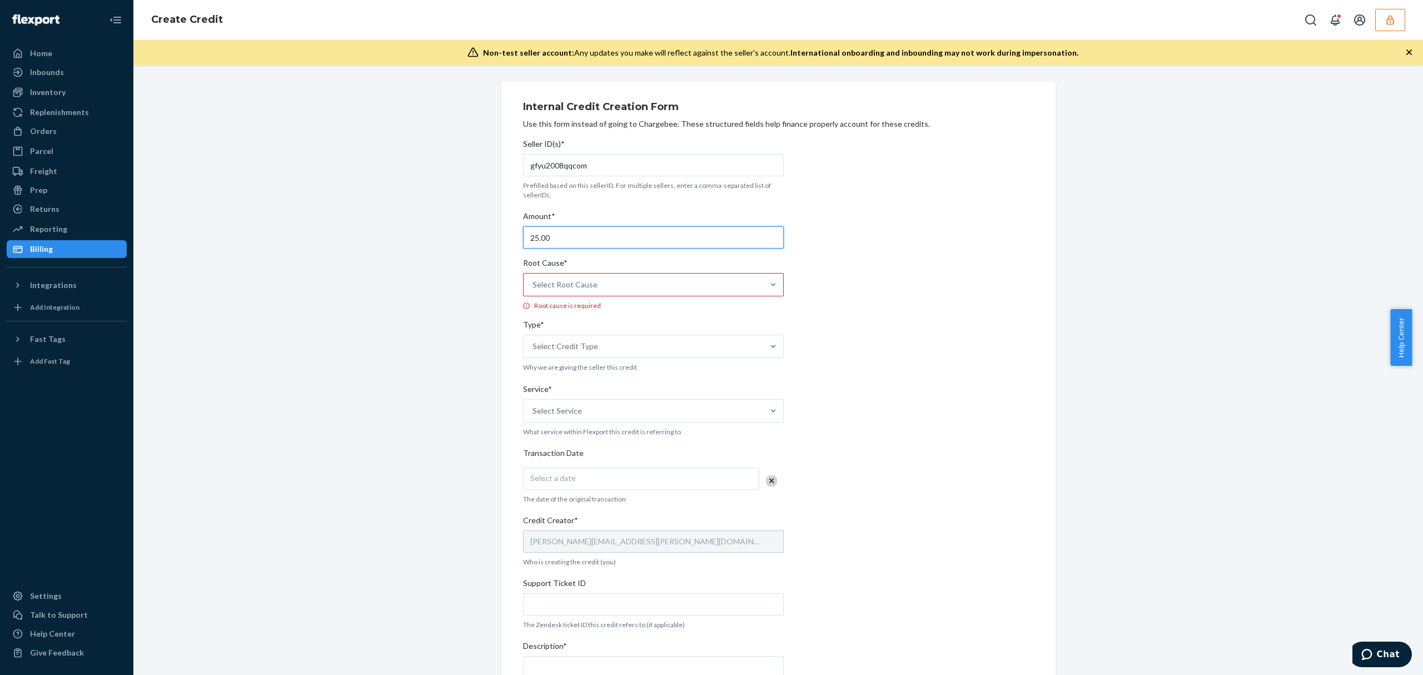
click at [555, 239] on input "25.00" at bounding box center [653, 237] width 261 height 22
type input "25.42"
click at [554, 287] on div "Select Root Cause" at bounding box center [564, 284] width 65 height 11
click at [533, 287] on input "Root Cause* Select Root Cause Root cause is required" at bounding box center [532, 284] width 1 height 11
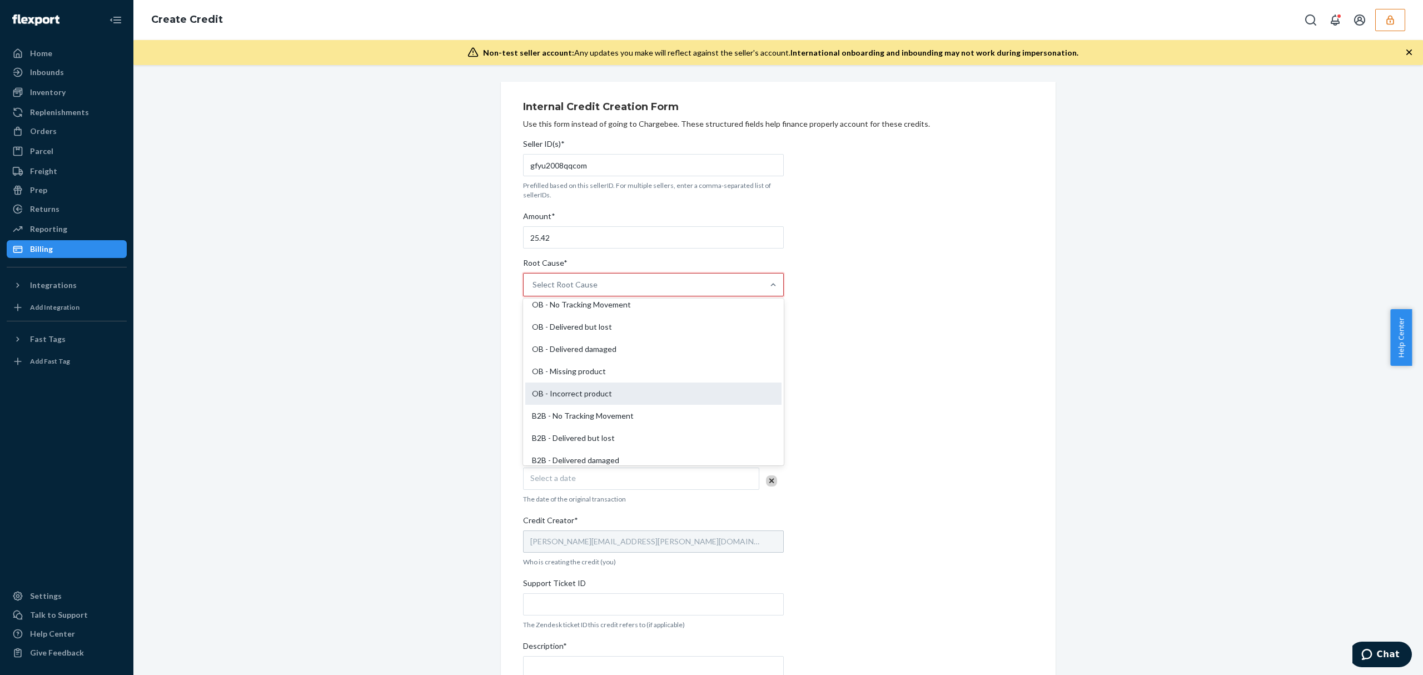
scroll to position [482, 0]
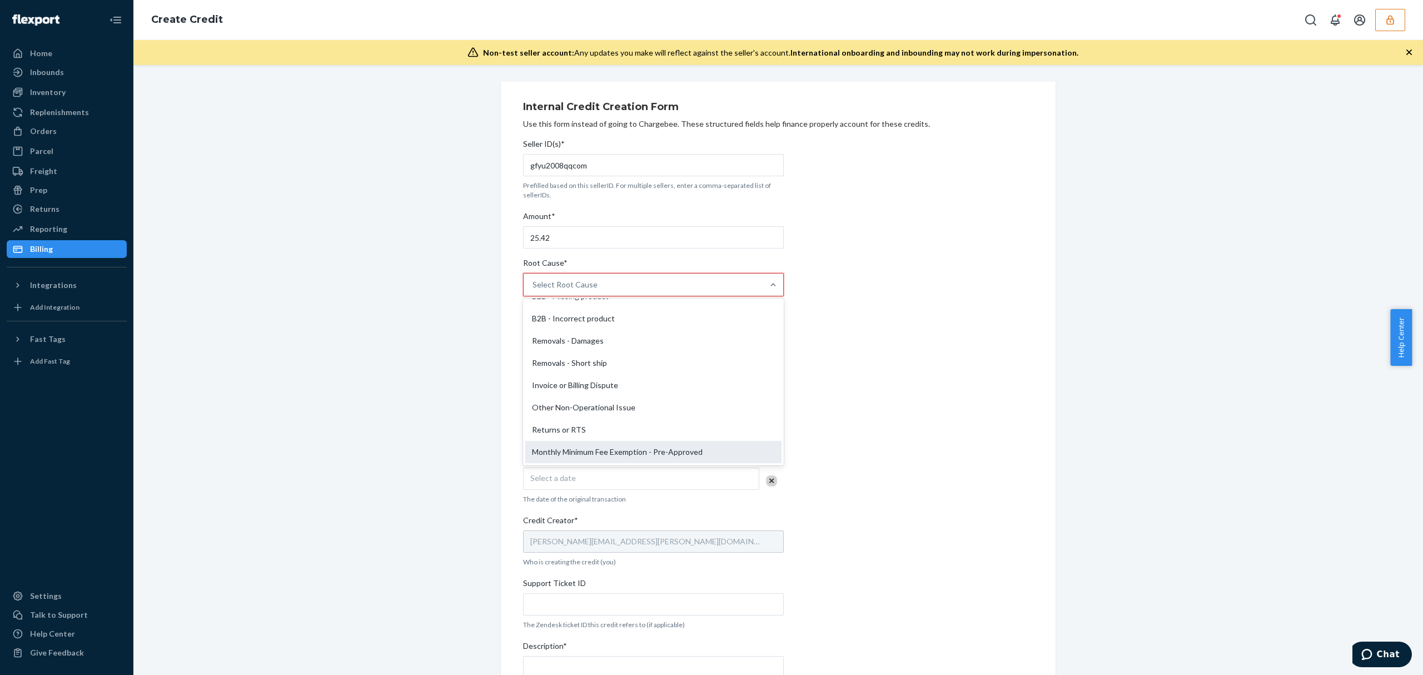
click at [615, 447] on div "Monthly Minimum Fee Exemption - Pre-Approved" at bounding box center [653, 452] width 256 height 22
click at [533, 290] on input "Root Cause* option Monthly Minimum Fee Exemption - Pre-Approved focused, 29 of …" at bounding box center [532, 284] width 1 height 11
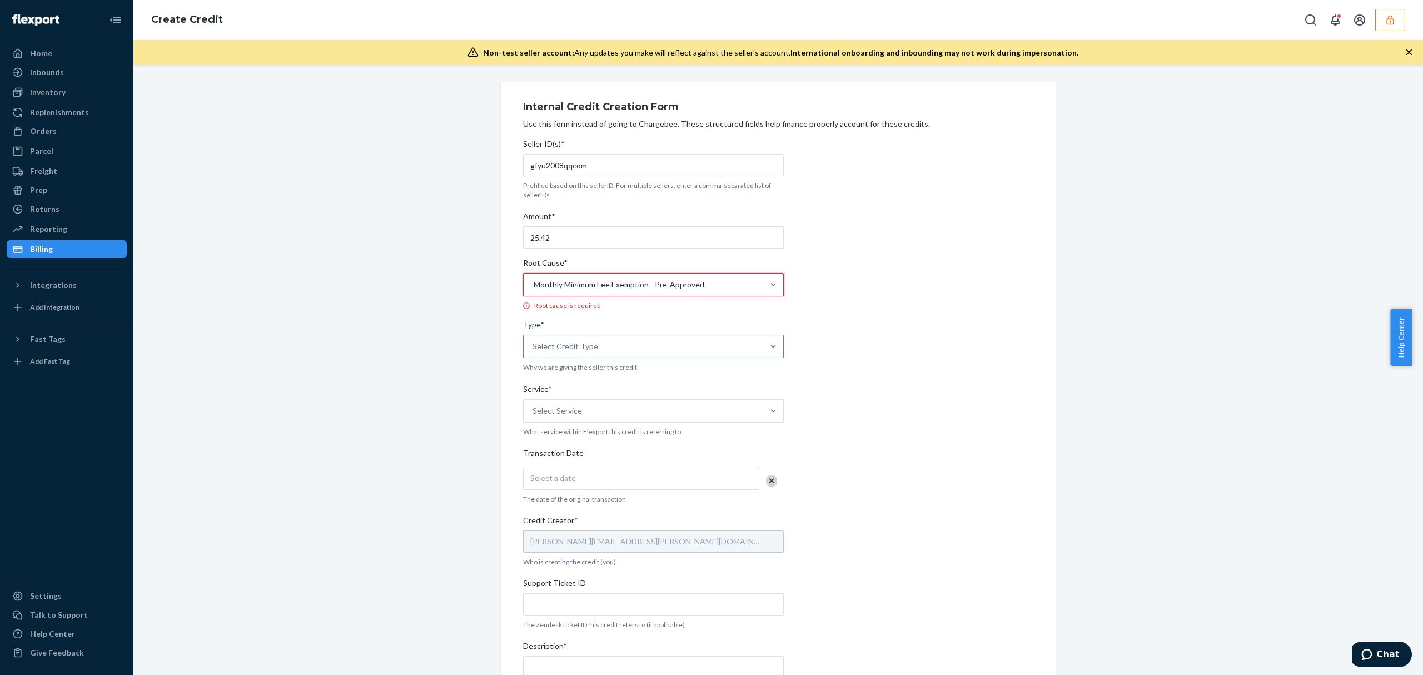
click at [548, 341] on div "Select Credit Type" at bounding box center [642, 346] width 239 height 22
click at [533, 341] on input "Type* Select Credit Type" at bounding box center [532, 346] width 1 height 11
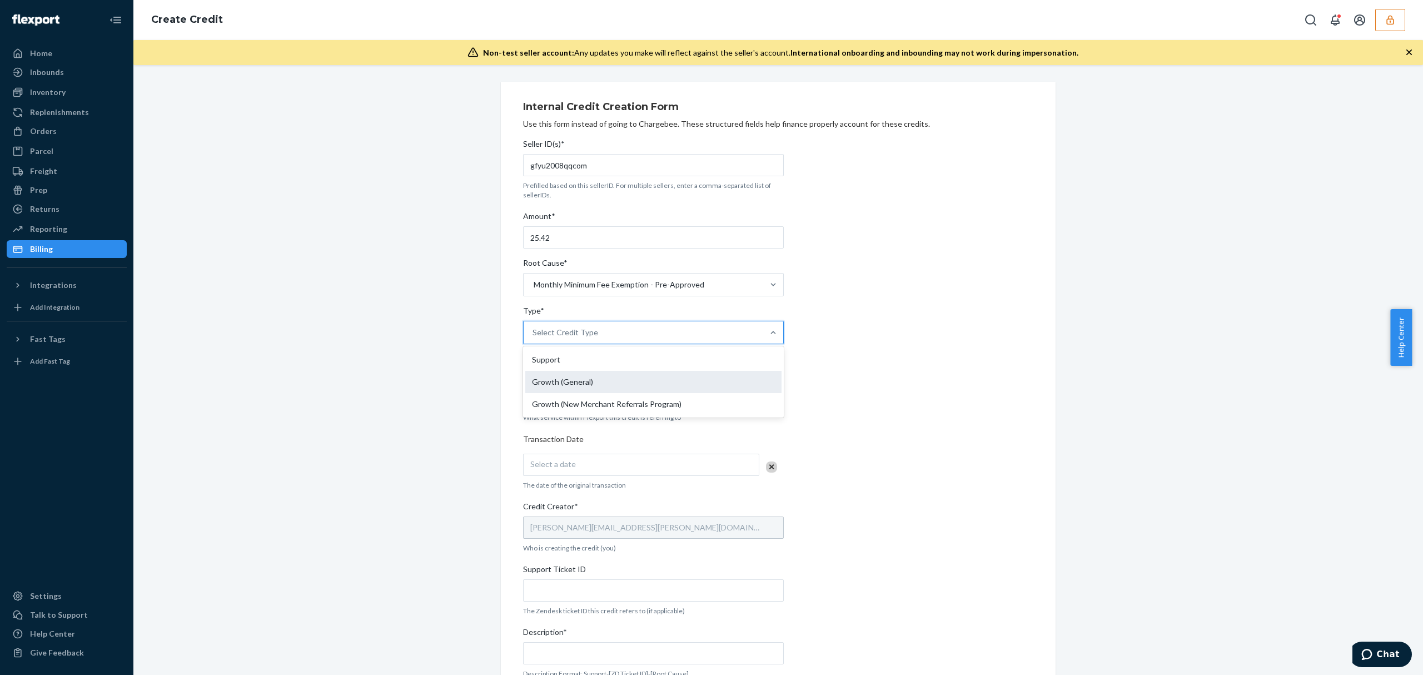
click at [605, 372] on div "Growth (General)" at bounding box center [653, 382] width 256 height 22
click at [533, 338] on input "Type* option Growth (General) focused, 2 of 3. 3 results available. Use Up and …" at bounding box center [532, 332] width 1 height 11
click at [582, 332] on div "Growth (General)" at bounding box center [563, 332] width 61 height 11
click at [533, 332] on input "Type* option Growth (General), selected. option Growth (General) focused, 2 of …" at bounding box center [532, 332] width 1 height 11
click at [575, 367] on div "Support" at bounding box center [653, 359] width 256 height 22
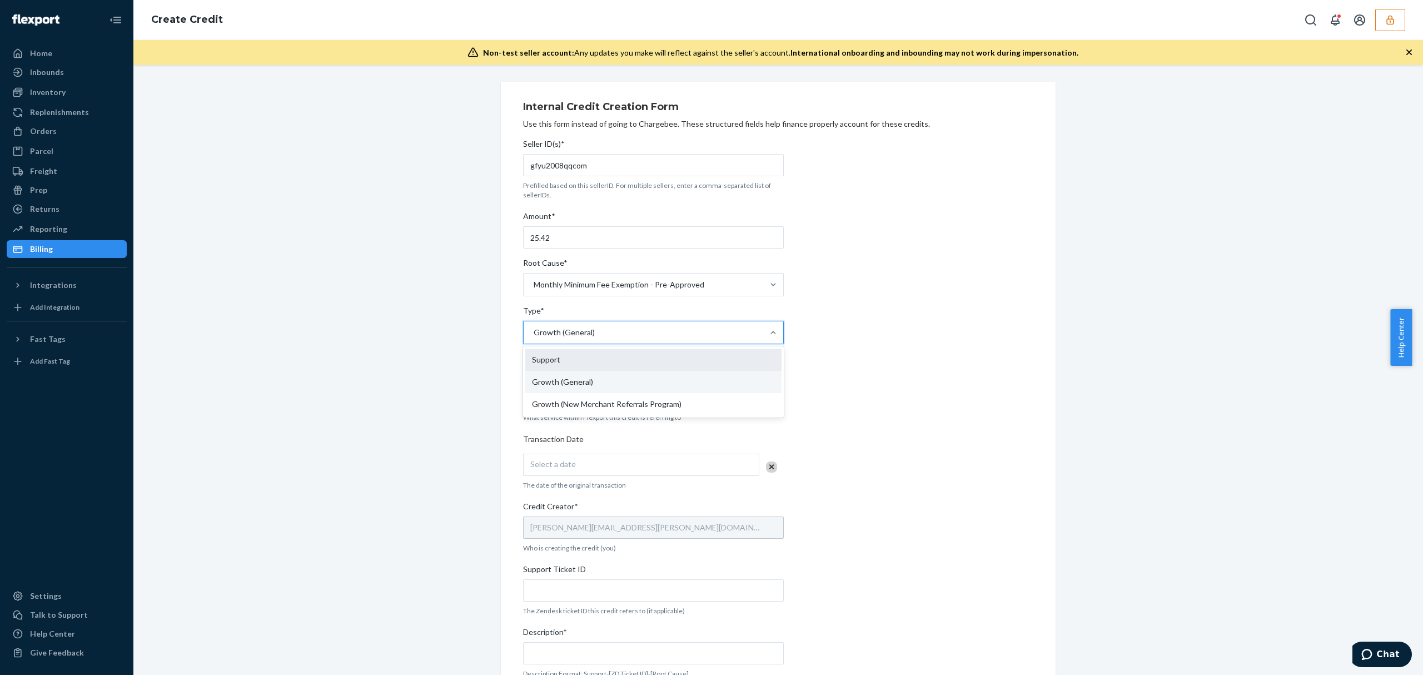
click at [533, 338] on input "Type* option Growth (General), selected. option Support focused, 1 of 3. 3 resu…" at bounding box center [532, 332] width 1 height 11
click at [576, 397] on div "Select Service" at bounding box center [642, 396] width 239 height 22
click at [533, 397] on input "Service* Select Service" at bounding box center [532, 396] width 1 height 11
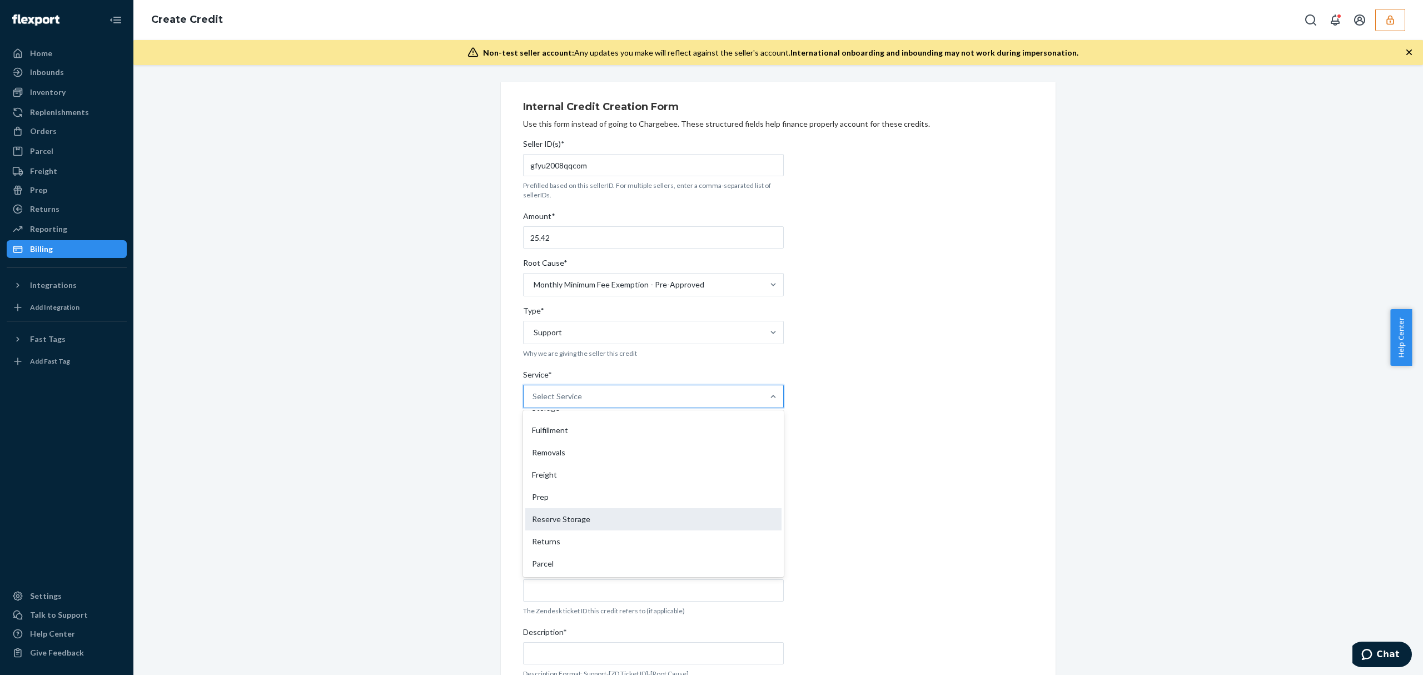
scroll to position [0, 0]
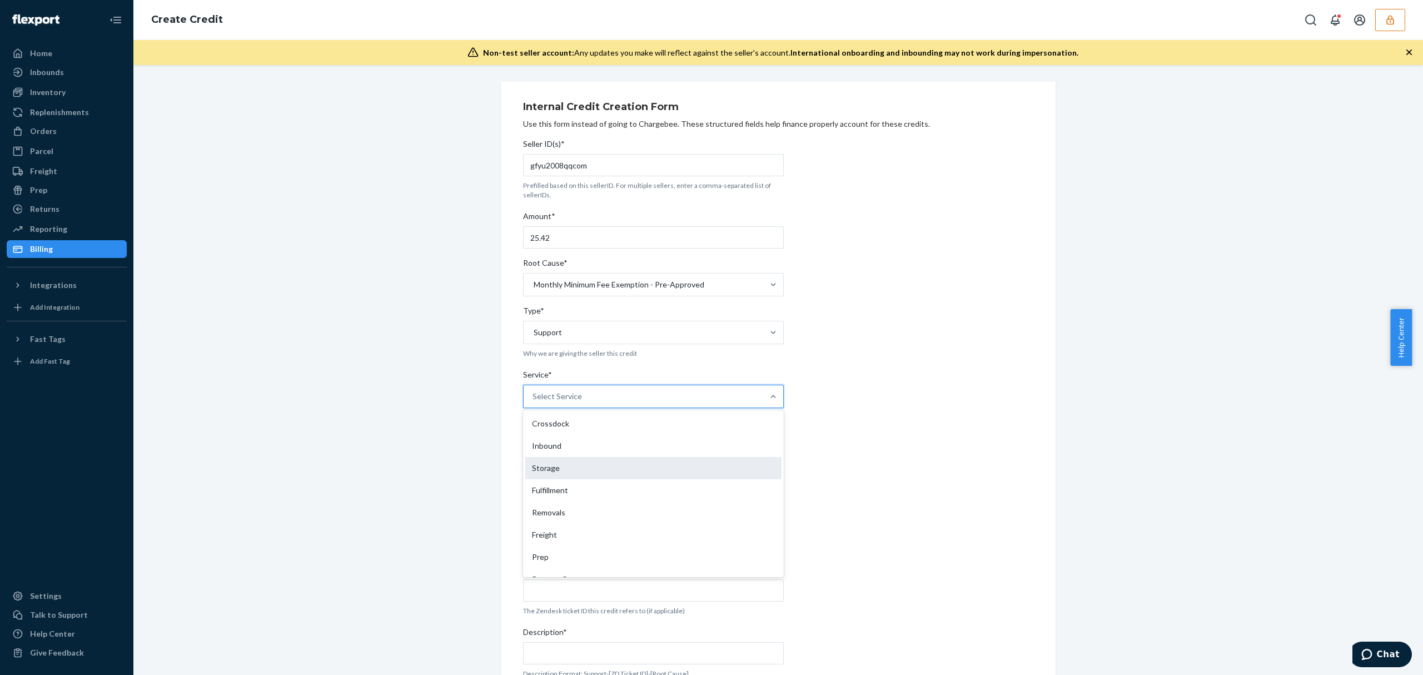
click at [551, 476] on div "Storage" at bounding box center [653, 468] width 256 height 22
click at [533, 402] on input "Service* option Storage focused, 3 of 10. 10 results available. Use Up and Down…" at bounding box center [532, 396] width 1 height 11
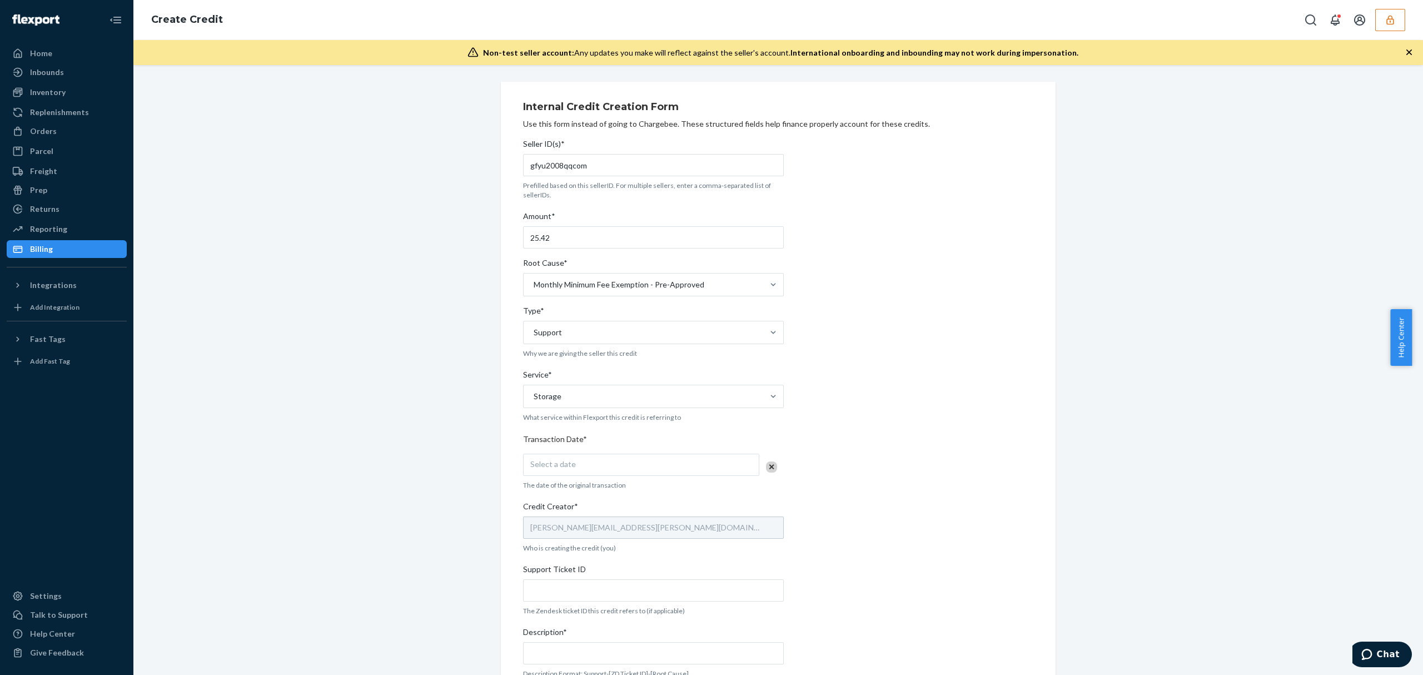
click at [556, 456] on div "Select a date" at bounding box center [641, 464] width 236 height 22
click at [636, 597] on abbr "24" at bounding box center [635, 593] width 8 height 8
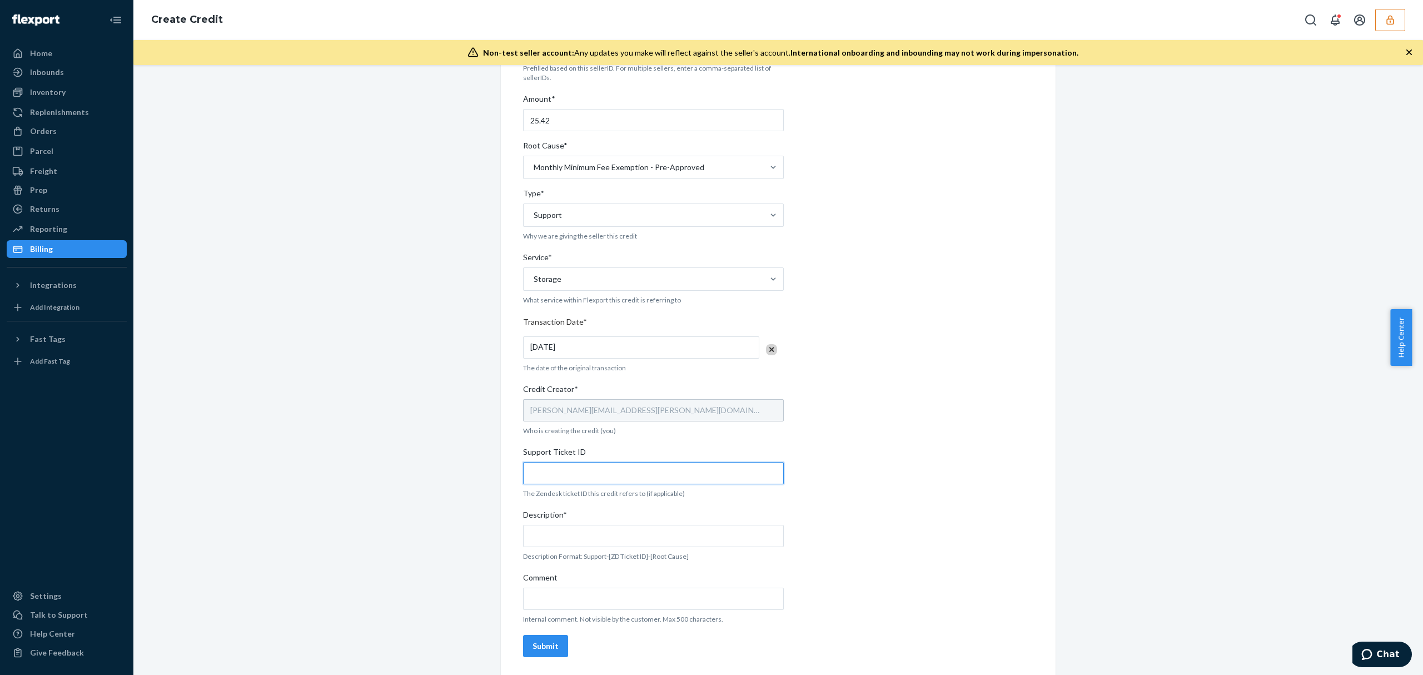
click at [561, 474] on input "Support Ticket ID" at bounding box center [653, 473] width 261 height 22
click at [554, 472] on input "Support Ticket ID" at bounding box center [653, 473] width 261 height 22
paste input "#811699"
type input "#811699"
click at [559, 537] on input "Description*" at bounding box center [653, 536] width 261 height 22
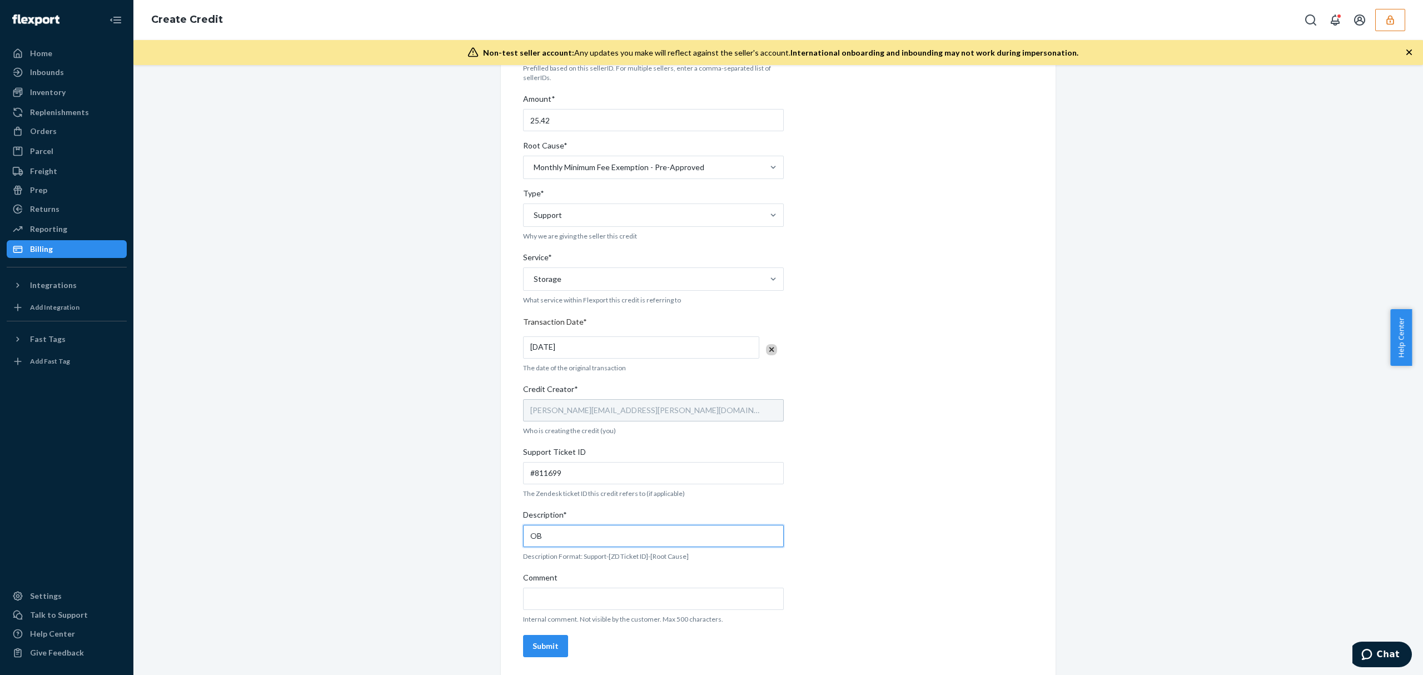
paste input "#811699"
type input "OB #811699 / OB - Monthly minimum fee exemption - Pre approved"
click at [541, 647] on div "Submit" at bounding box center [545, 645] width 26 height 11
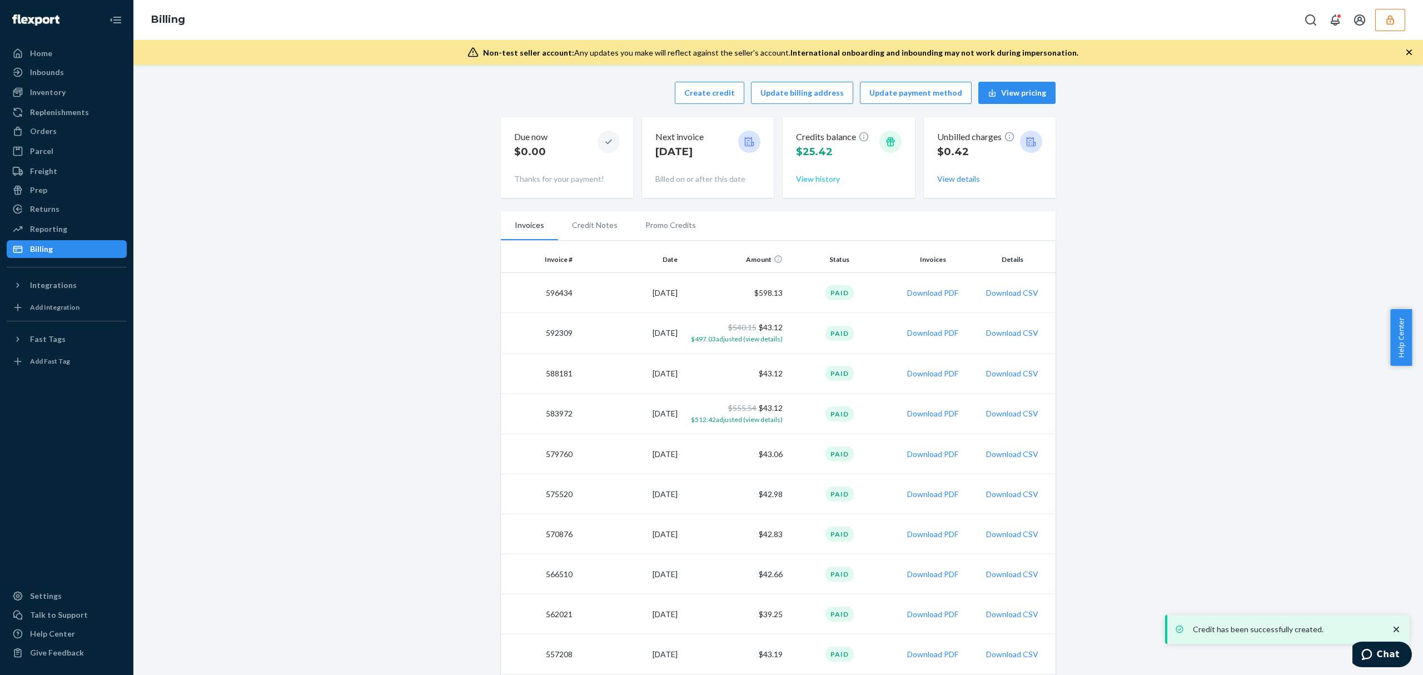
click at [816, 182] on button "View history" at bounding box center [818, 178] width 44 height 11
click at [1380, 21] on button "button" at bounding box center [1390, 20] width 30 height 22
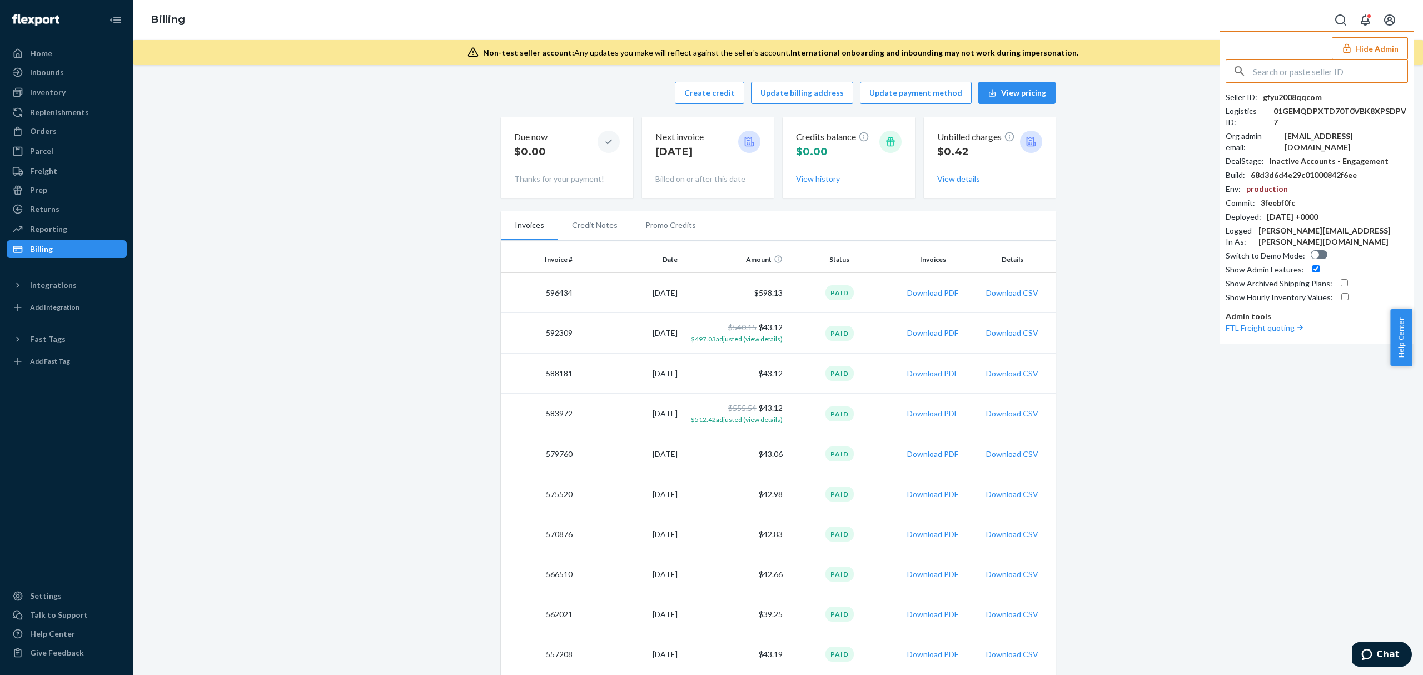
click at [1321, 67] on input "text" at bounding box center [1329, 71] width 154 height 22
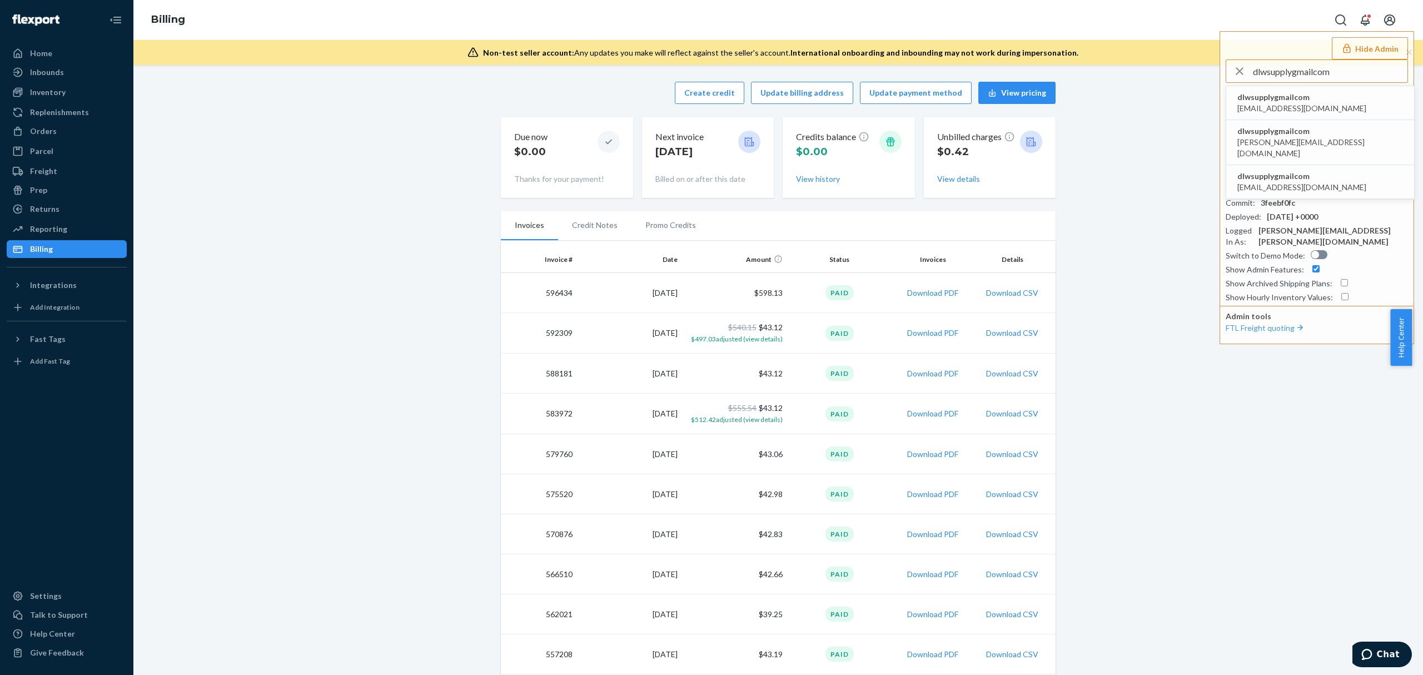
type input "dlwsupplygmailcom"
click at [1290, 98] on span "dlwsupplygmailcom" at bounding box center [1301, 97] width 129 height 11
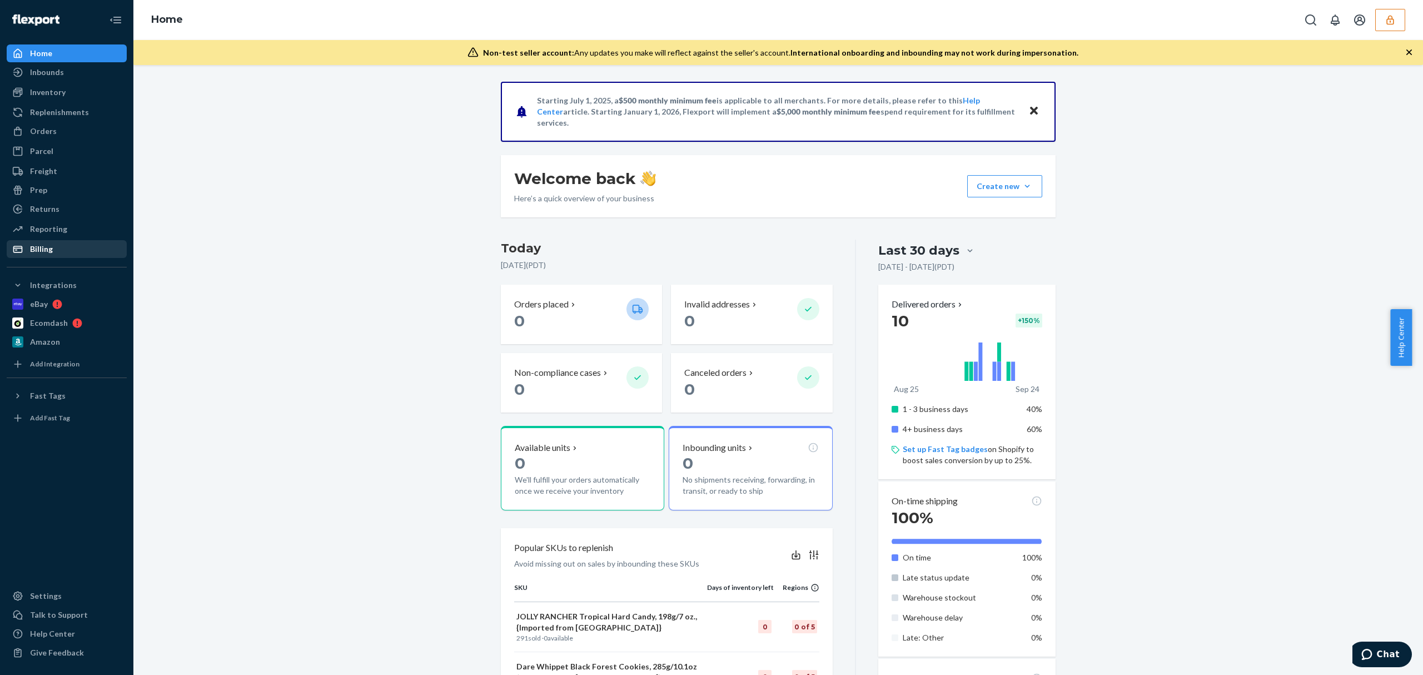
click at [41, 256] on div "Billing" at bounding box center [67, 249] width 118 height 16
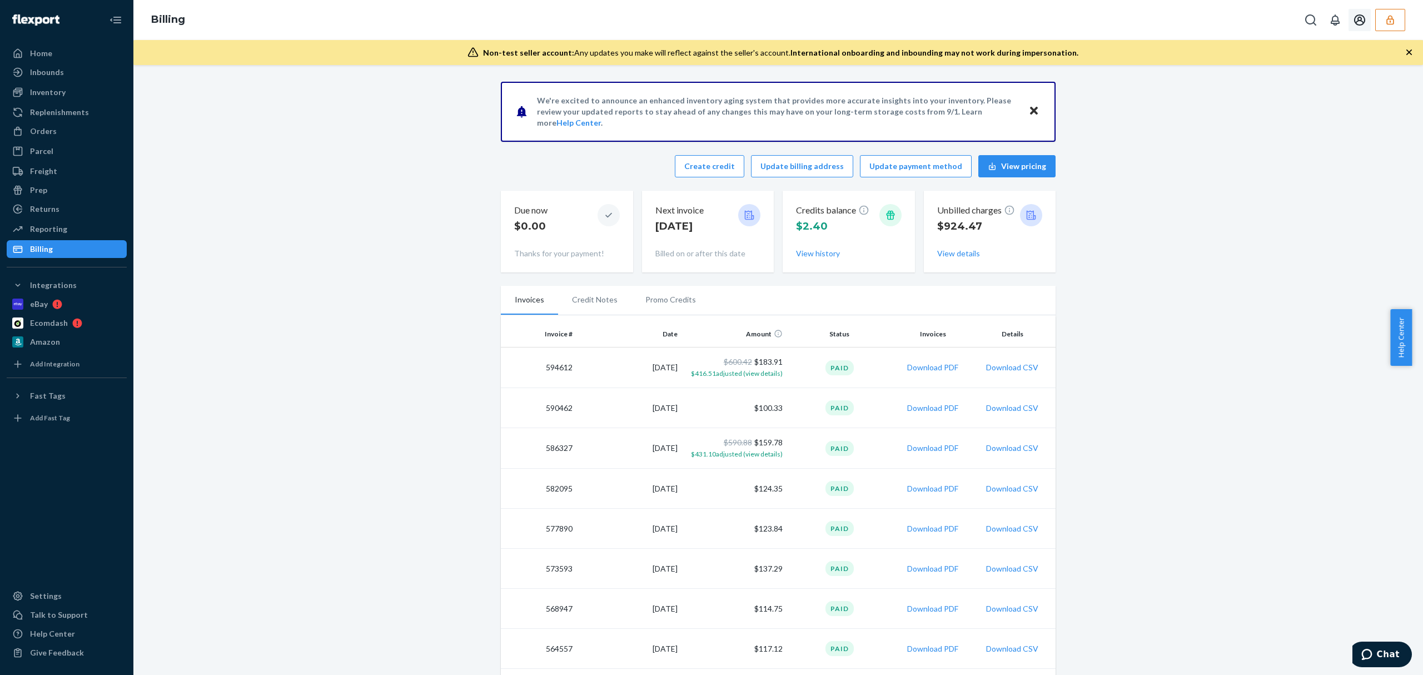
click at [1381, 20] on button "button" at bounding box center [1390, 20] width 30 height 22
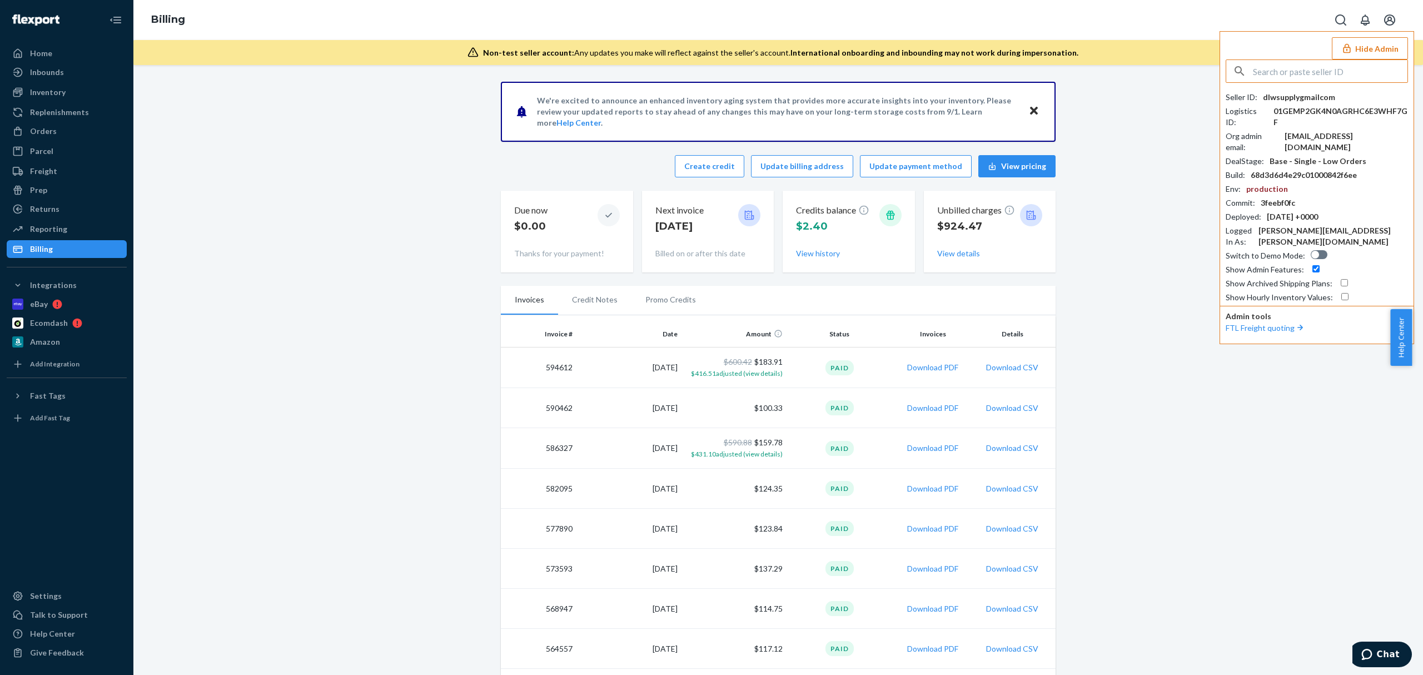
click at [1302, 72] on input "text" at bounding box center [1329, 71] width 154 height 22
type input "samodrawalmartoutlookcom"
click at [1272, 99] on span "samodrawalmartoutlookcom" at bounding box center [1301, 97] width 129 height 11
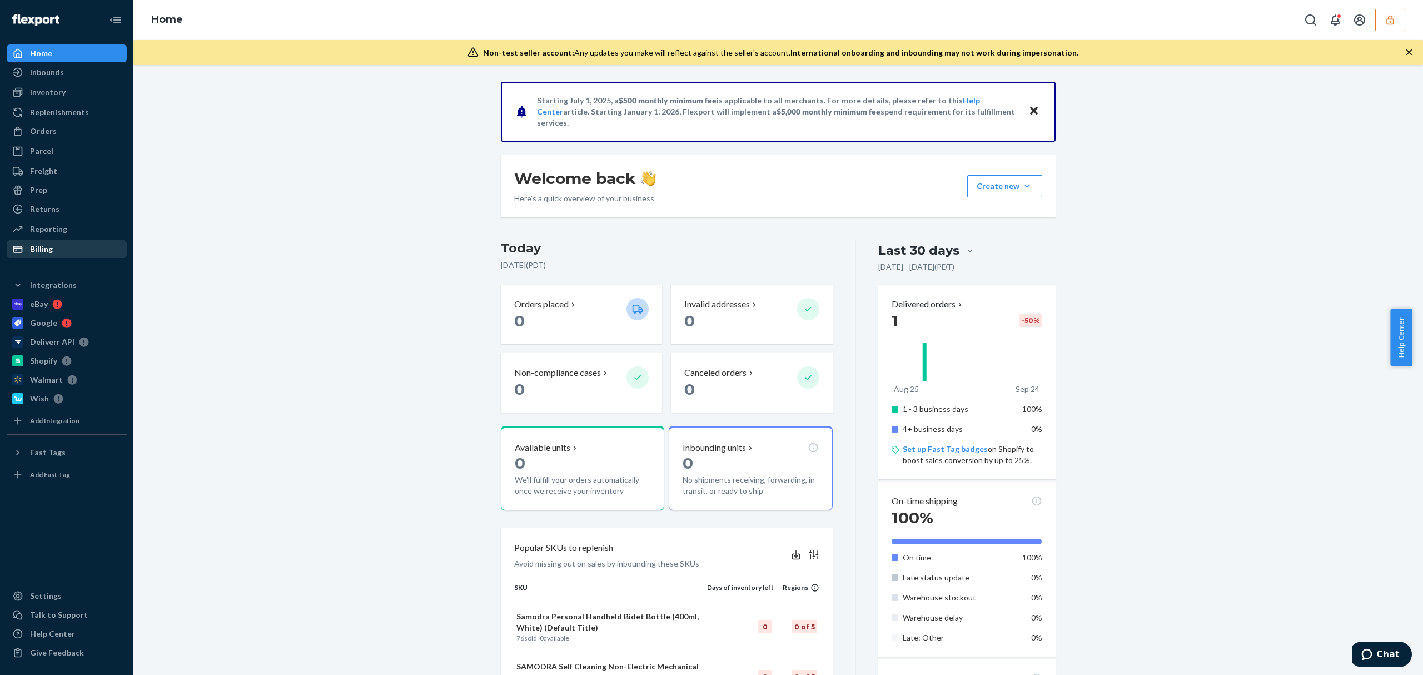
click at [36, 241] on div "Billing" at bounding box center [67, 249] width 118 height 16
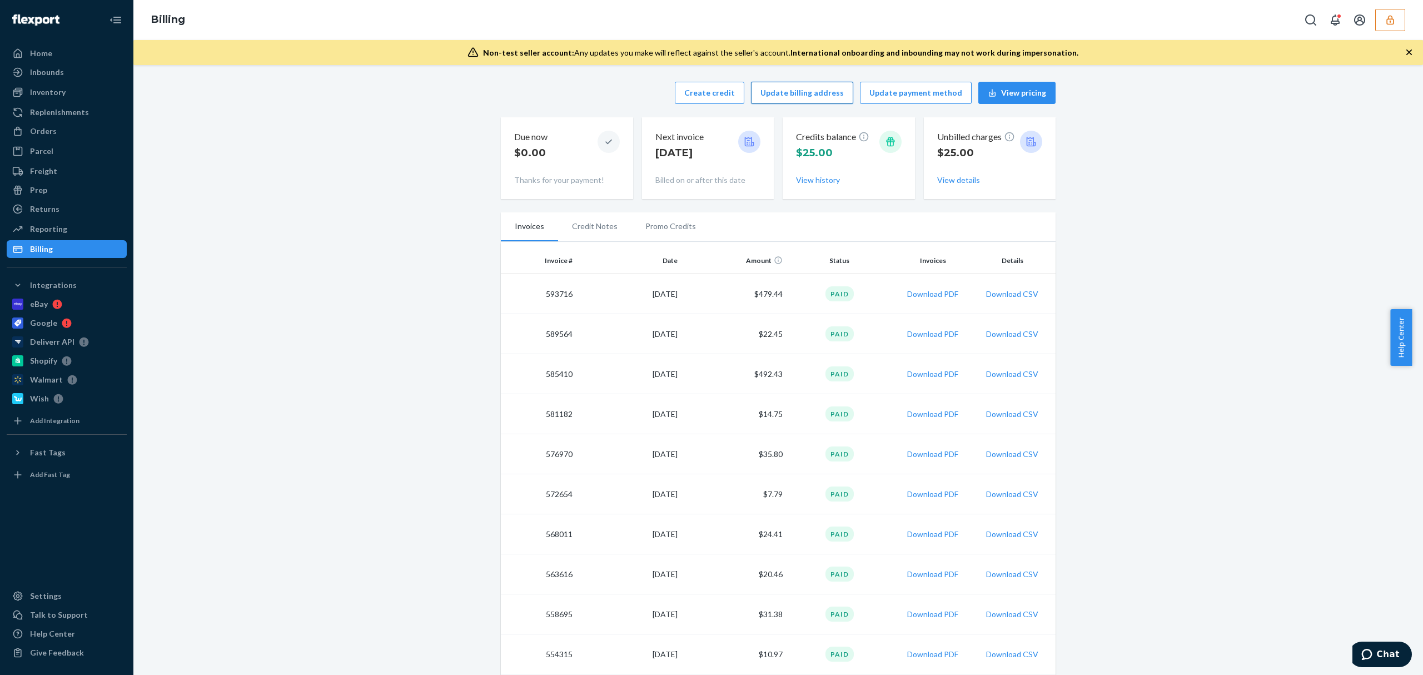
click at [795, 92] on button "Update billing address" at bounding box center [802, 93] width 102 height 22
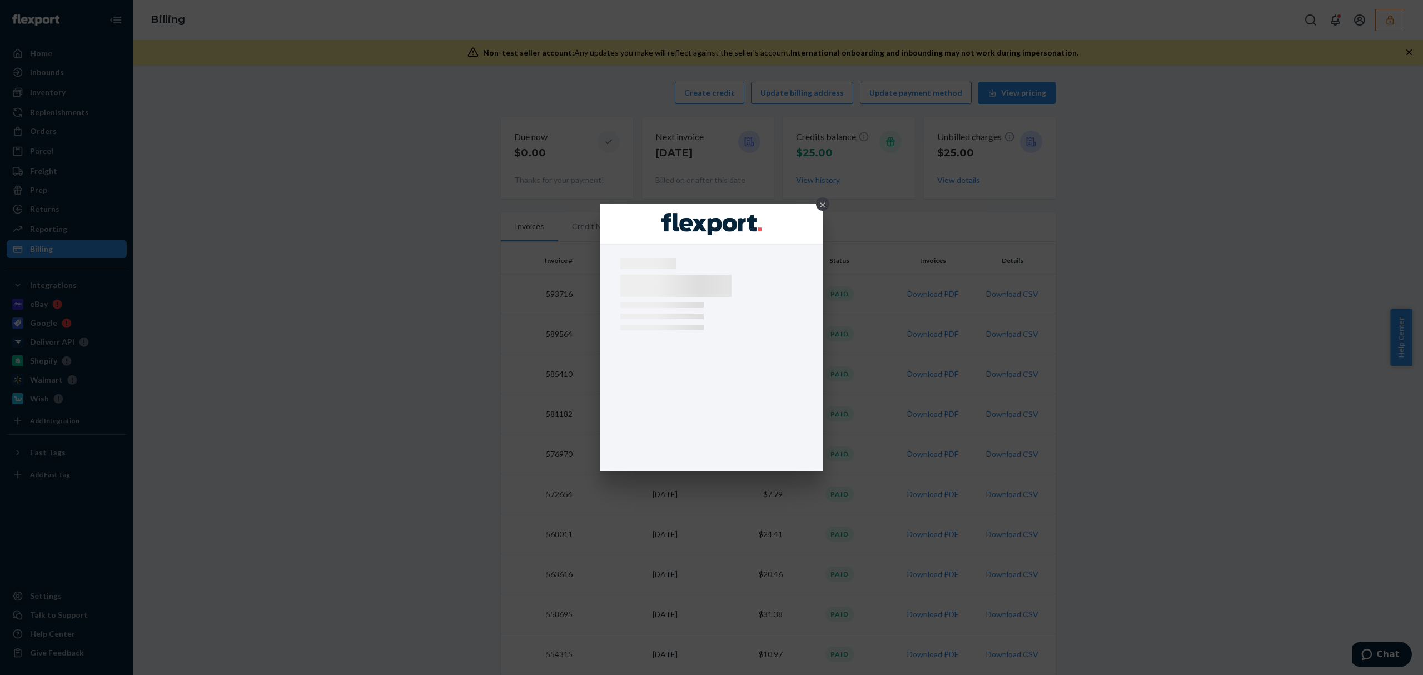
click at [798, 98] on div "×" at bounding box center [711, 337] width 1423 height 675
